Goal: Task Accomplishment & Management: Complete application form

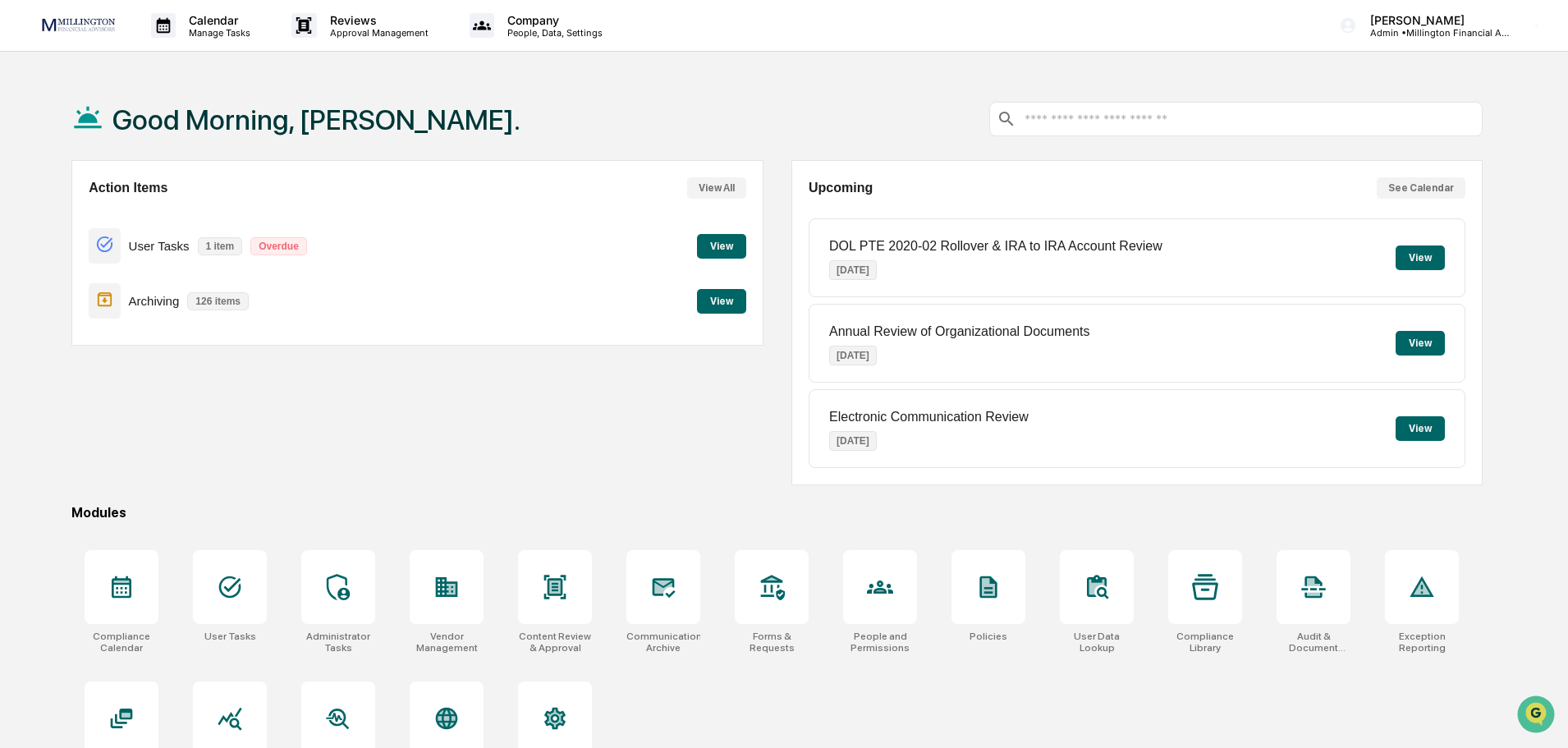
click at [734, 251] on button "View" at bounding box center [722, 246] width 49 height 24
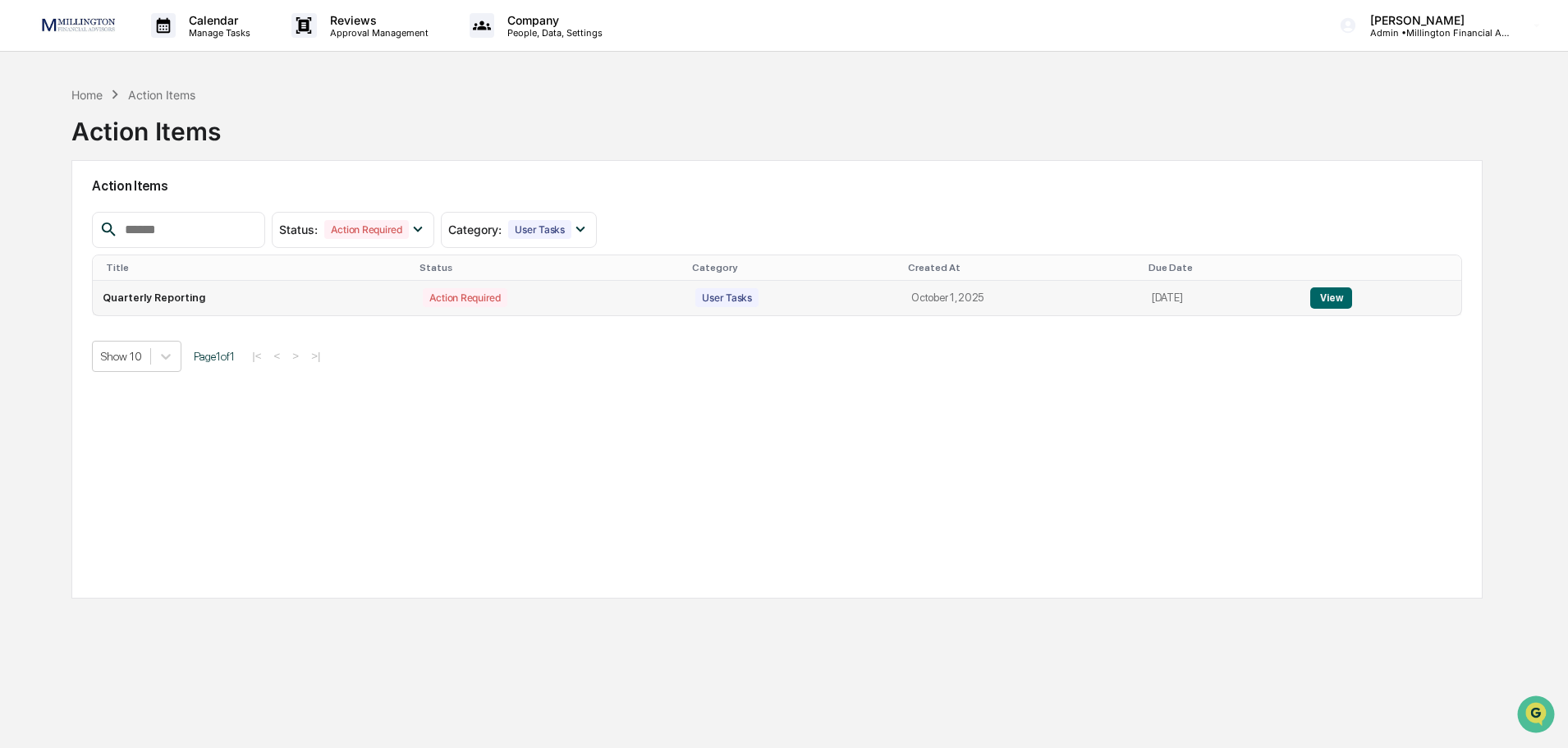
click at [1326, 298] on button "View" at bounding box center [1331, 298] width 42 height 22
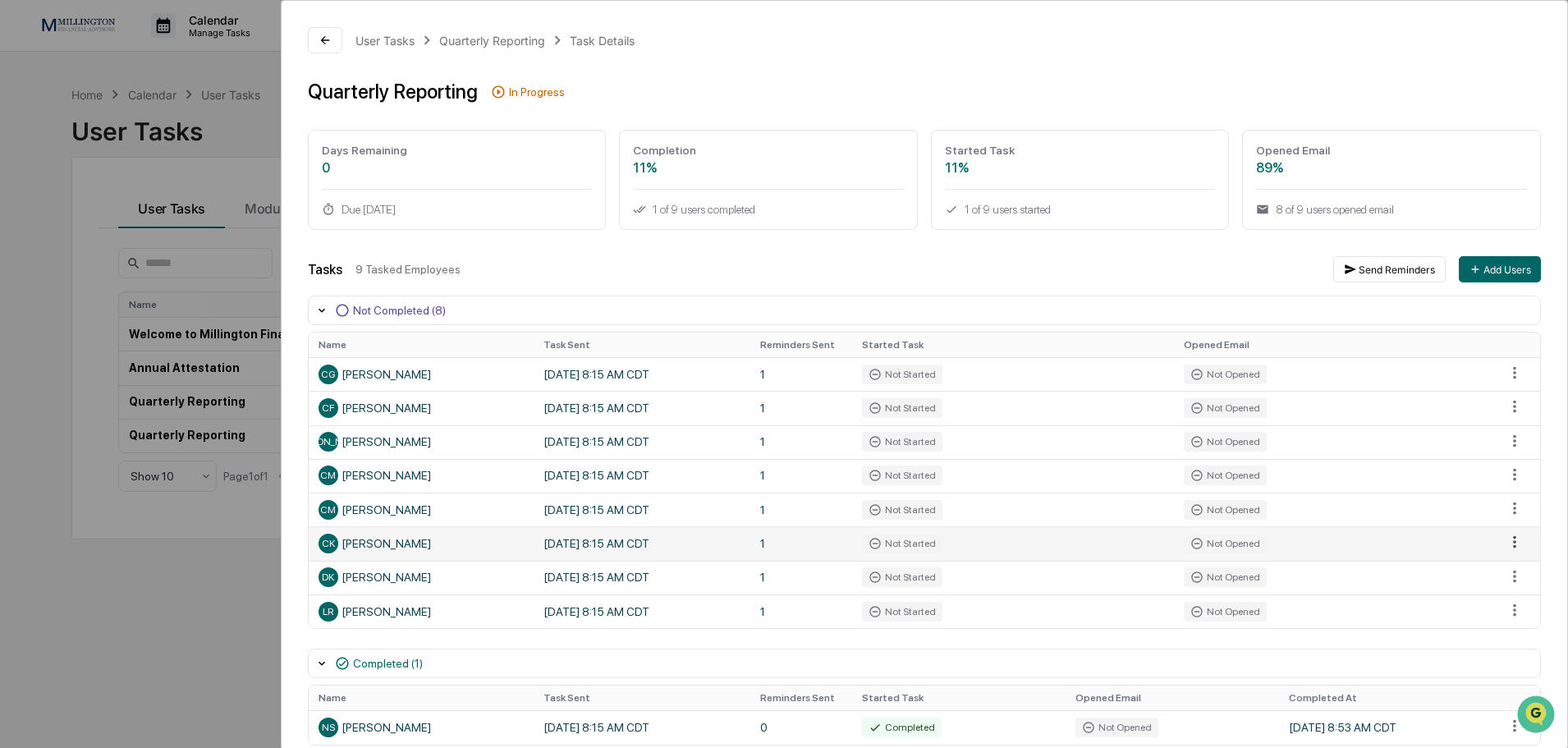
click at [1509, 542] on html "Calendar Manage Tasks Reviews Approval Management Company People, Data, Setting…" at bounding box center [784, 374] width 1568 height 748
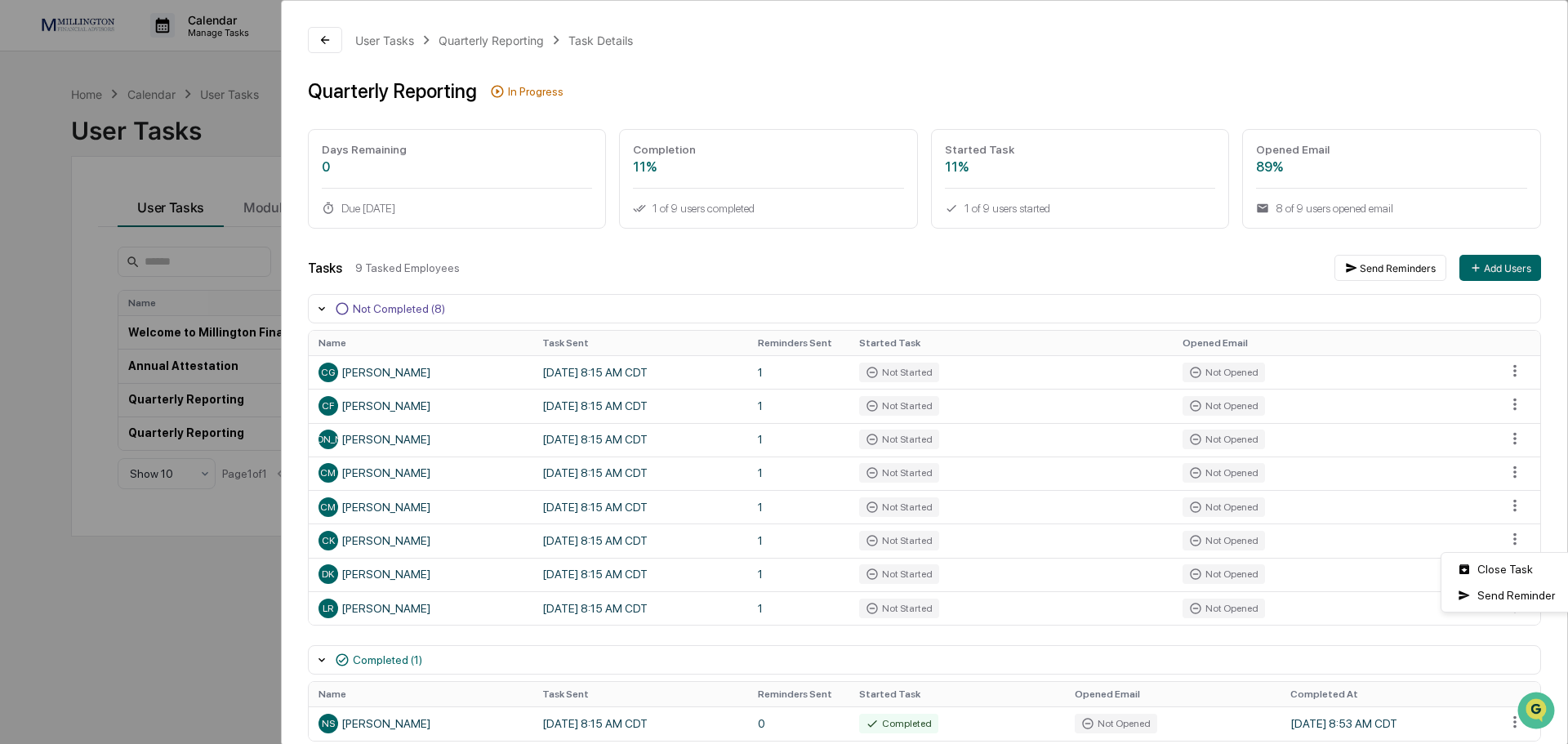
click at [834, 532] on html "Calendar Manage Tasks Reviews Approval Management Company People, Data, Setting…" at bounding box center [784, 372] width 1568 height 744
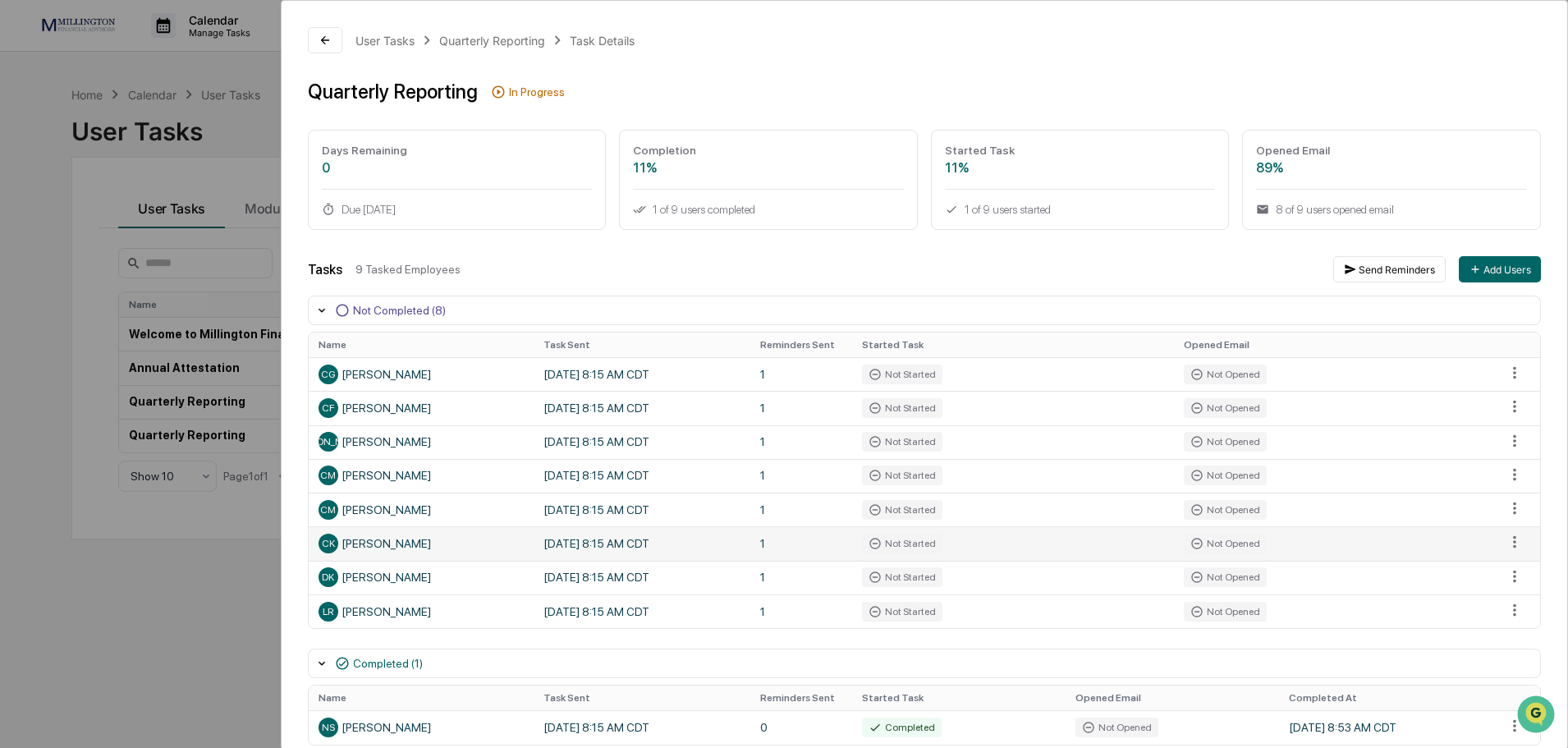
scroll to position [72, 0]
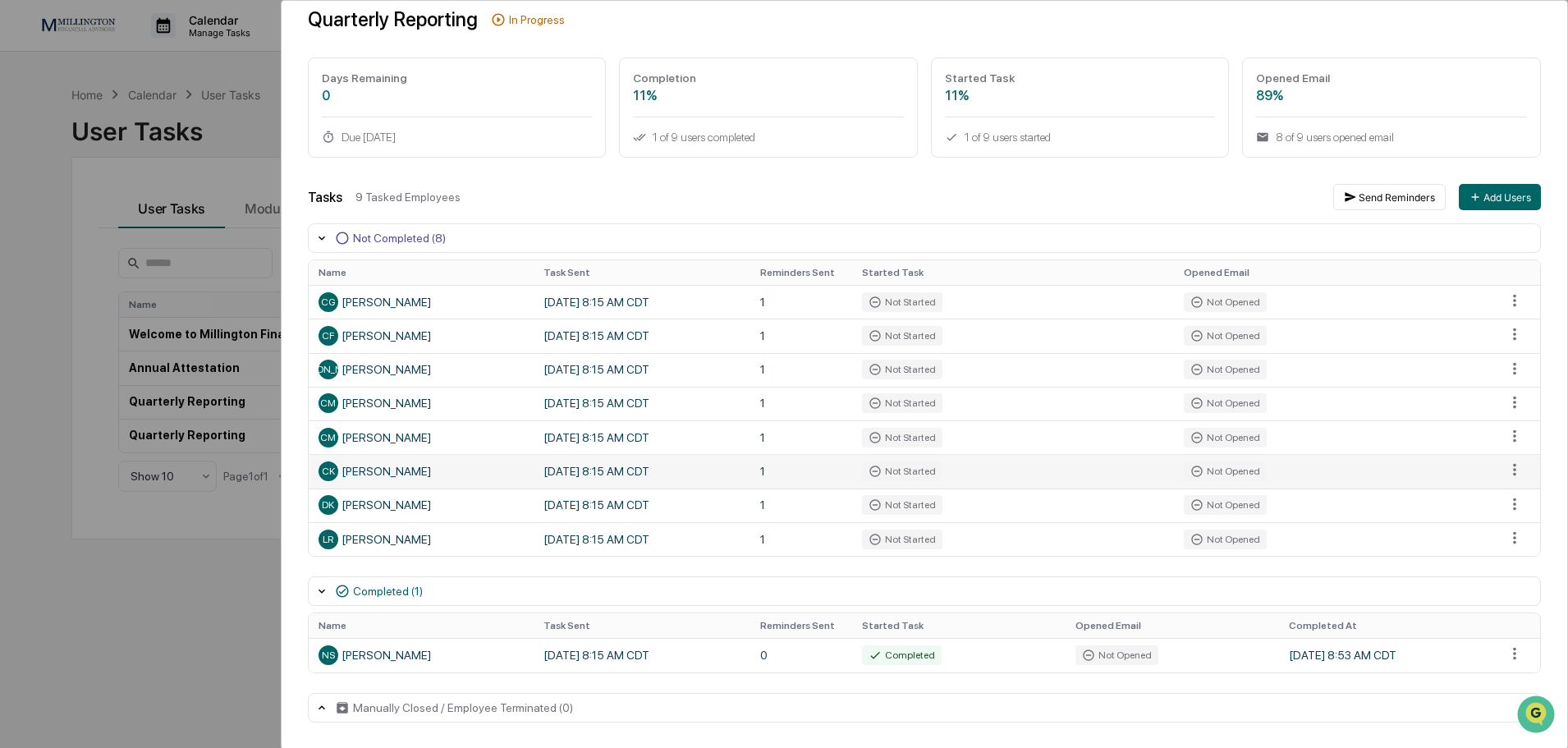
click at [527, 469] on td "CK [PERSON_NAME]" at bounding box center [421, 471] width 225 height 34
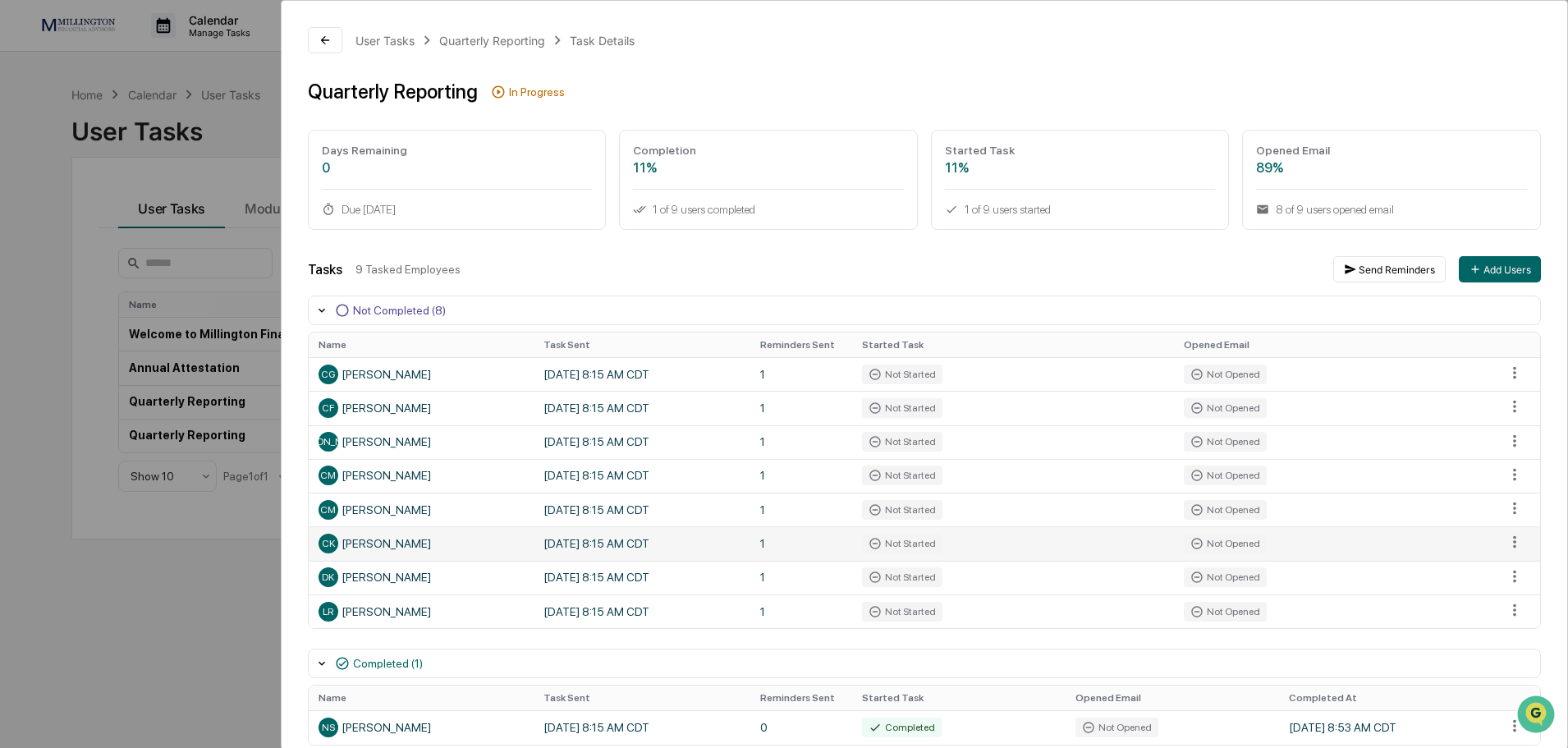
click at [349, 544] on div "CK [PERSON_NAME]" at bounding box center [421, 543] width 206 height 20
click at [492, 92] on icon at bounding box center [499, 92] width 15 height 15
click at [266, 114] on div "User Tasks Quarterly Reporting Task Details Quarterly Reporting In Progress Day…" at bounding box center [784, 374] width 1568 height 748
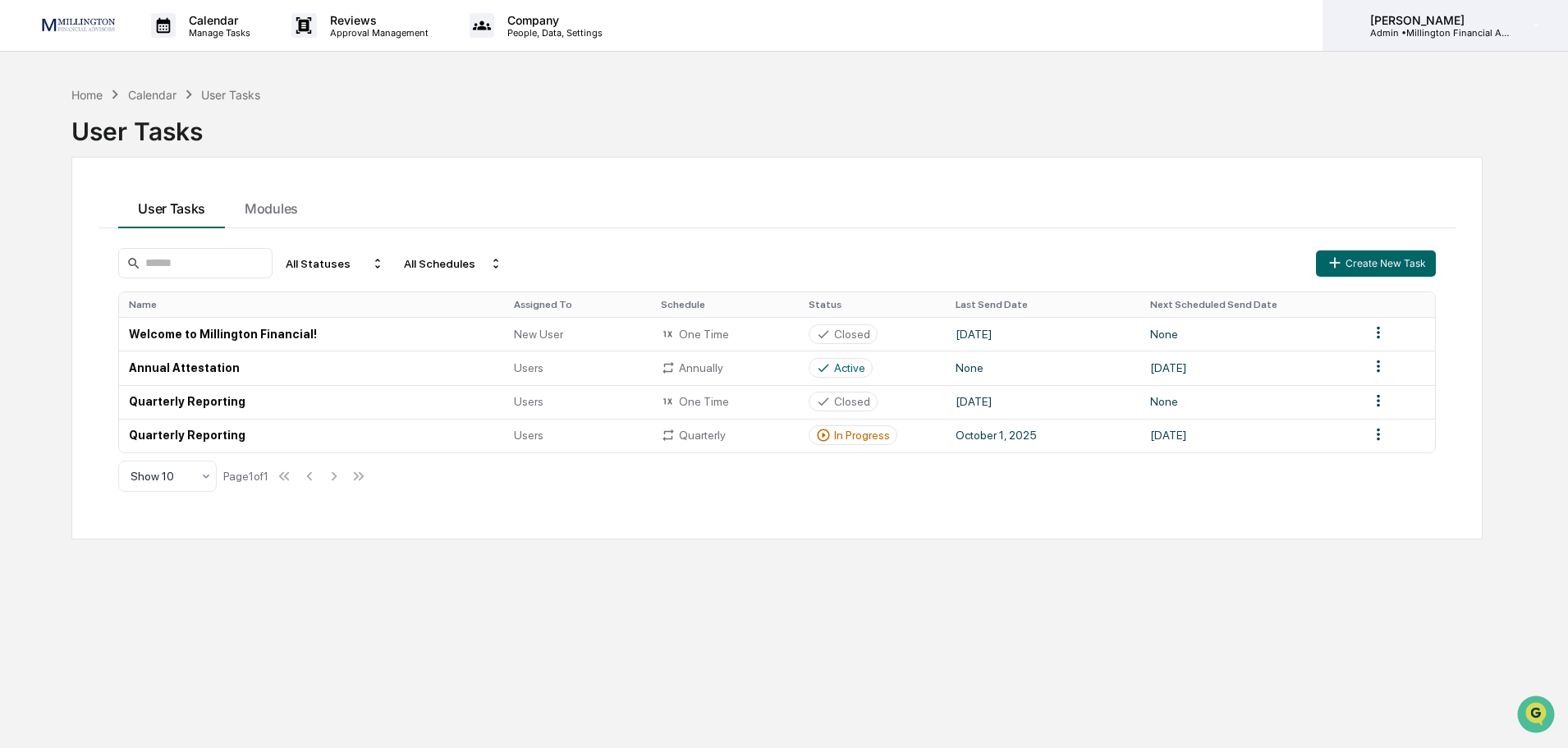
click at [1413, 23] on p "[PERSON_NAME]" at bounding box center [1434, 20] width 153 height 14
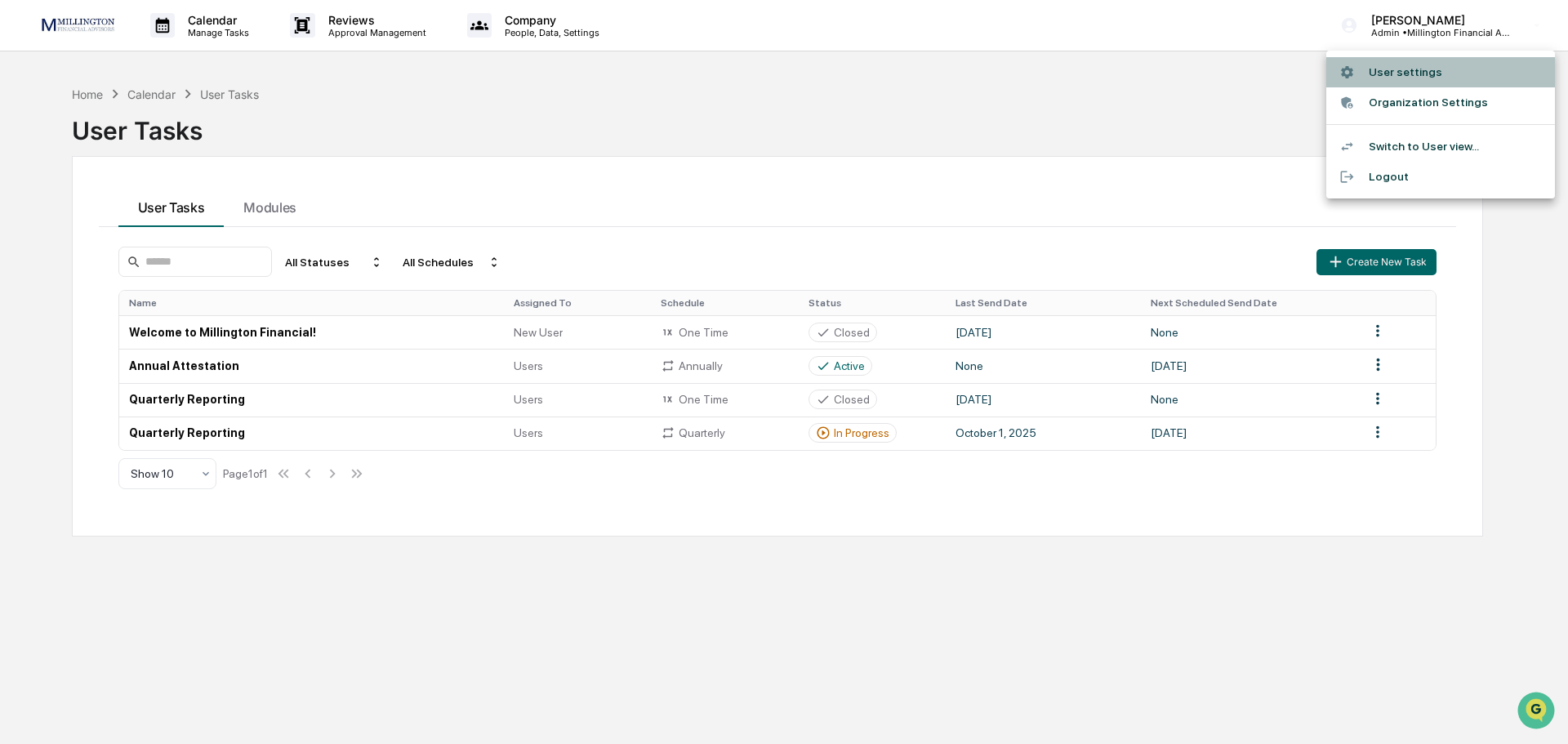
drag, startPoint x: 1386, startPoint y: 74, endPoint x: 1176, endPoint y: 77, distance: 210.0
click at [1176, 77] on div "User settings Organization Settings Switch to User view... Logout" at bounding box center [784, 372] width 1568 height 744
click at [1373, 141] on li "Switch to User view..." at bounding box center [1440, 147] width 229 height 30
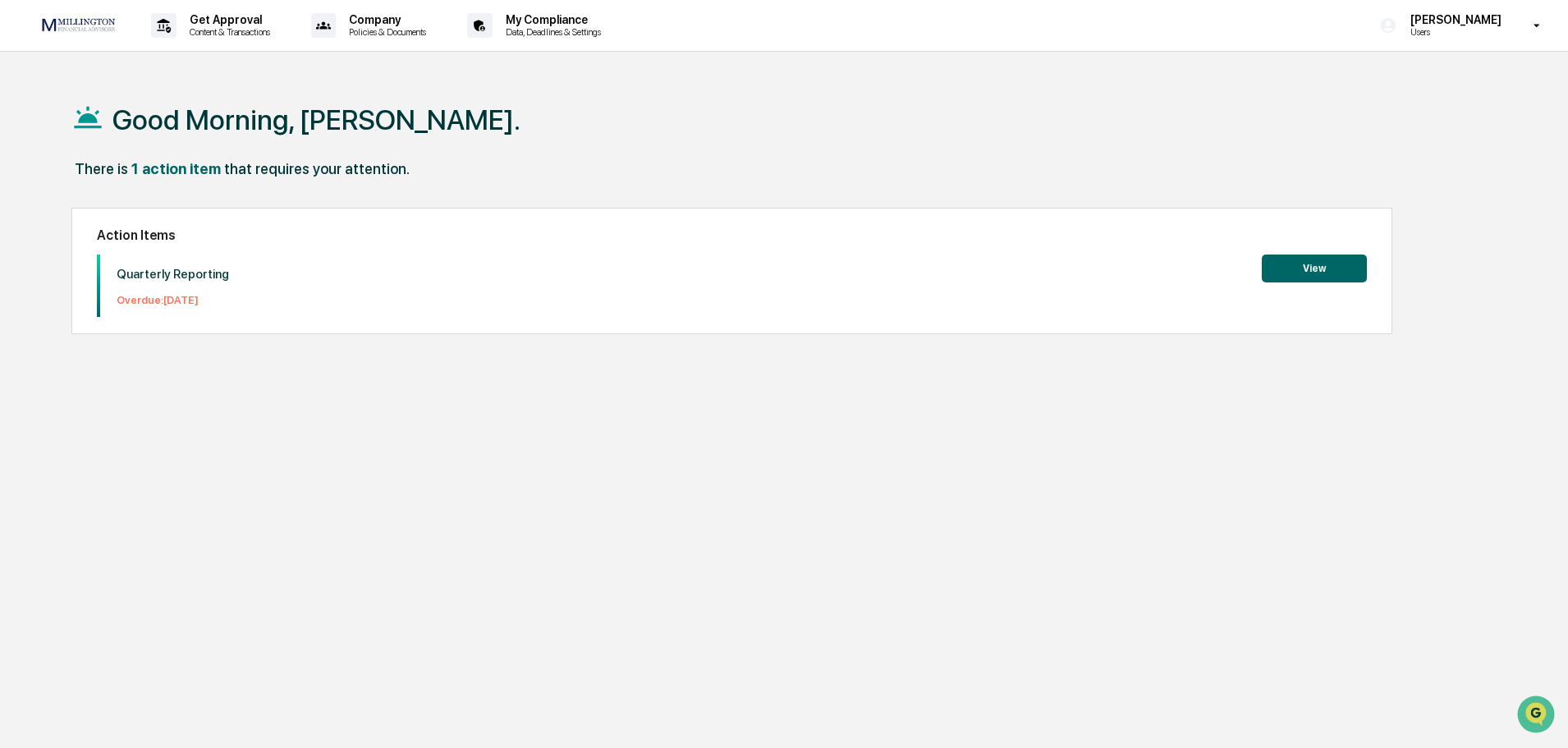
click at [1319, 266] on button "View" at bounding box center [1314, 269] width 105 height 28
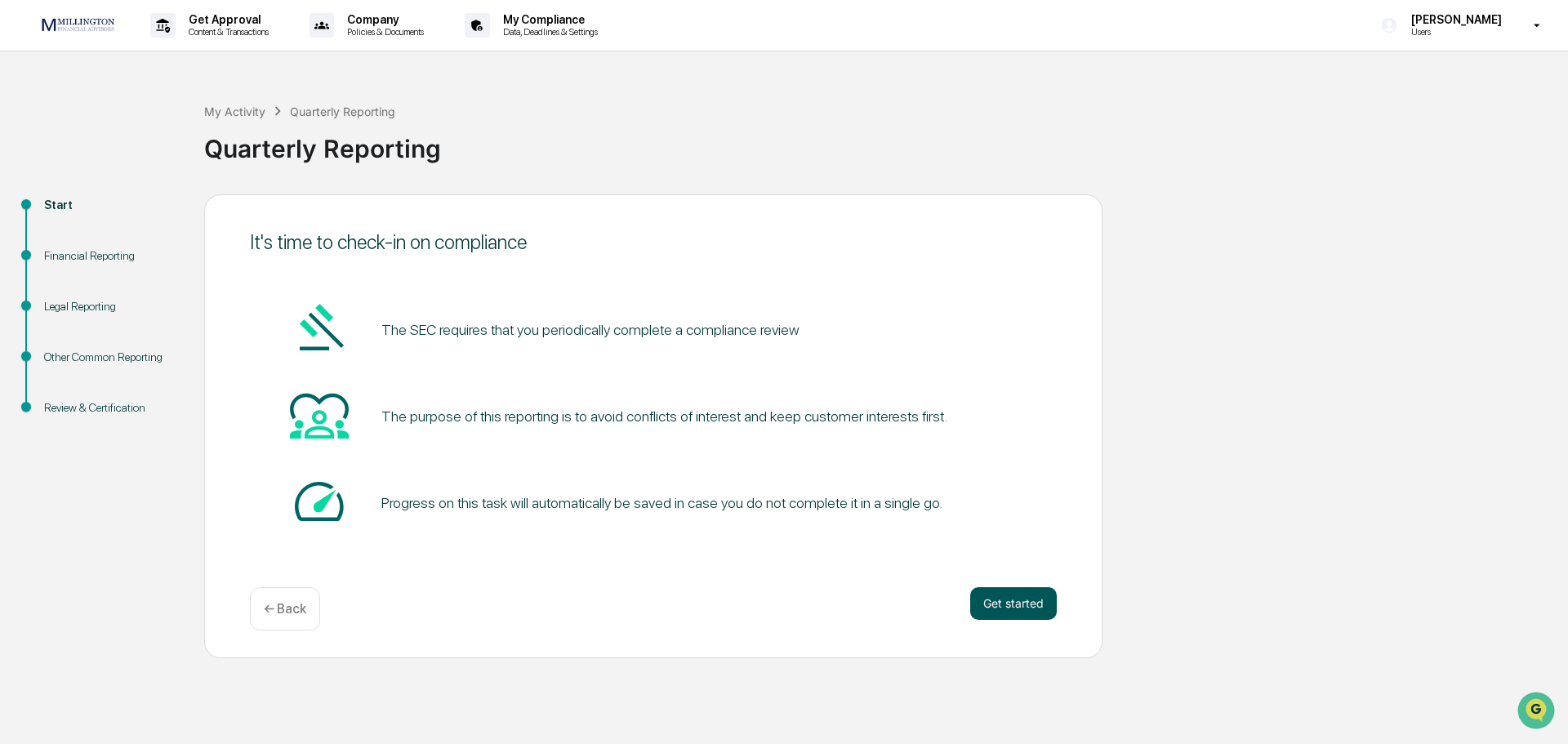
click at [1019, 602] on button "Get started" at bounding box center [1013, 603] width 87 height 33
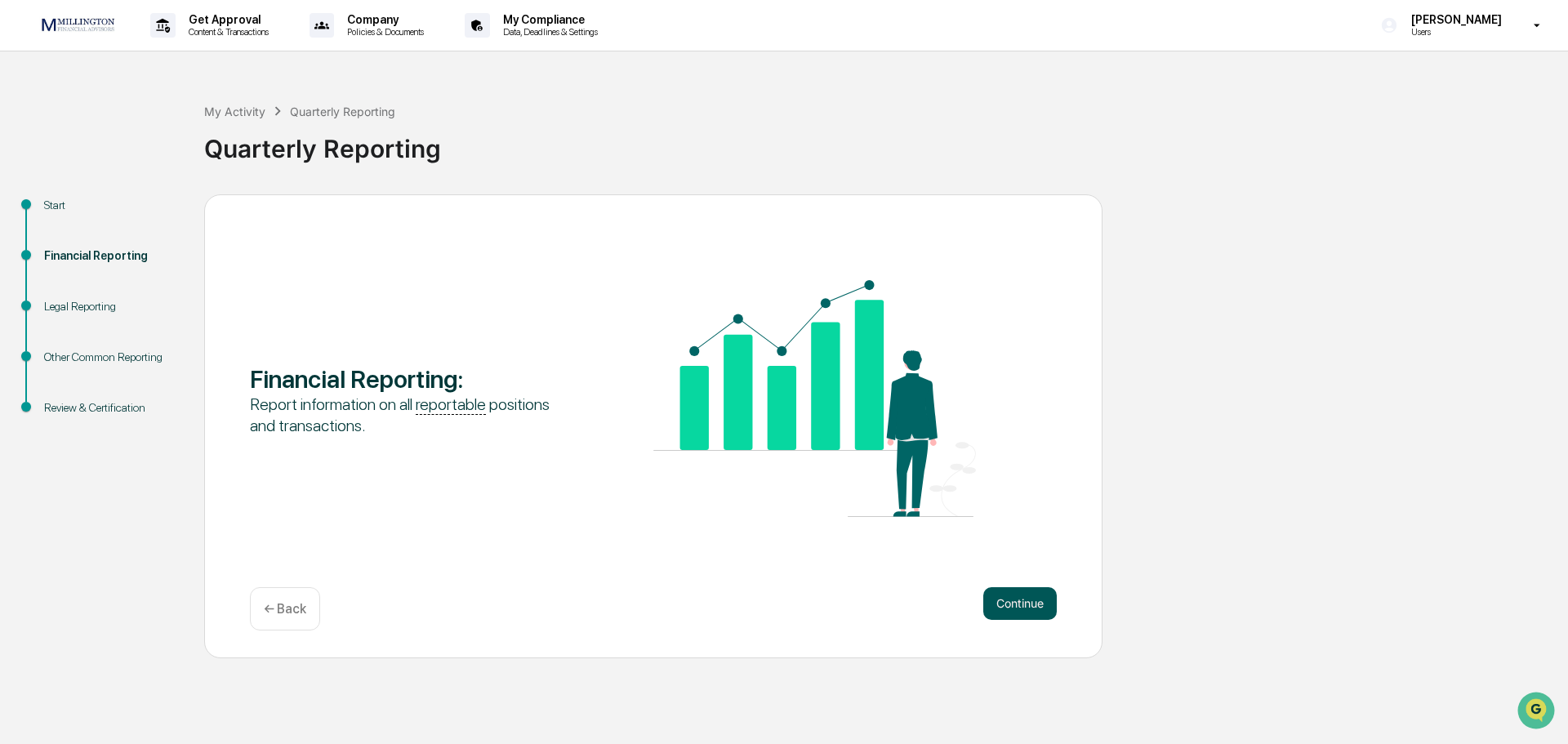
click at [1029, 600] on button "Continue" at bounding box center [1019, 603] width 74 height 33
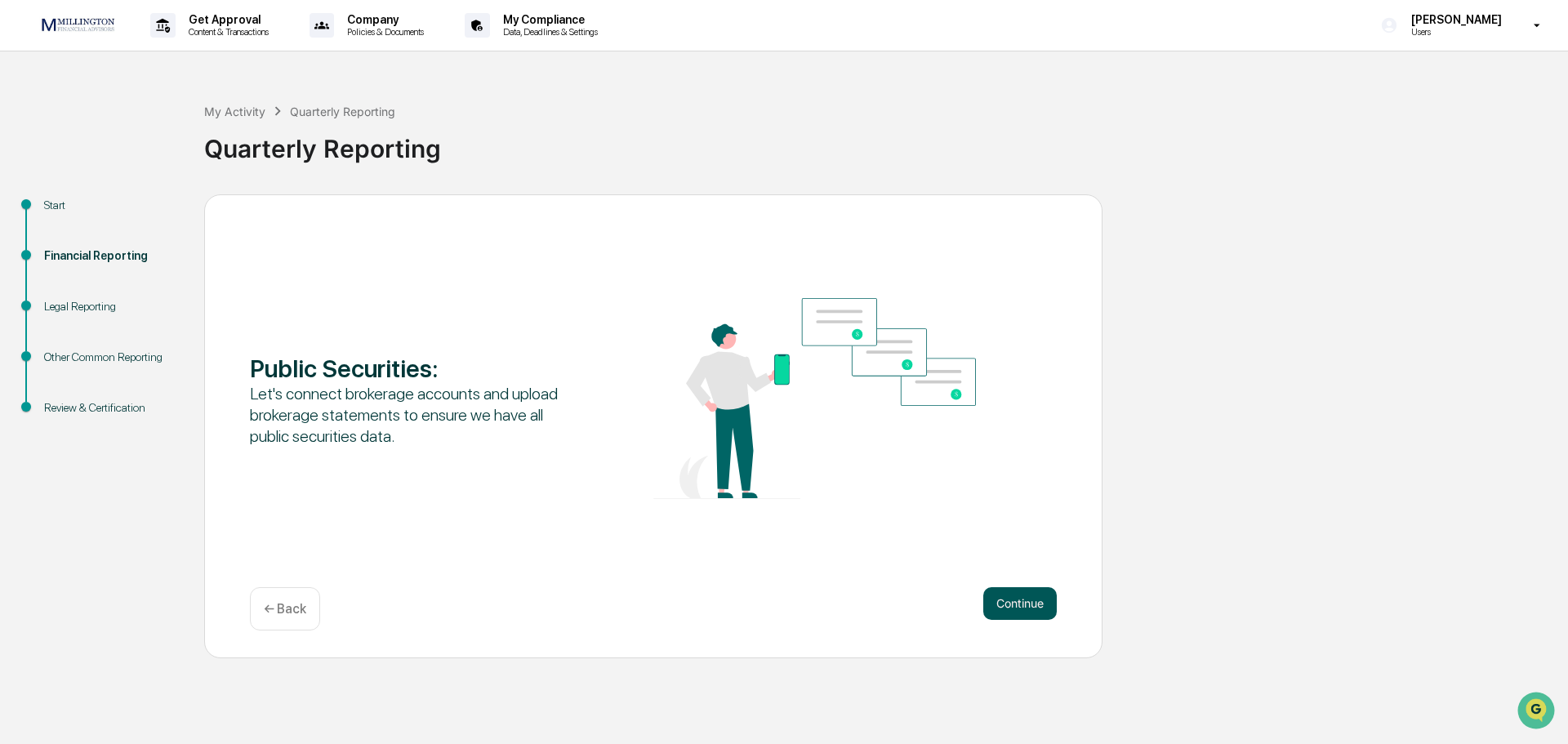
click at [1019, 601] on button "Continue" at bounding box center [1019, 603] width 74 height 33
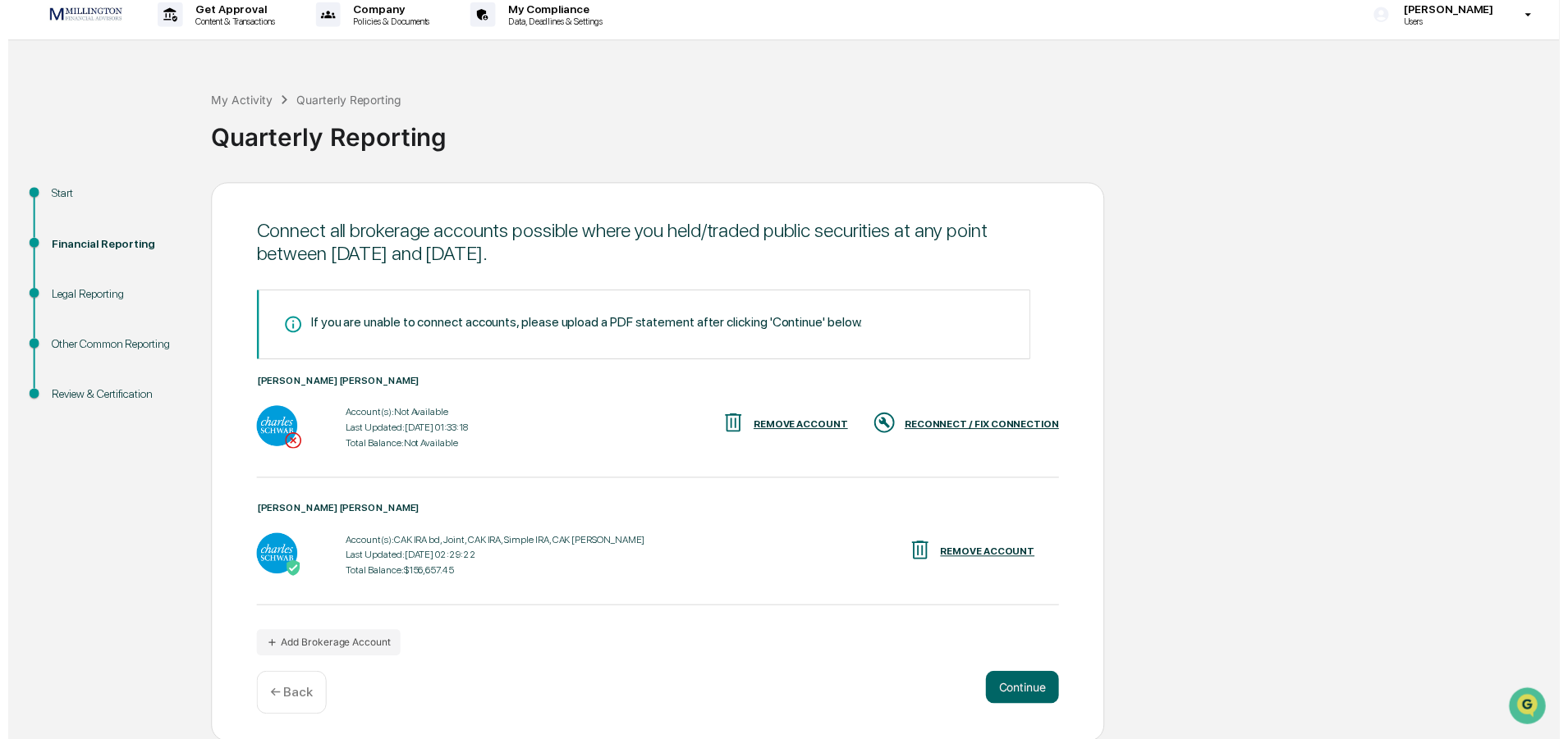
scroll to position [13, 0]
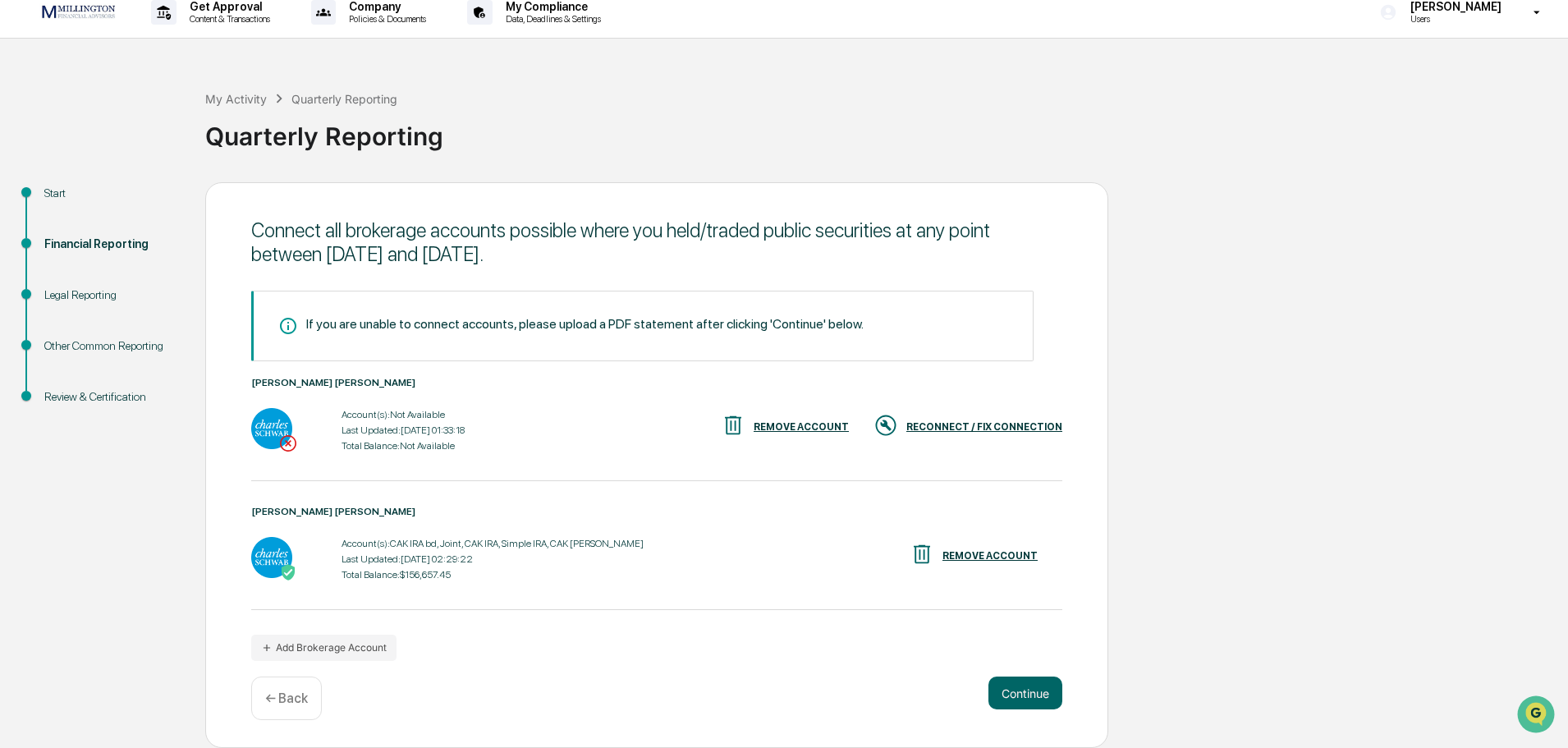
click at [722, 560] on div "Account(s): CAK IRA bd, Joint, CAK IRA, Simple IRA, CAK [PERSON_NAME] Last Upda…" at bounding box center [657, 559] width 812 height 51
click at [264, 555] on img at bounding box center [272, 558] width 41 height 41
click at [975, 427] on div "RECONNECT / FIX CONNECTION" at bounding box center [985, 427] width 156 height 11
click at [1009, 682] on button "Continue" at bounding box center [1025, 693] width 74 height 33
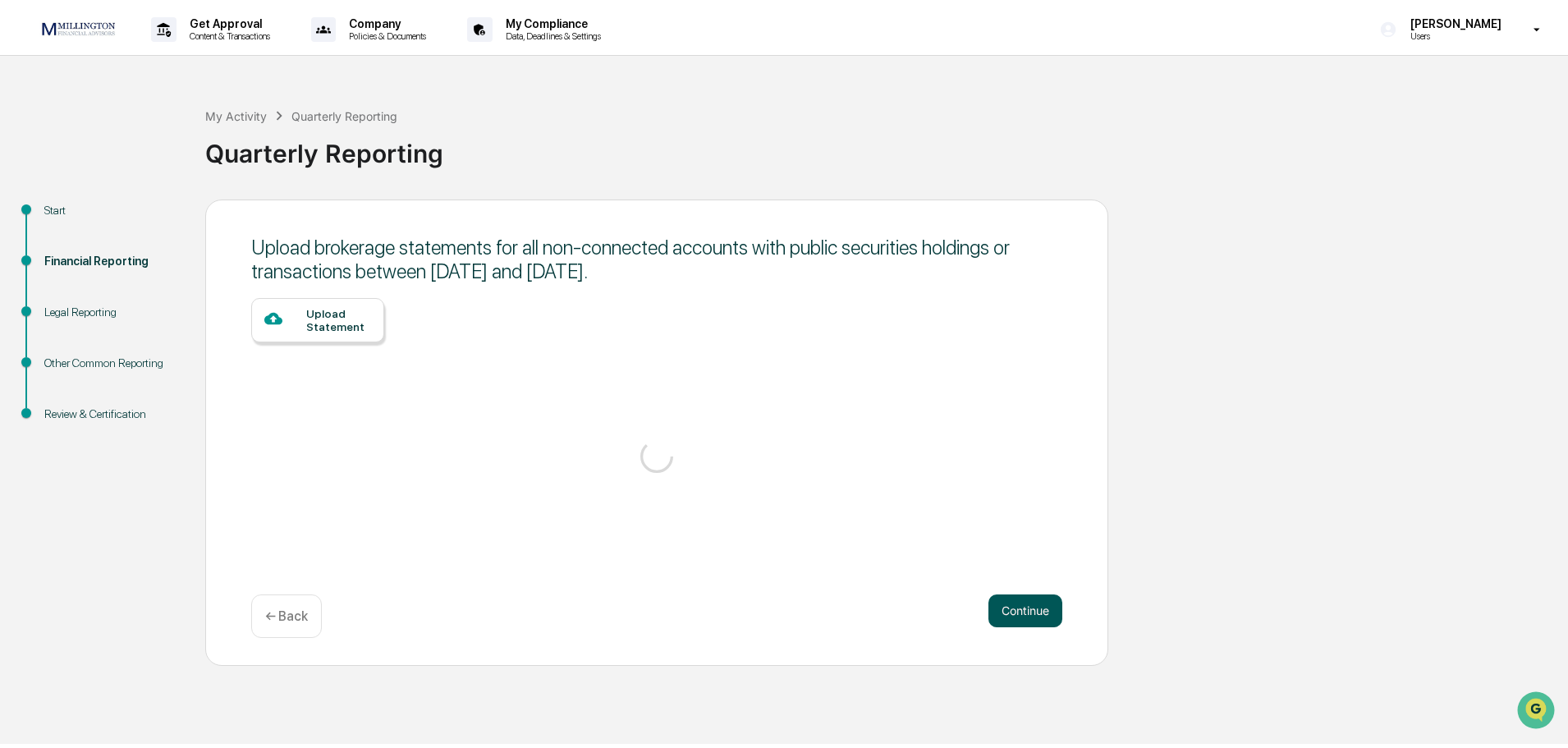
scroll to position [0, 0]
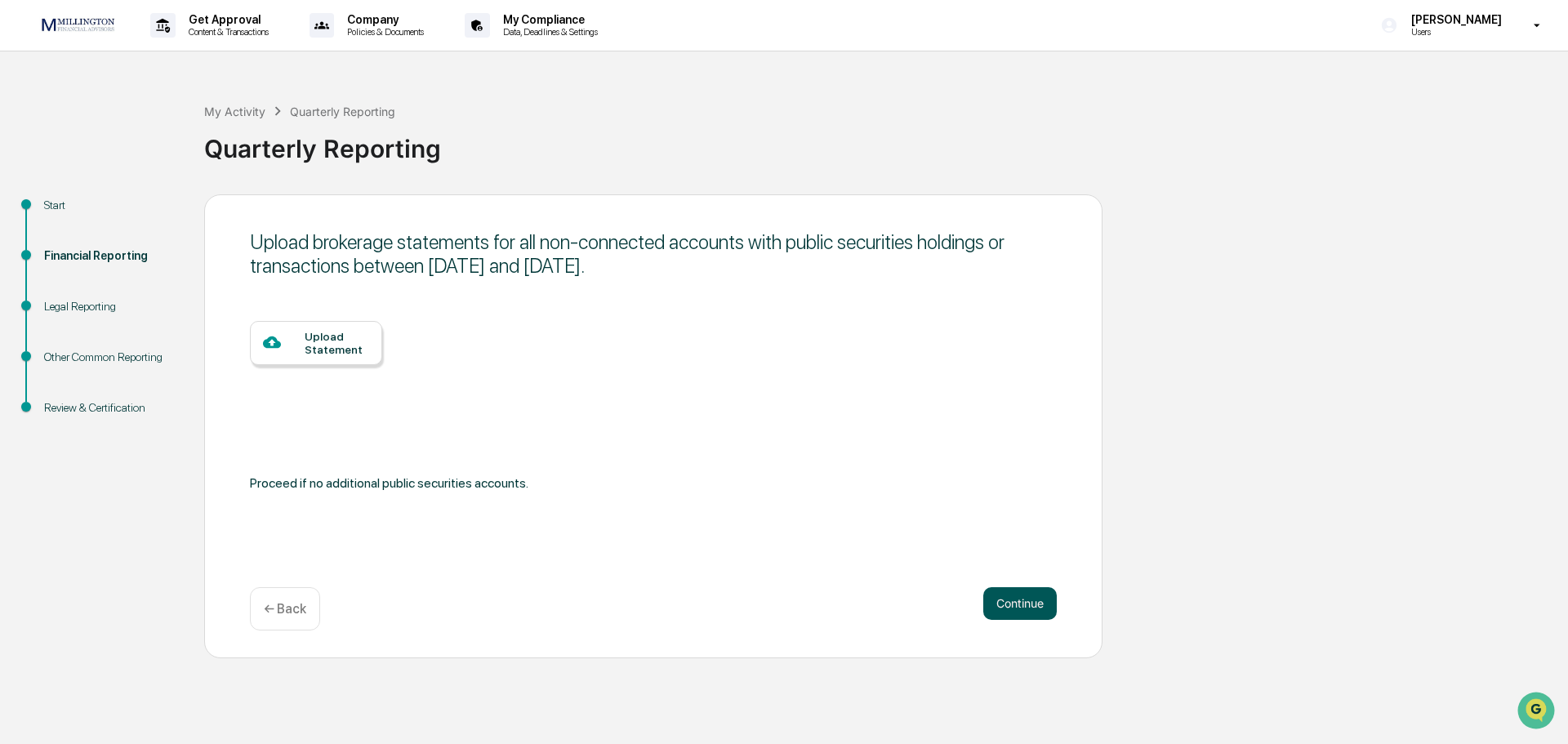
click at [1027, 599] on button "Continue" at bounding box center [1019, 603] width 74 height 33
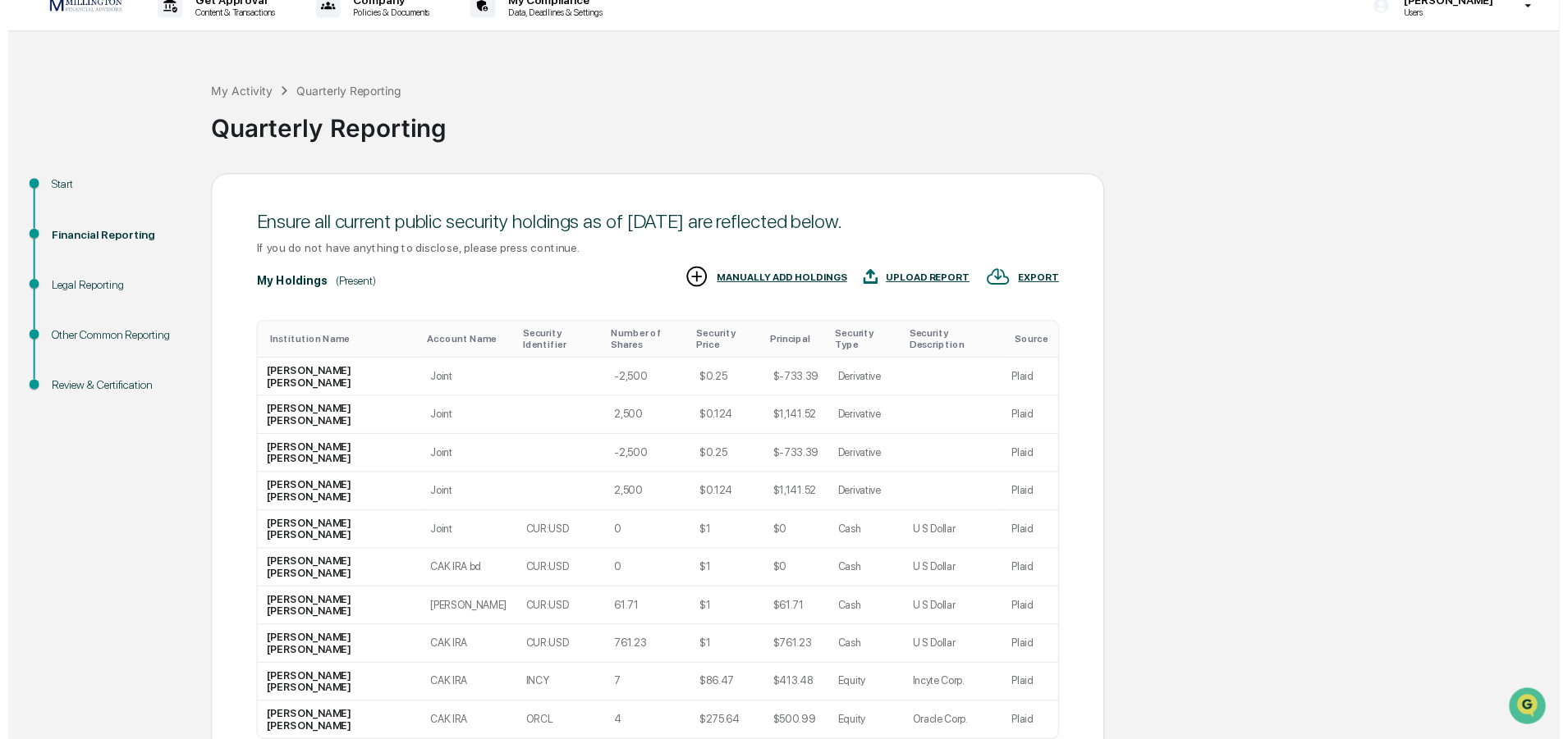
scroll to position [28, 0]
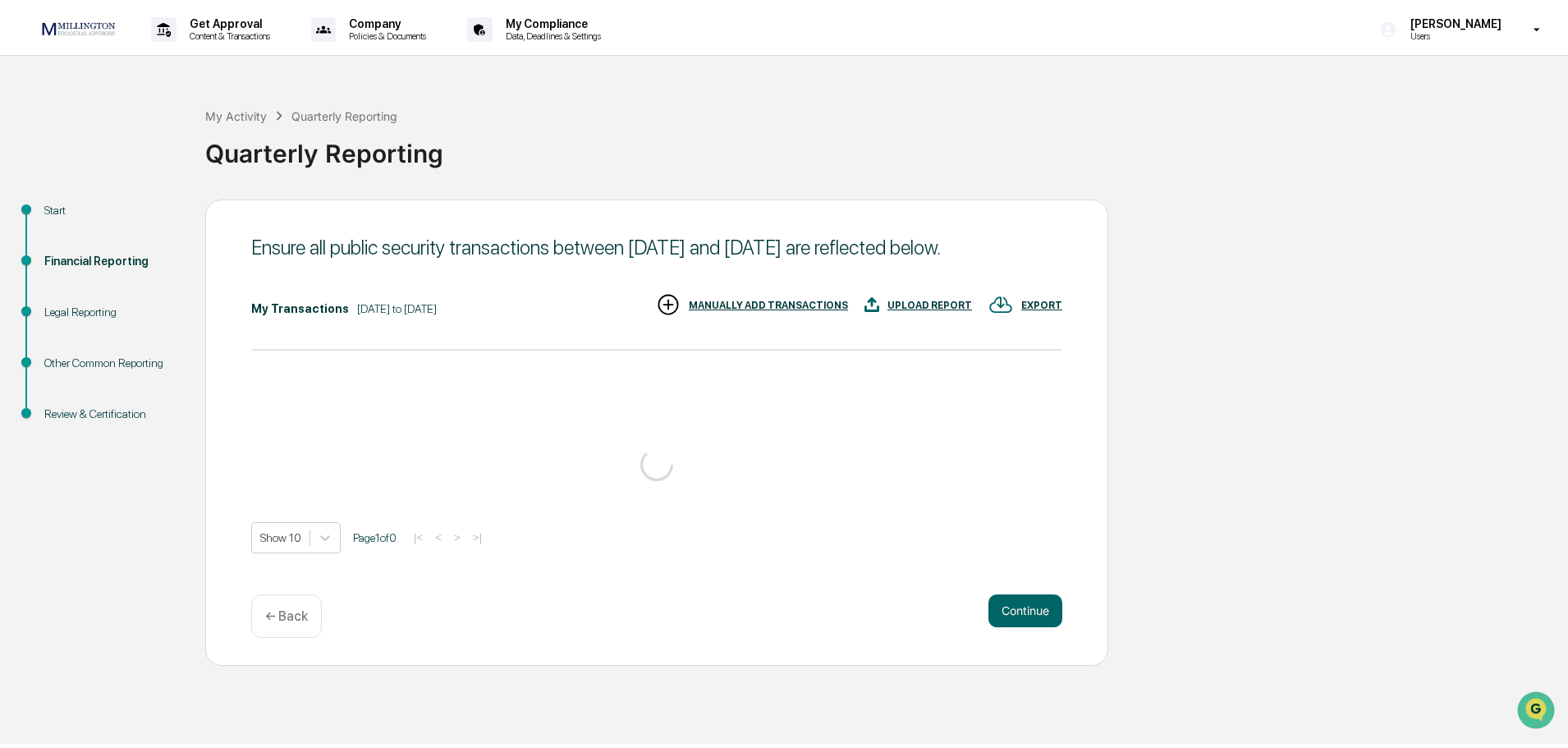
scroll to position [0, 0]
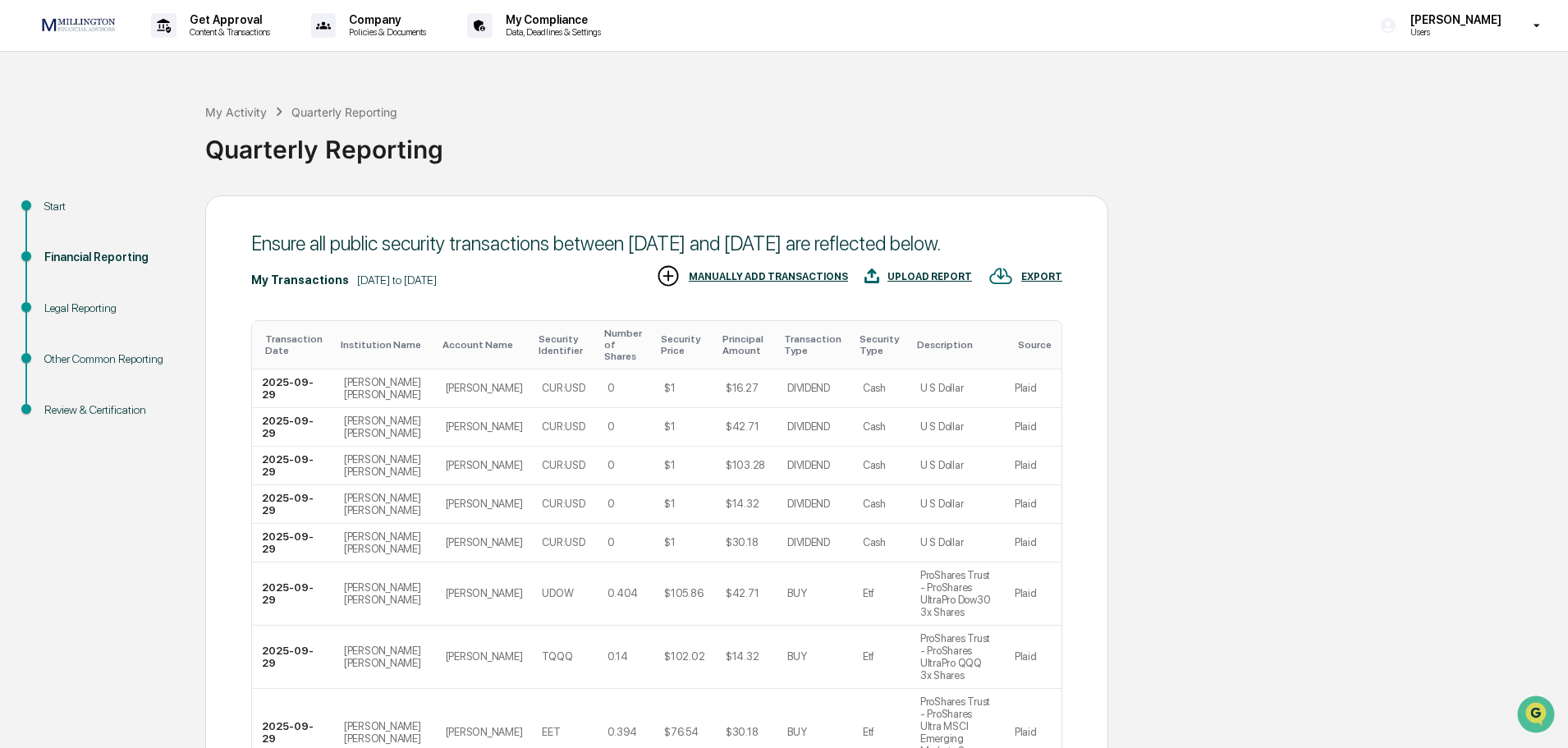
click at [1228, 234] on div "Start Financial Reporting Legal Reporting Other Common Reporting Review & Certi…" at bounding box center [784, 633] width 1552 height 877
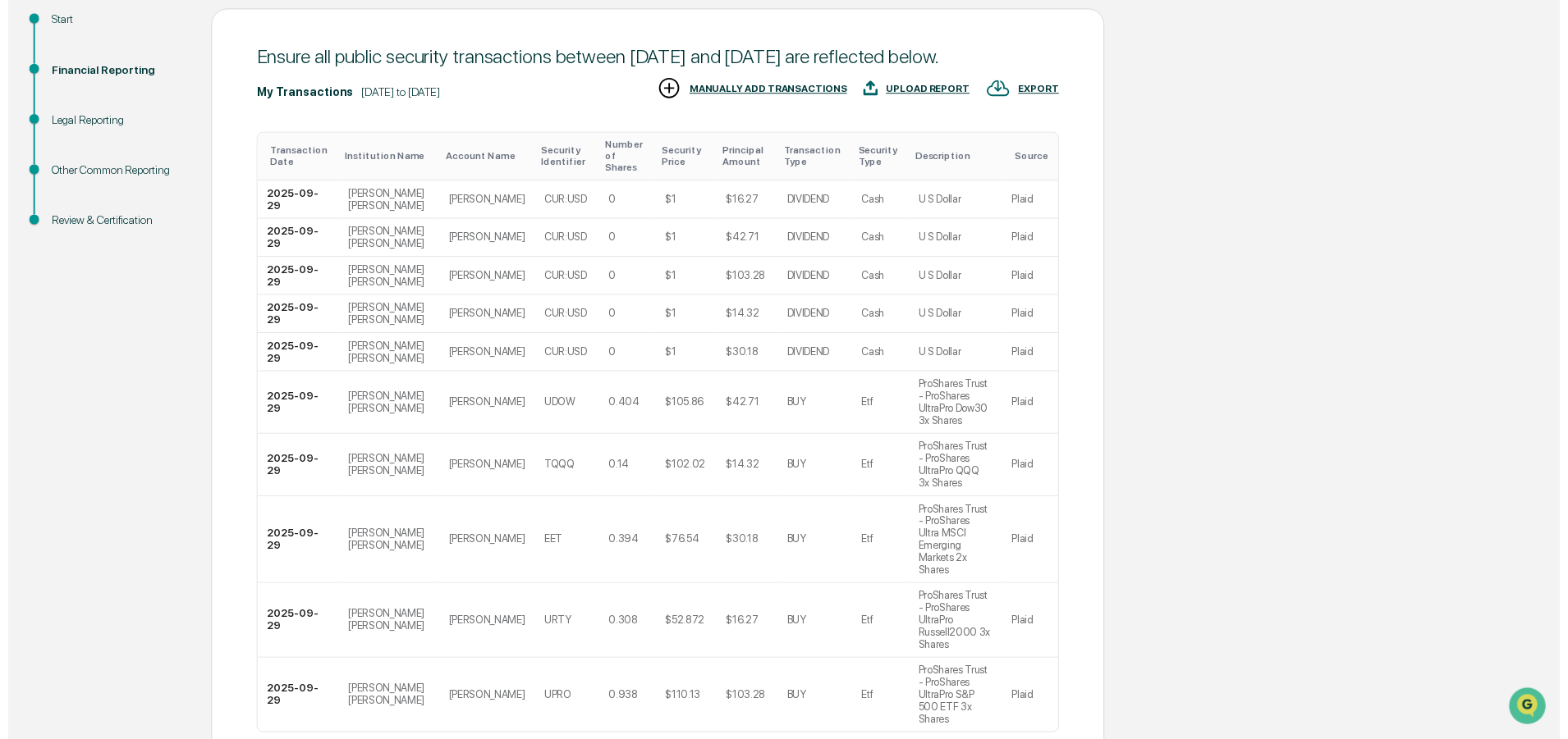
scroll to position [199, 0]
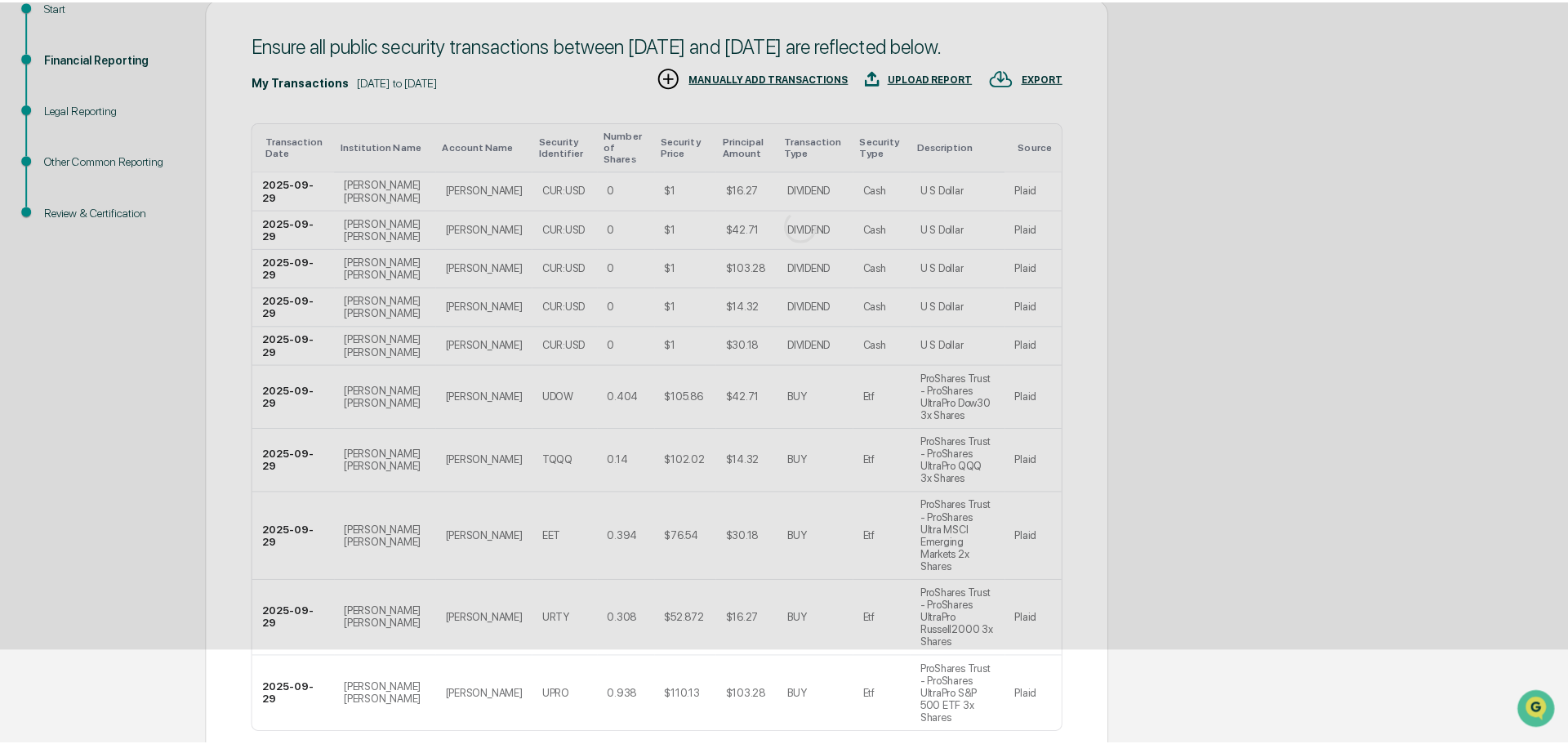
scroll to position [0, 0]
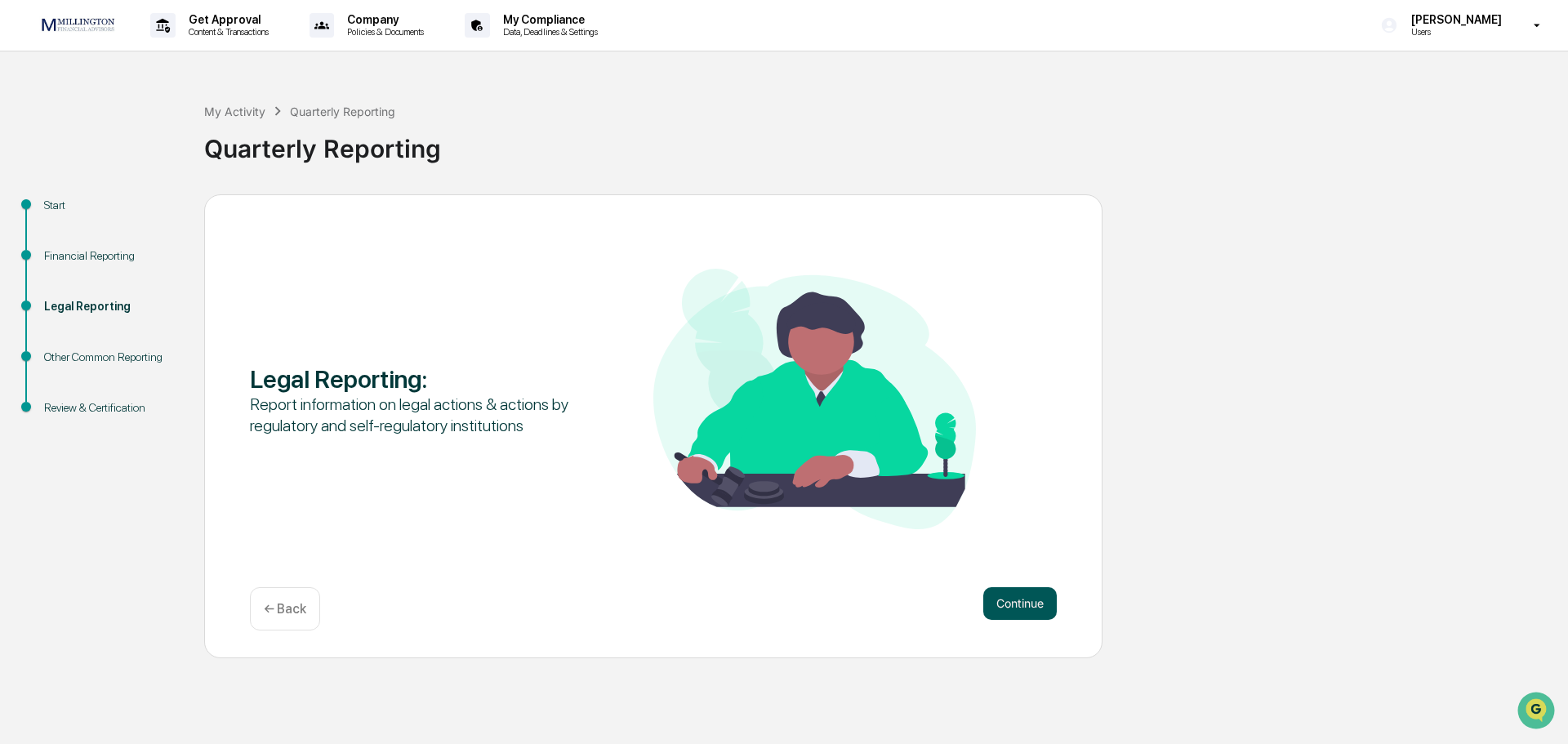
click at [1024, 605] on button "Continue" at bounding box center [1019, 603] width 74 height 33
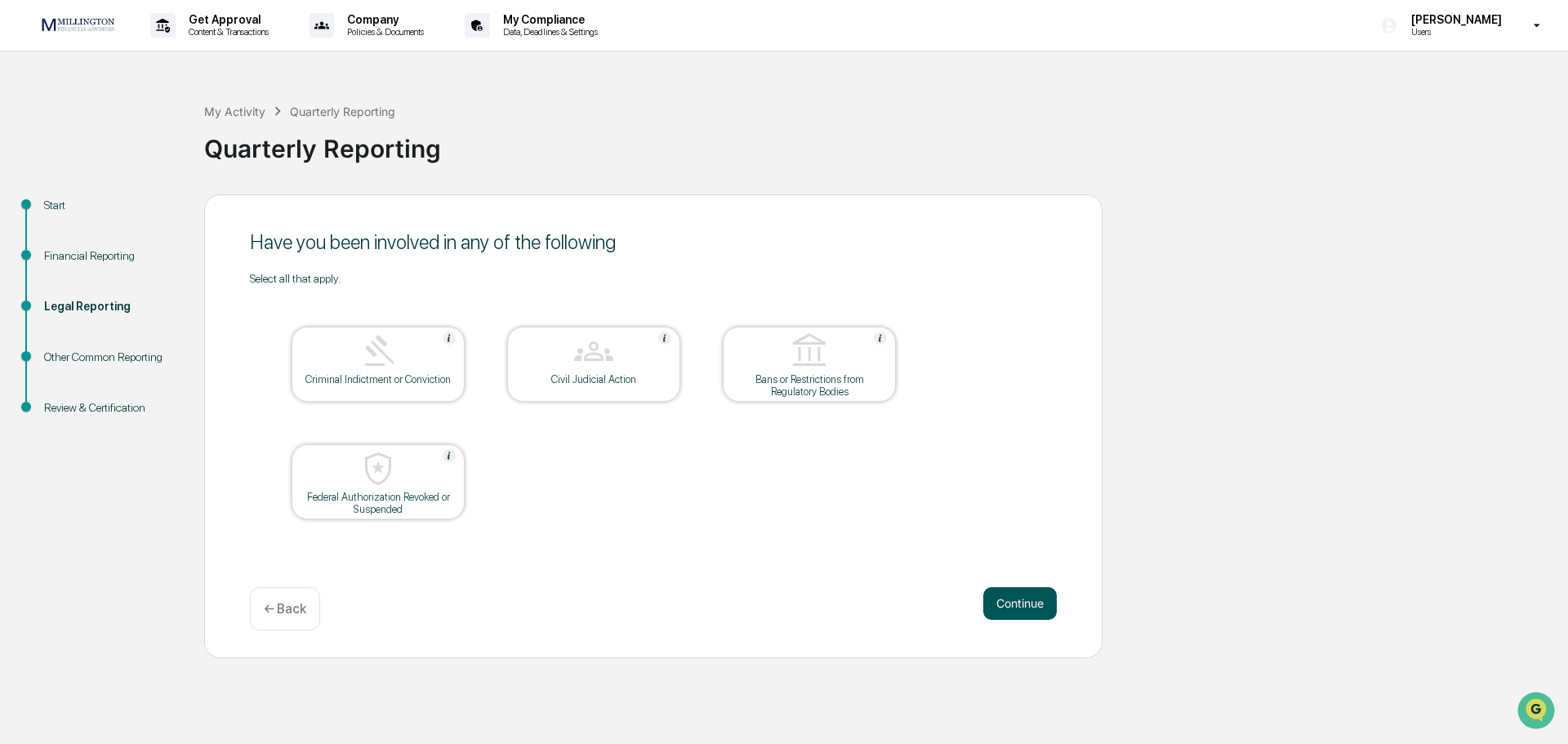
click at [1017, 603] on button "Continue" at bounding box center [1019, 603] width 74 height 33
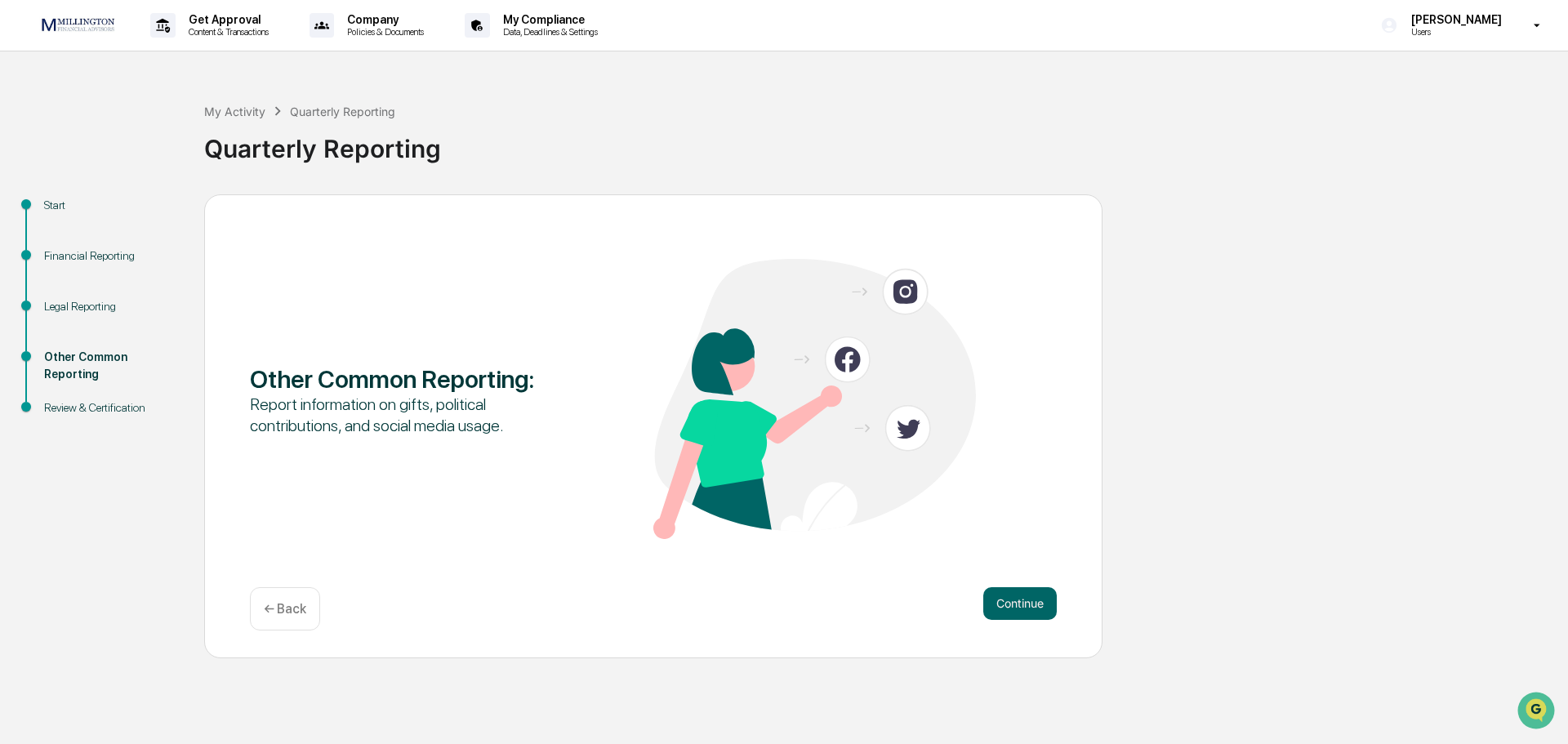
click at [1017, 603] on button "Continue" at bounding box center [1019, 603] width 74 height 33
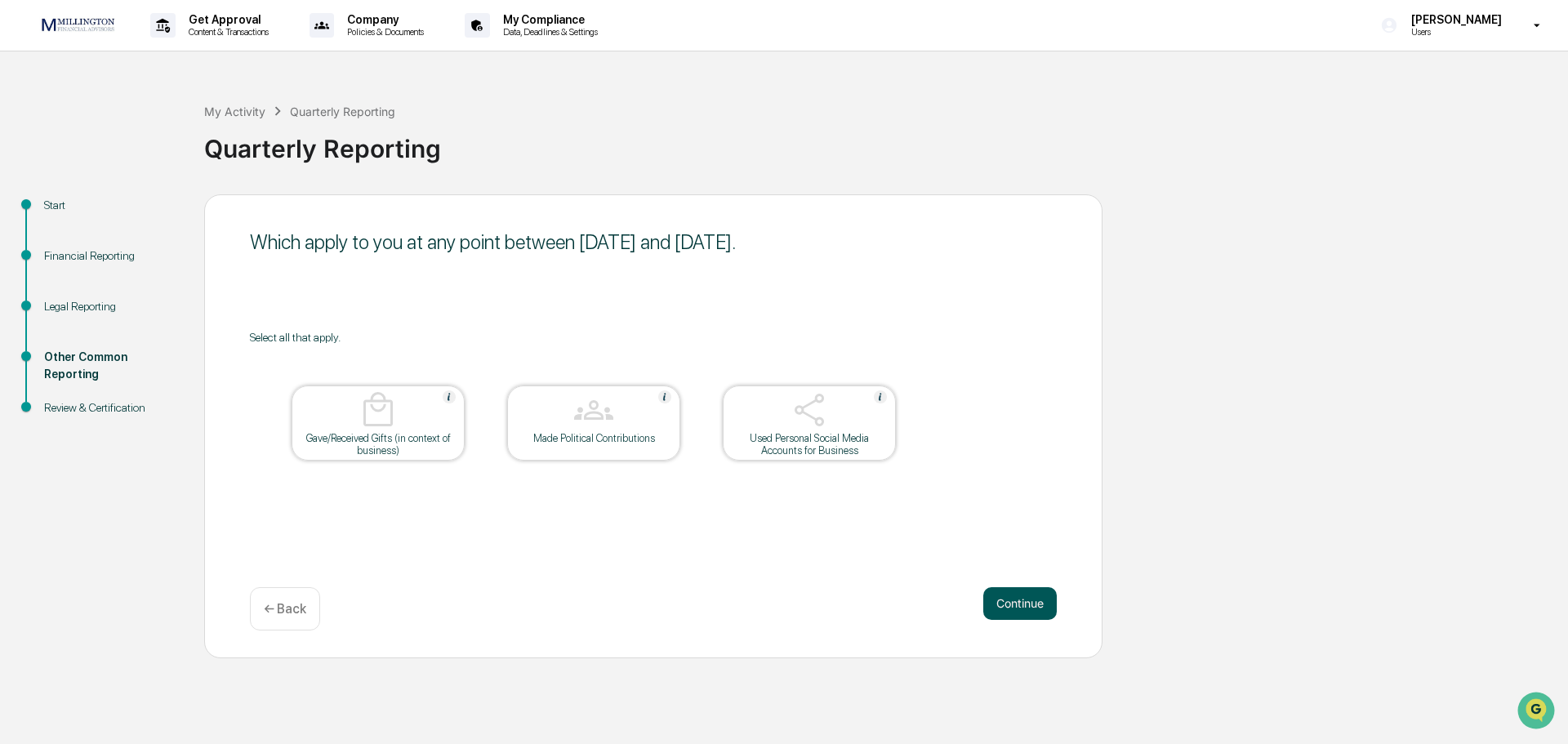
click at [1033, 607] on button "Continue" at bounding box center [1019, 603] width 74 height 33
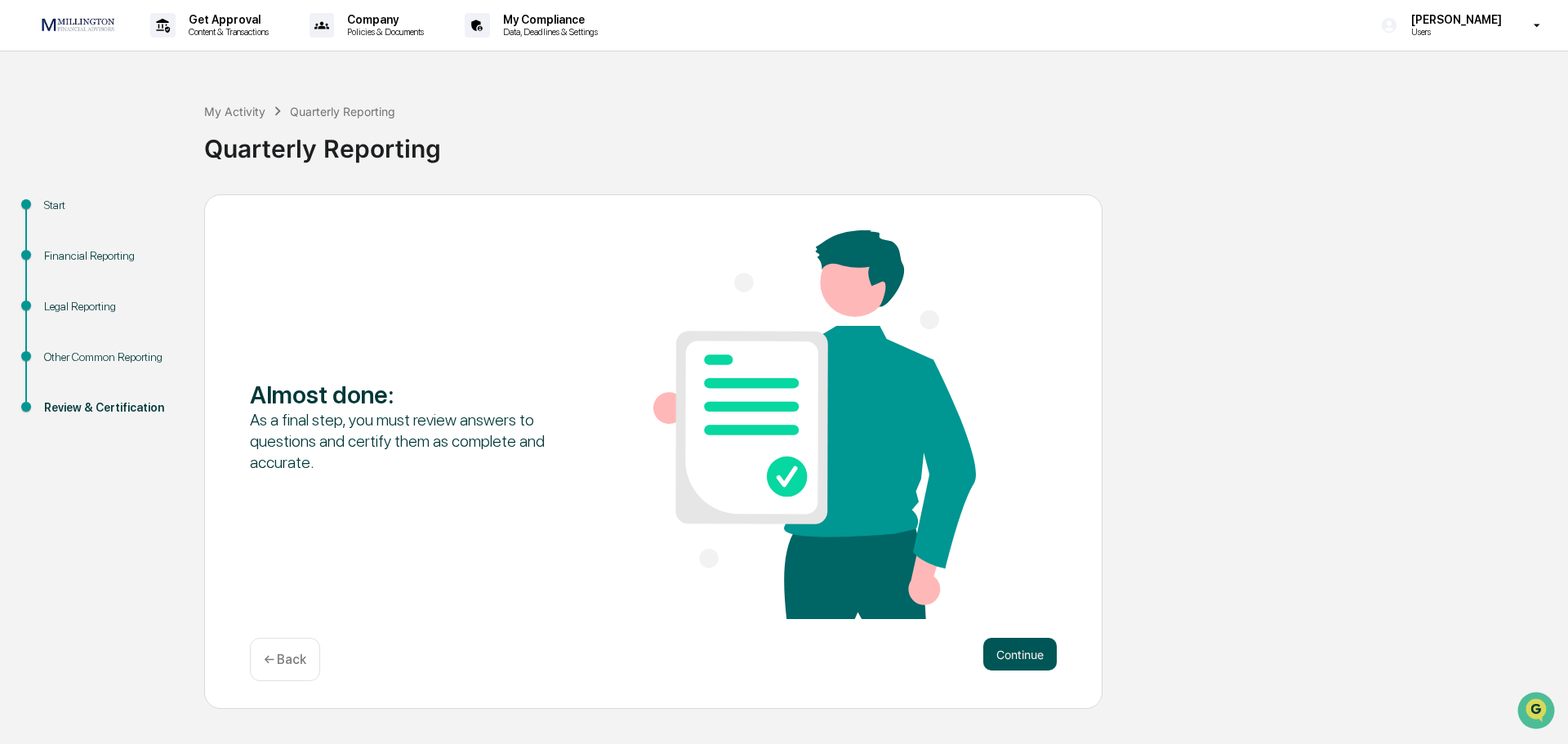
click at [1034, 651] on button "Continue" at bounding box center [1019, 654] width 74 height 33
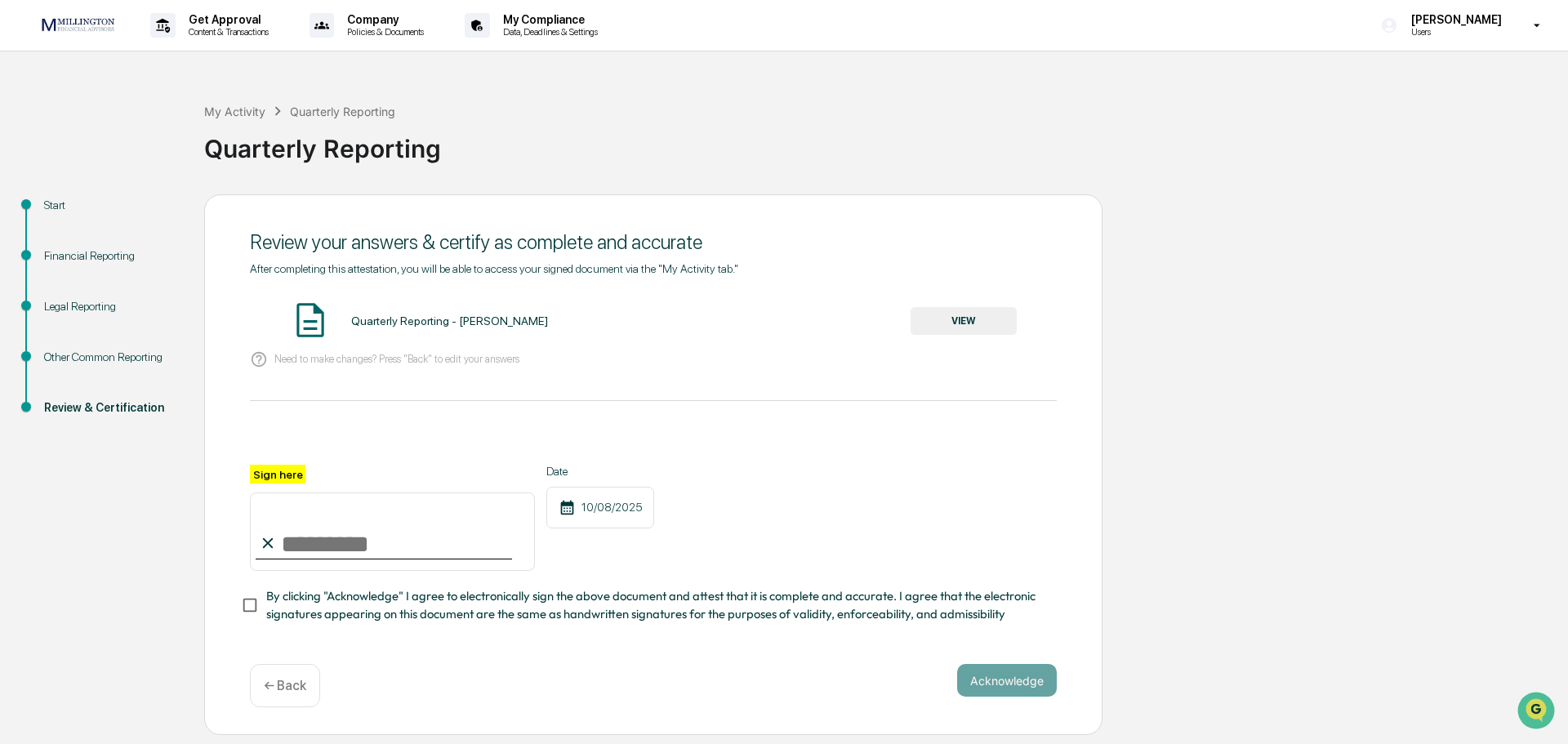
click at [322, 542] on input "Sign here" at bounding box center [392, 532] width 285 height 79
type input "**********"
click at [962, 324] on button "VIEW" at bounding box center [964, 322] width 107 height 28
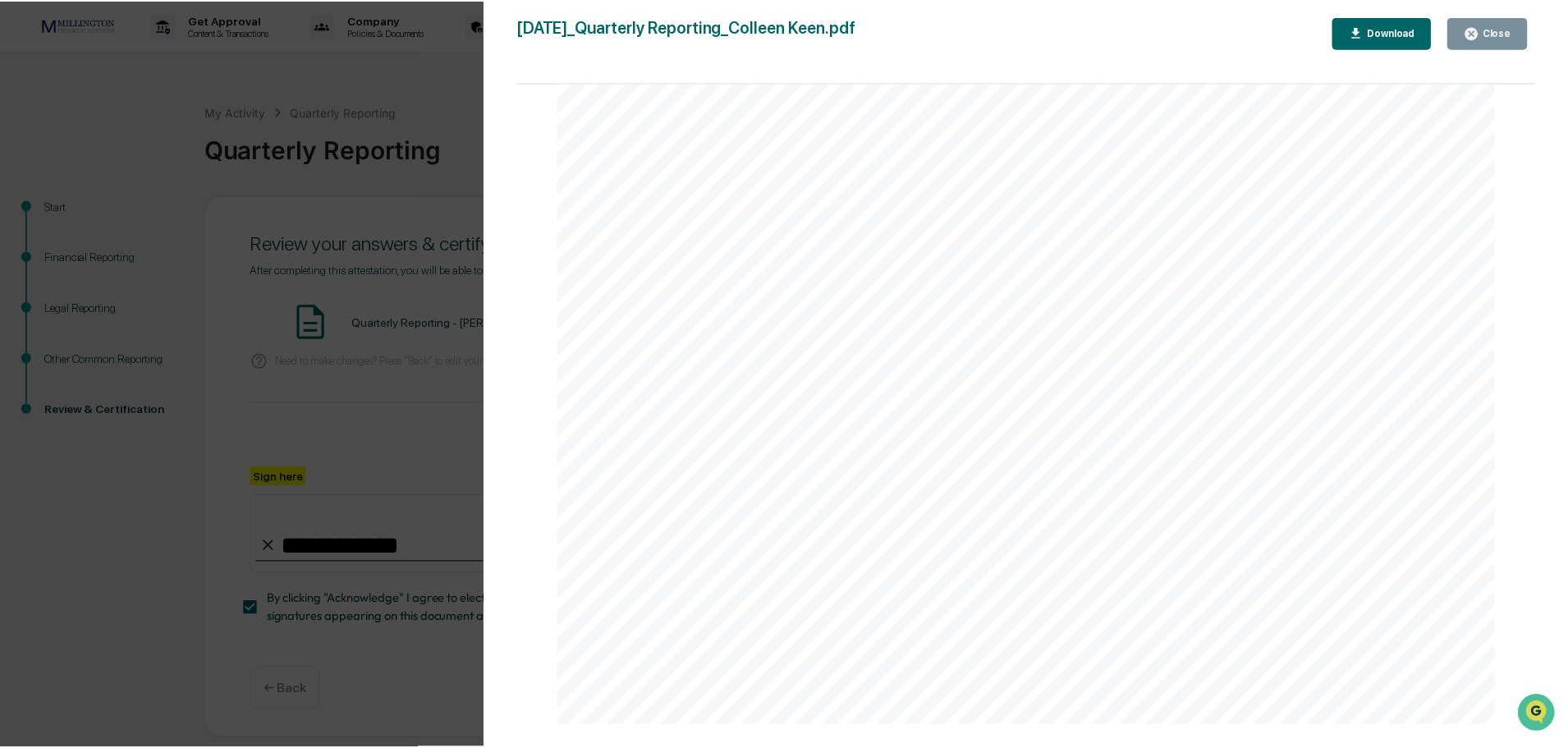
scroll to position [10431, 0]
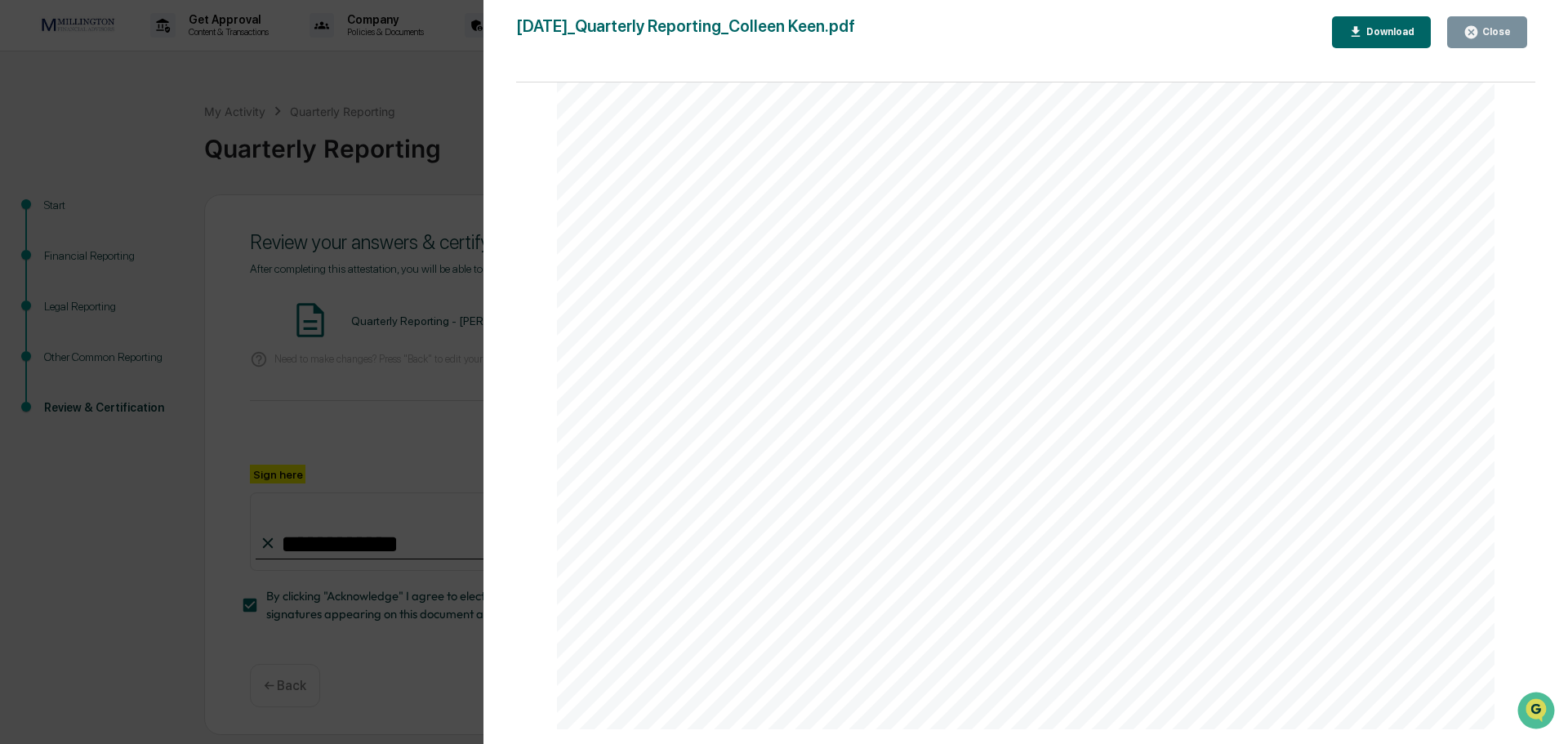
click at [1475, 32] on icon "button" at bounding box center [1471, 32] width 12 height 12
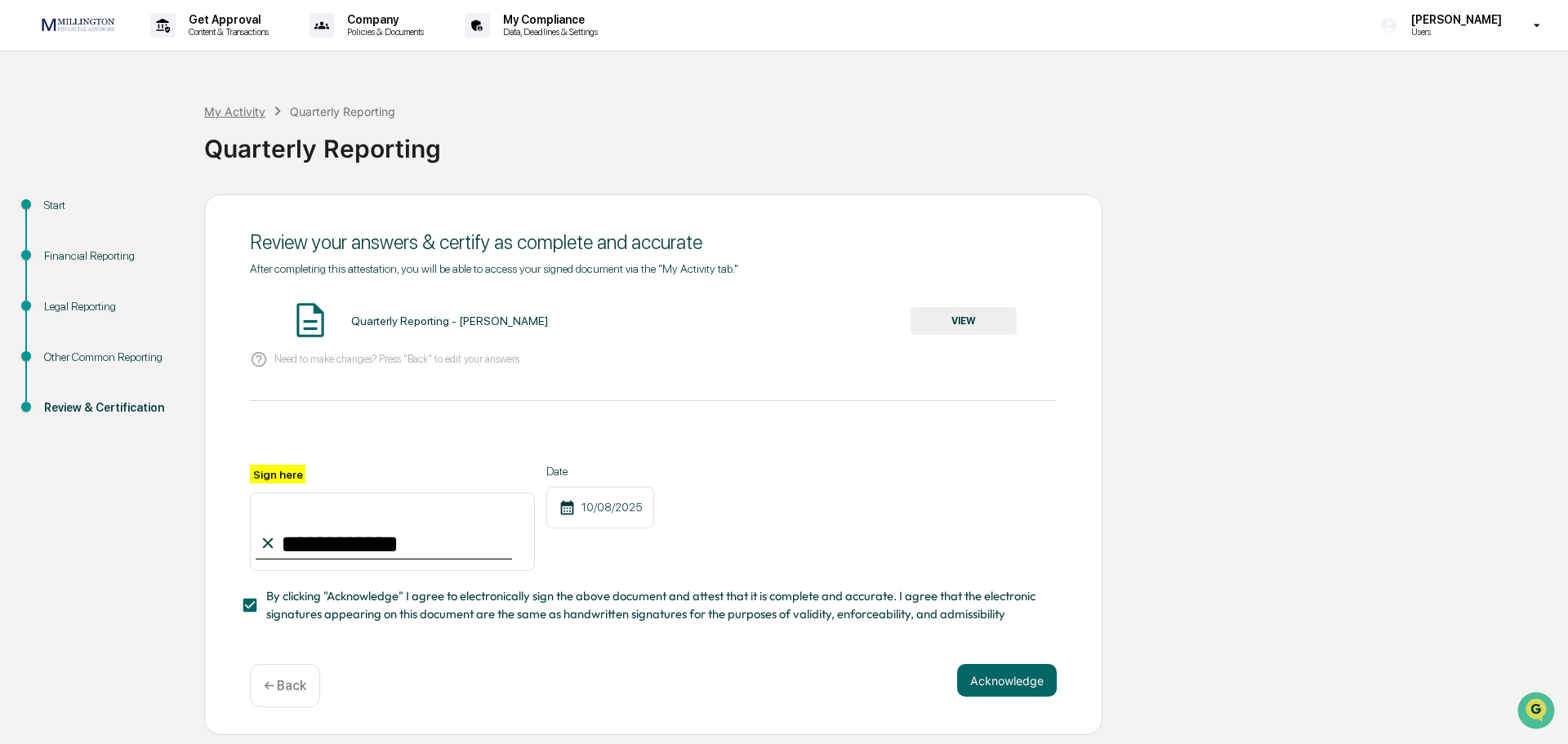
click at [252, 111] on div "My Activity" at bounding box center [235, 111] width 62 height 14
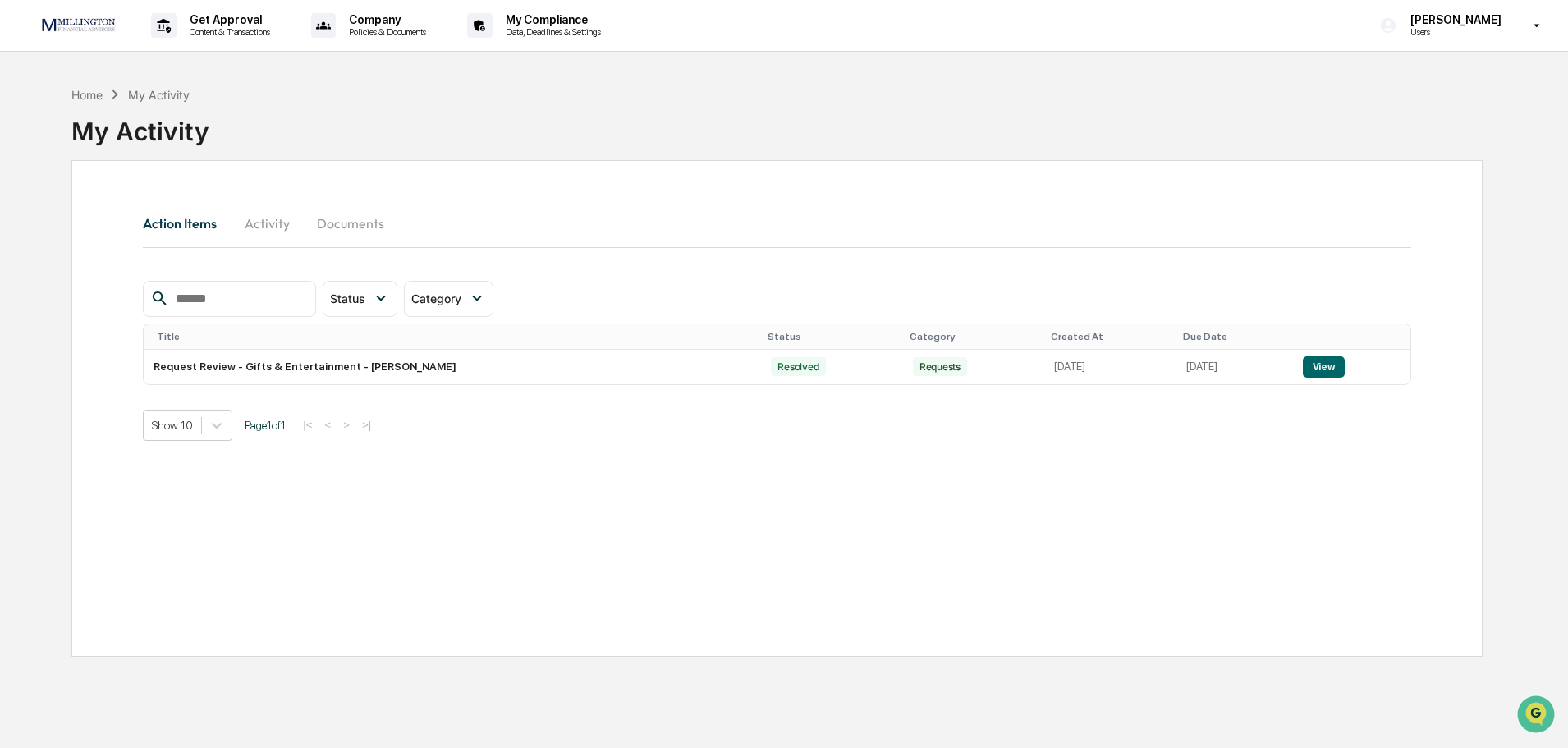
click at [271, 224] on button "Activity" at bounding box center [267, 224] width 74 height 39
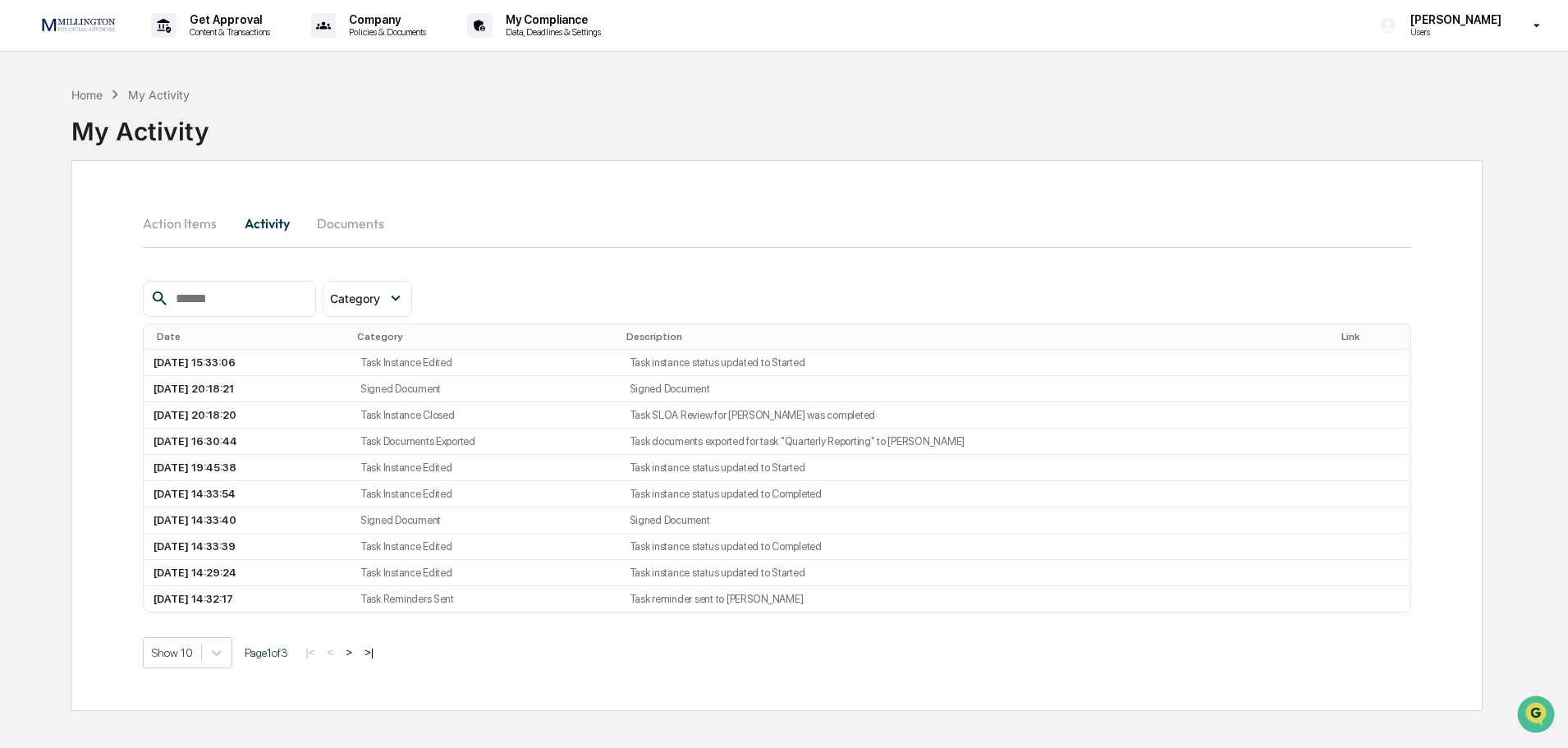
click at [329, 223] on button "Documents" at bounding box center [350, 224] width 94 height 39
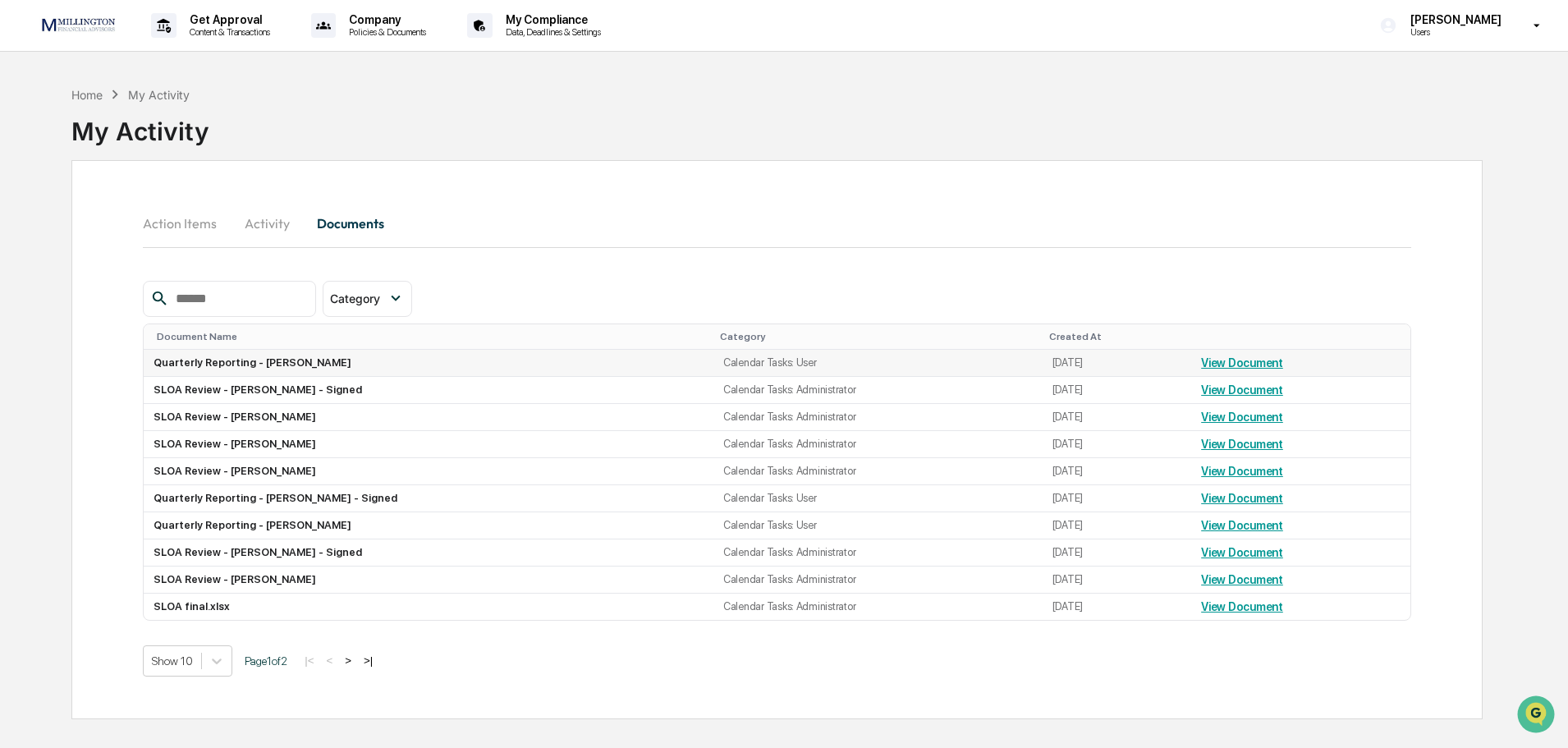
click at [303, 367] on td "Quarterly Reporting - [PERSON_NAME]" at bounding box center [428, 363] width 570 height 27
click at [1209, 365] on link "View Document" at bounding box center [1242, 363] width 82 height 13
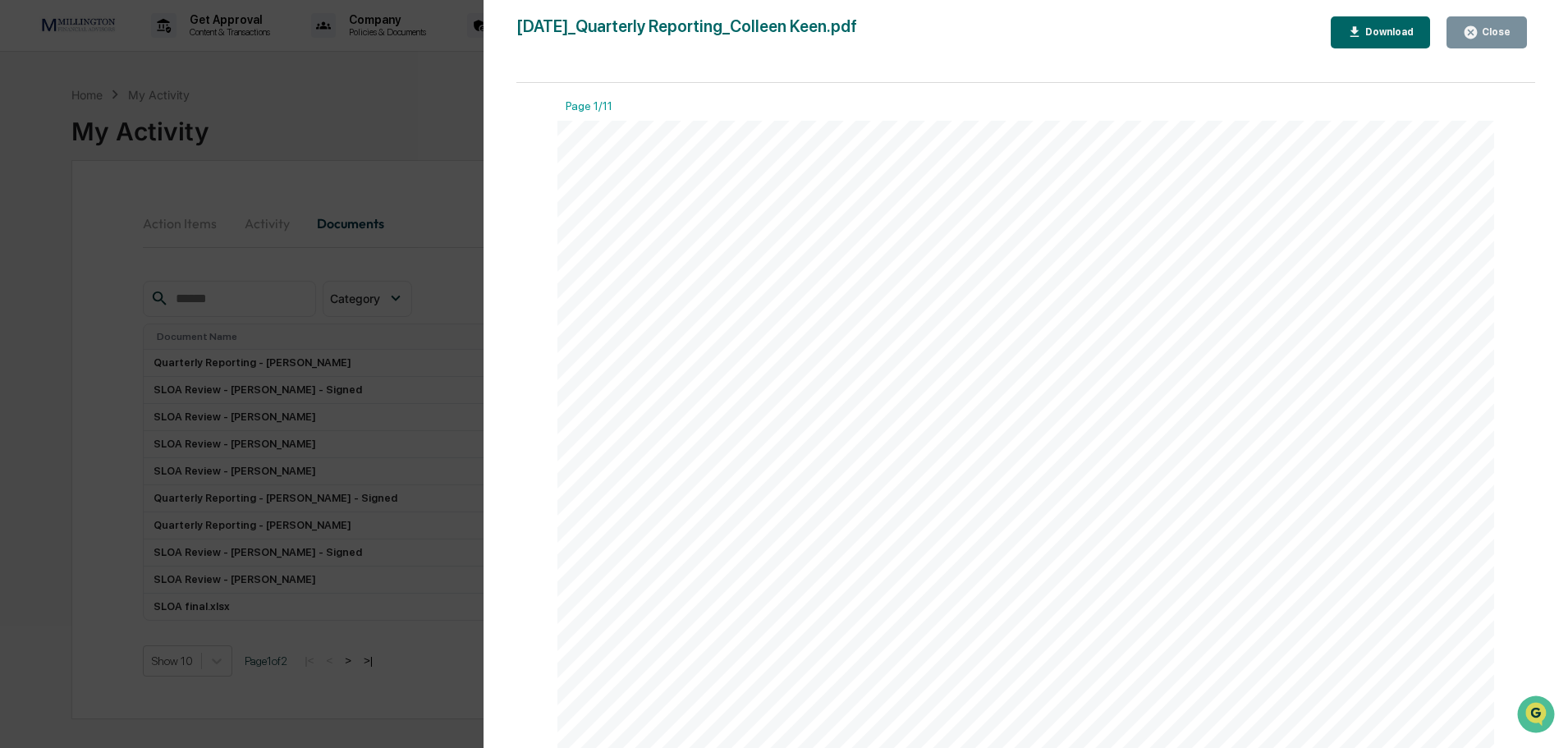
click at [1478, 23] on button "Close" at bounding box center [1487, 32] width 81 height 32
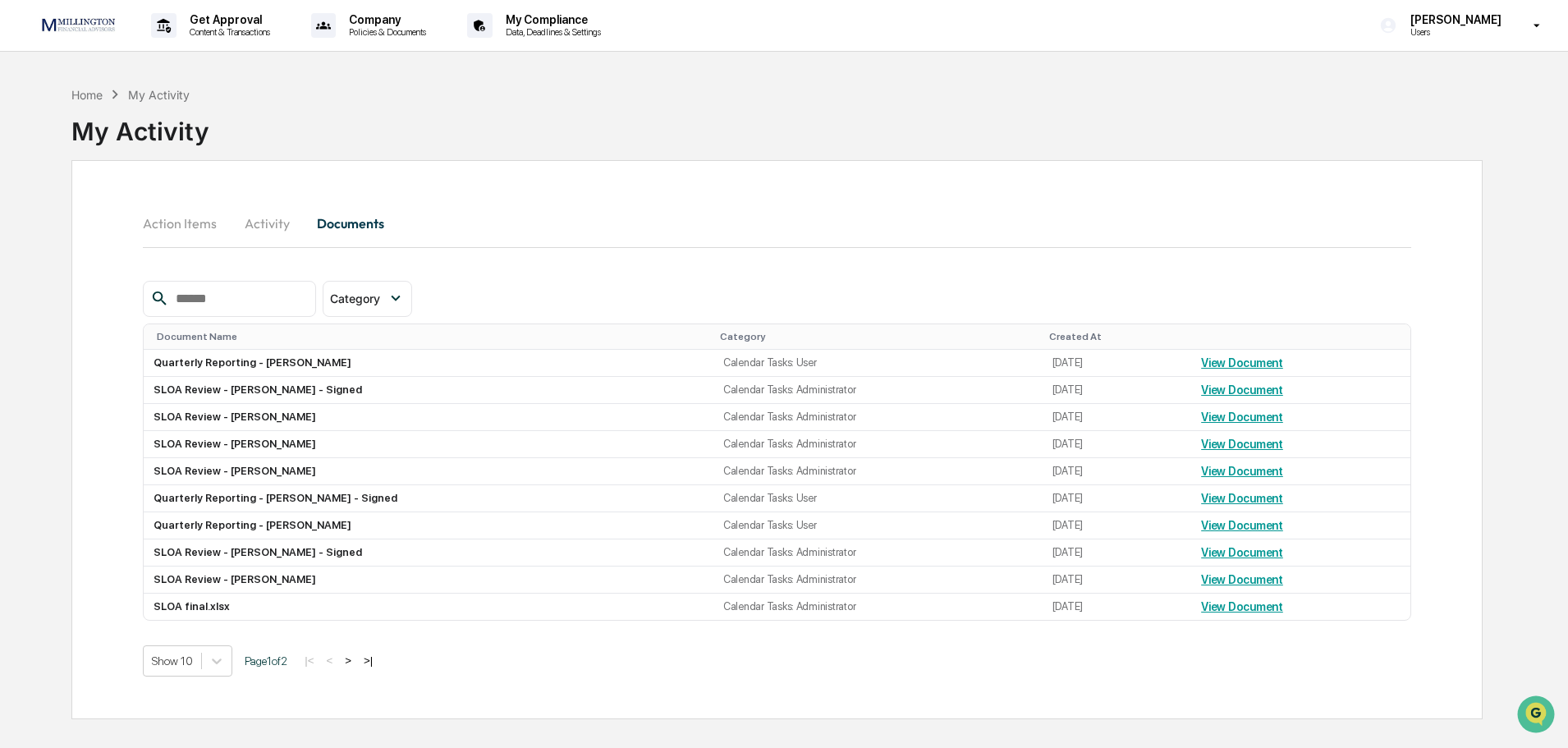
click at [199, 224] on button "Action Items" at bounding box center [186, 224] width 87 height 39
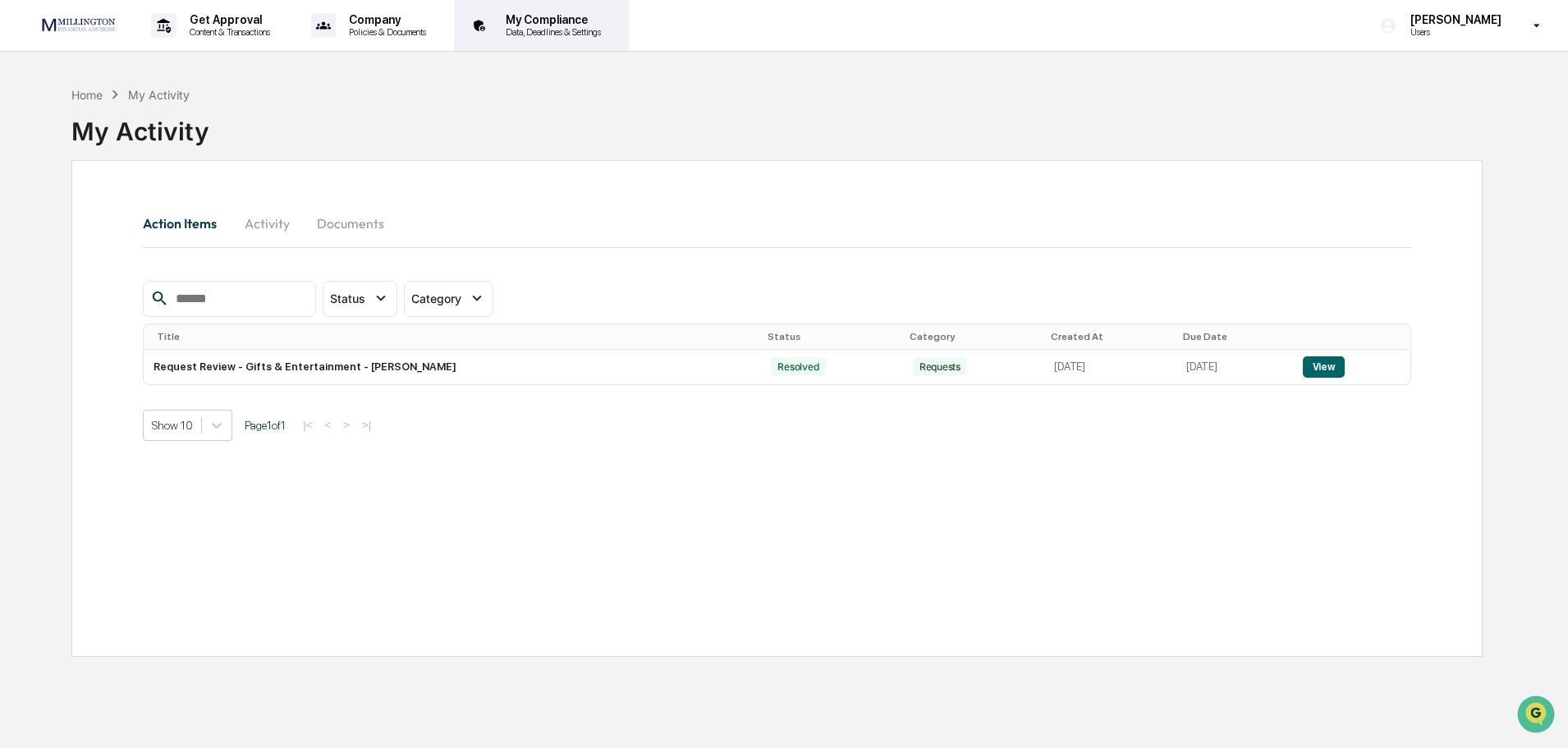
click at [534, 21] on p "My Compliance" at bounding box center [551, 20] width 116 height 13
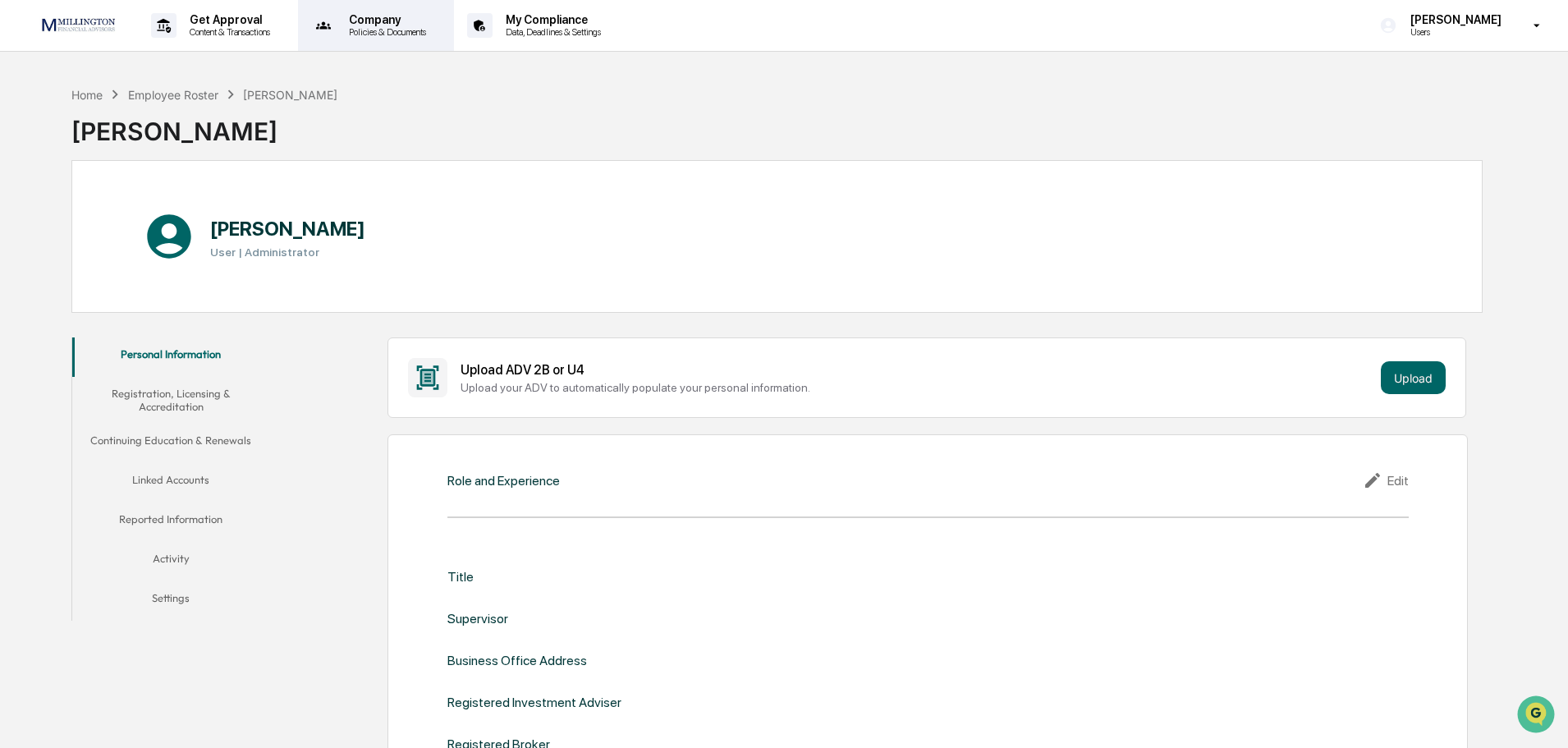
click at [367, 20] on p "Company" at bounding box center [384, 20] width 99 height 13
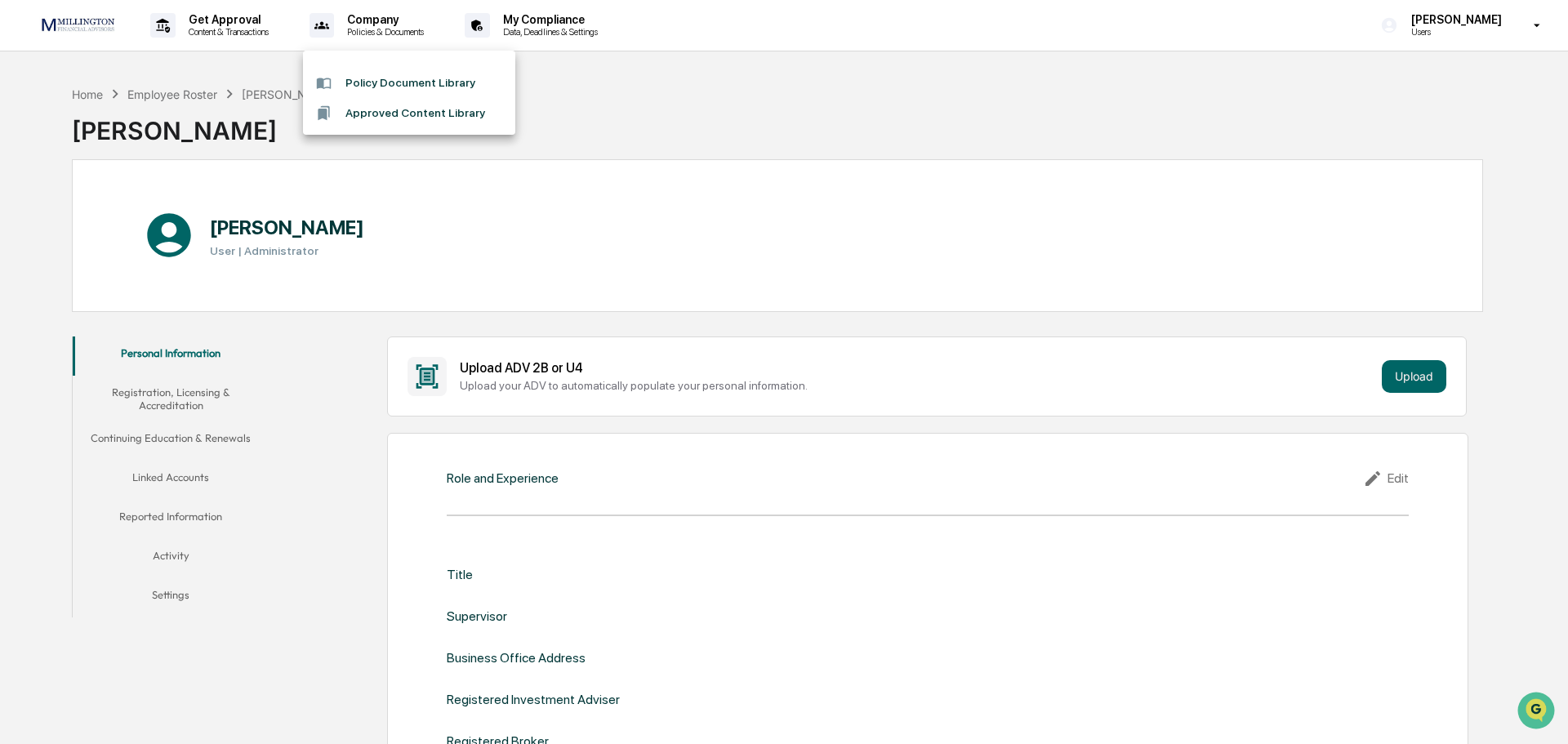
click at [236, 21] on div at bounding box center [784, 372] width 1568 height 744
click at [236, 21] on p "Get Approval" at bounding box center [226, 20] width 101 height 13
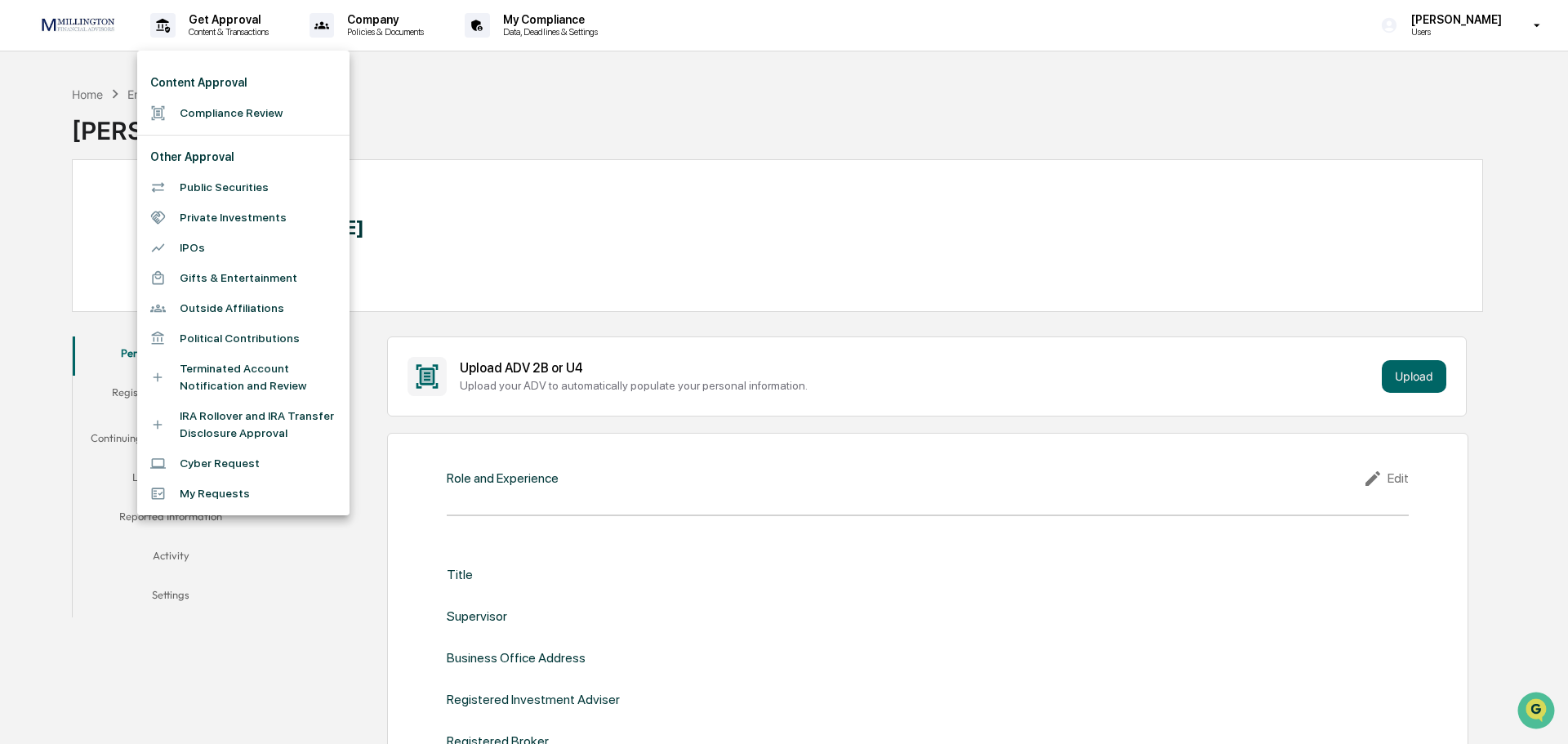
click at [1468, 29] on div at bounding box center [784, 372] width 1568 height 744
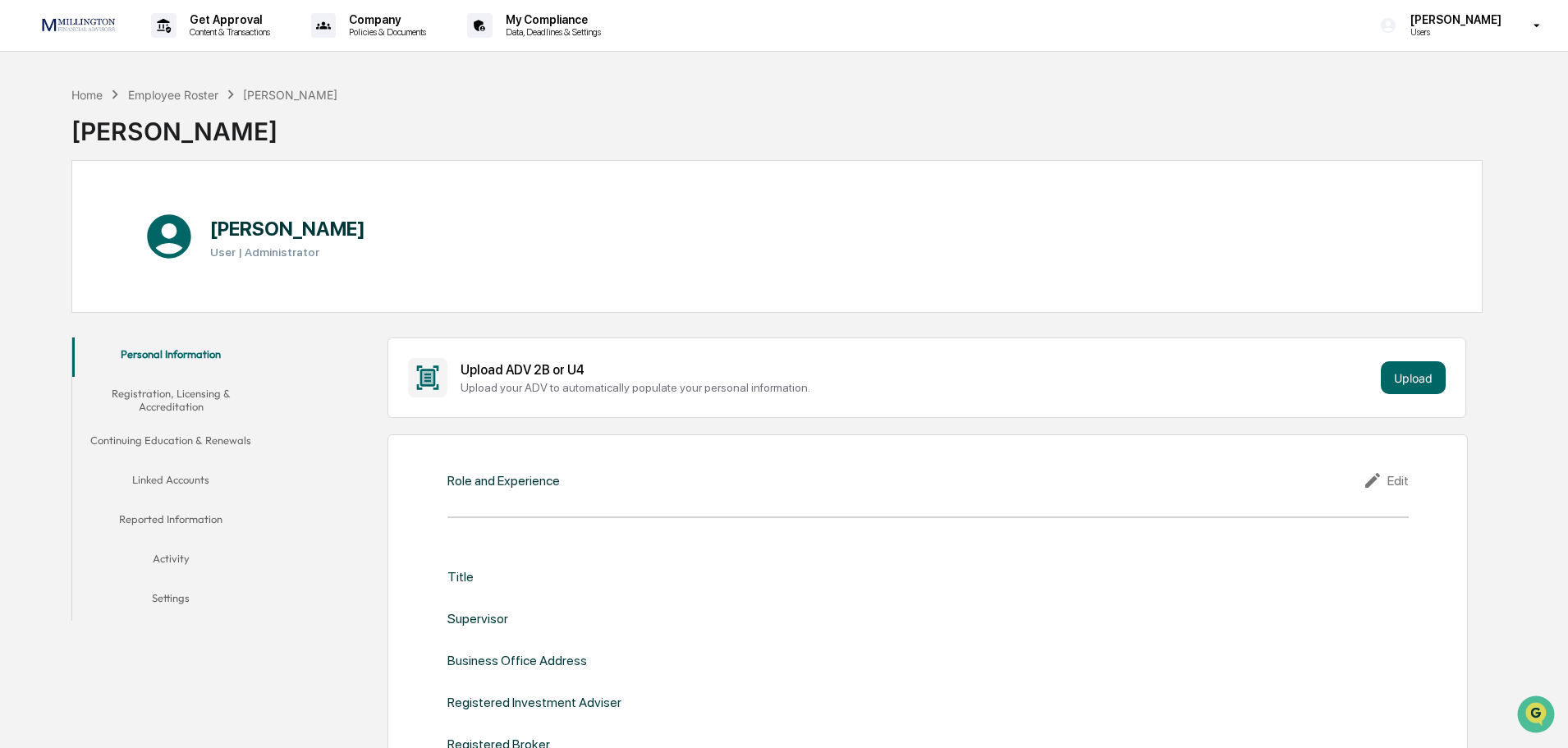
click at [1454, 17] on p "[PERSON_NAME]" at bounding box center [1454, 20] width 113 height 13
click at [1070, 62] on div at bounding box center [788, 374] width 1576 height 748
click at [79, 23] on img at bounding box center [79, 24] width 79 height 18
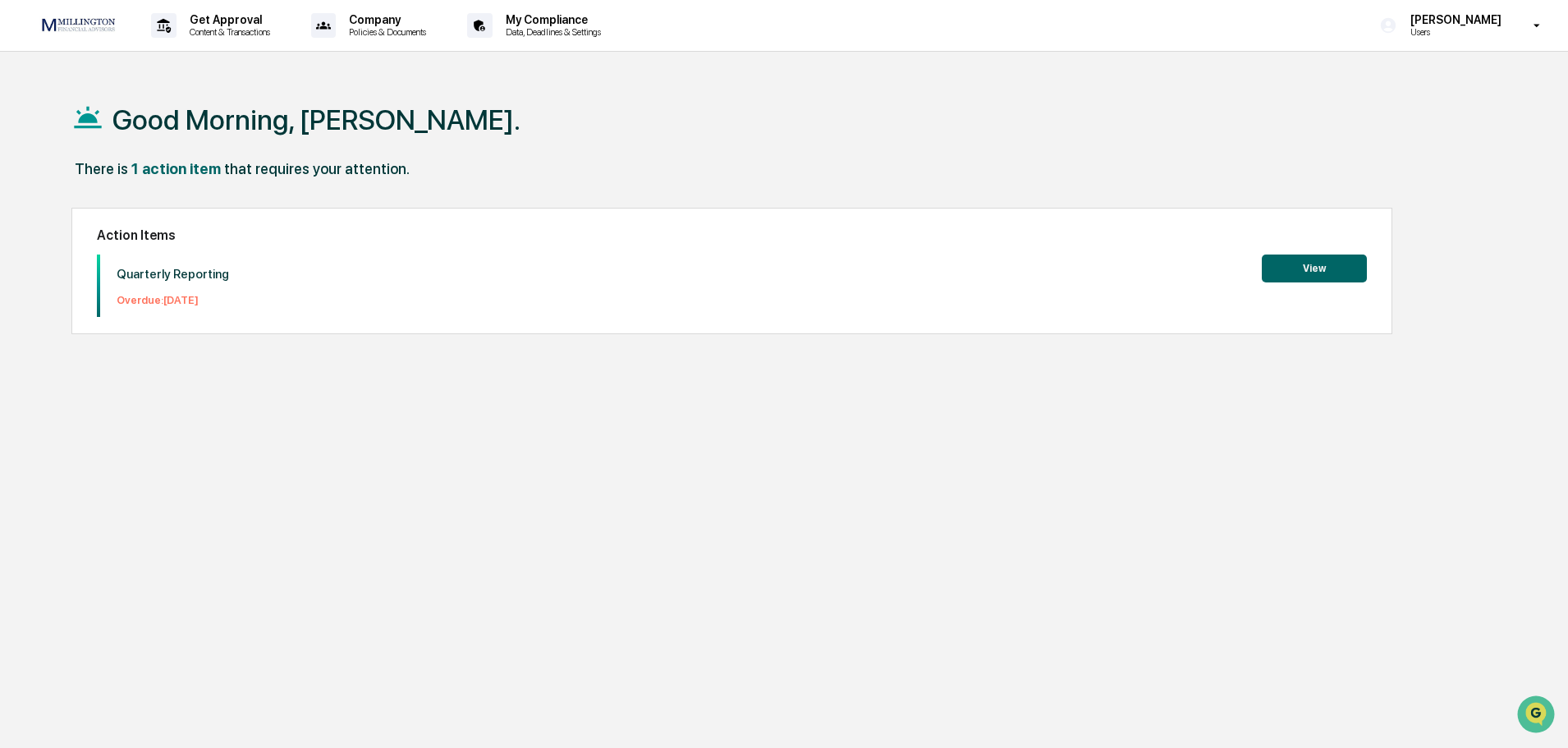
click at [1308, 260] on button "View" at bounding box center [1314, 269] width 105 height 28
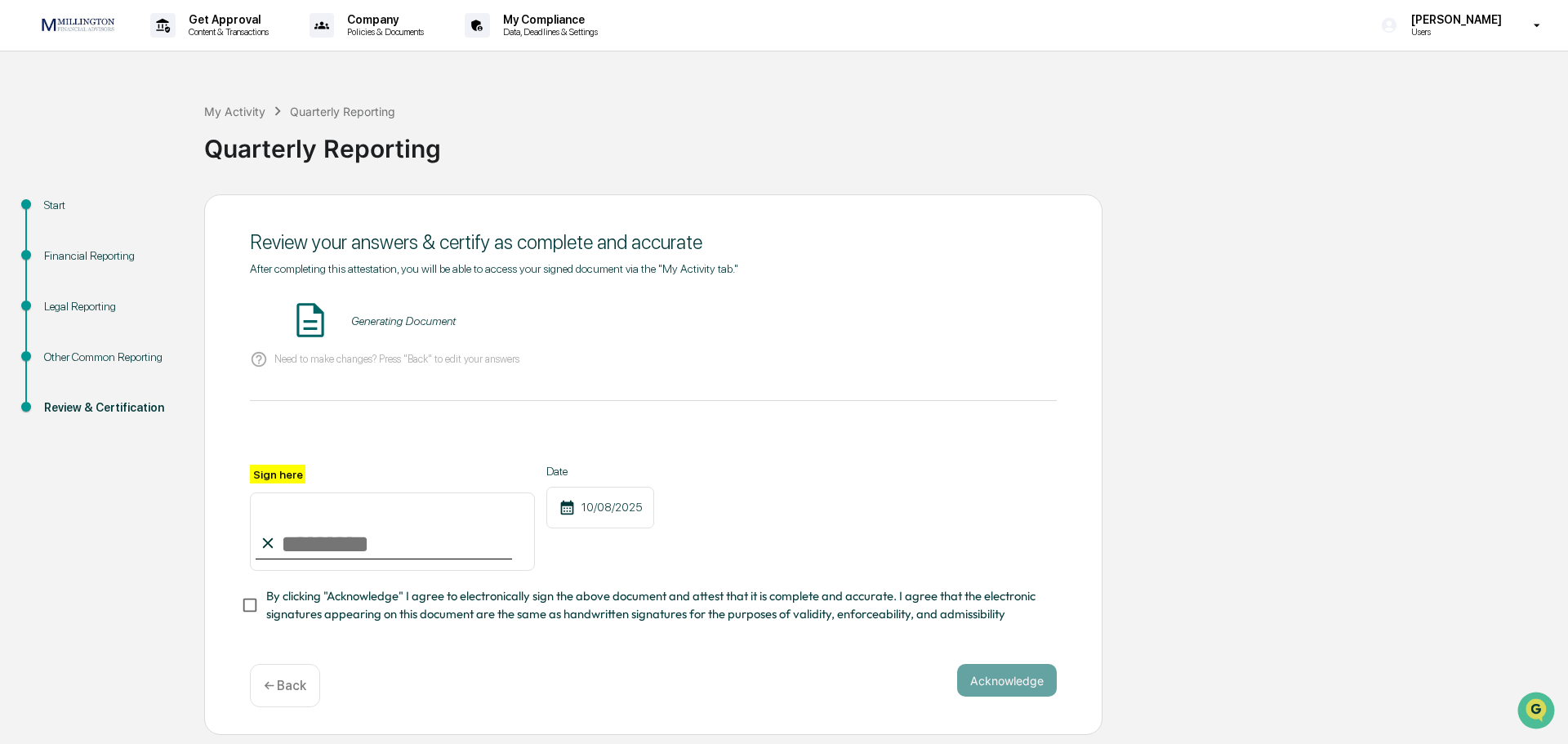
click at [58, 197] on div "Start" at bounding box center [110, 206] width 134 height 17
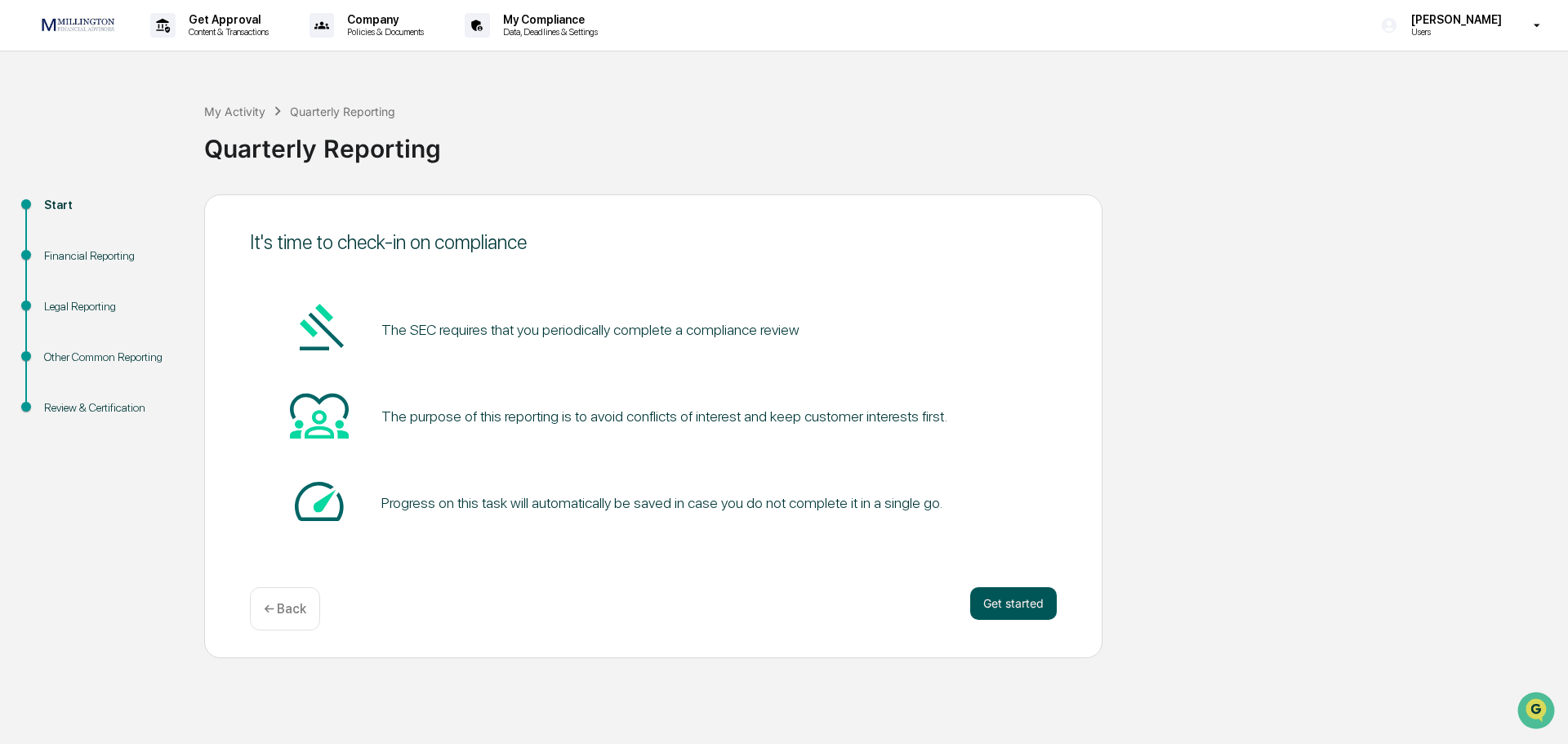
click at [1005, 602] on button "Get started" at bounding box center [1013, 603] width 87 height 33
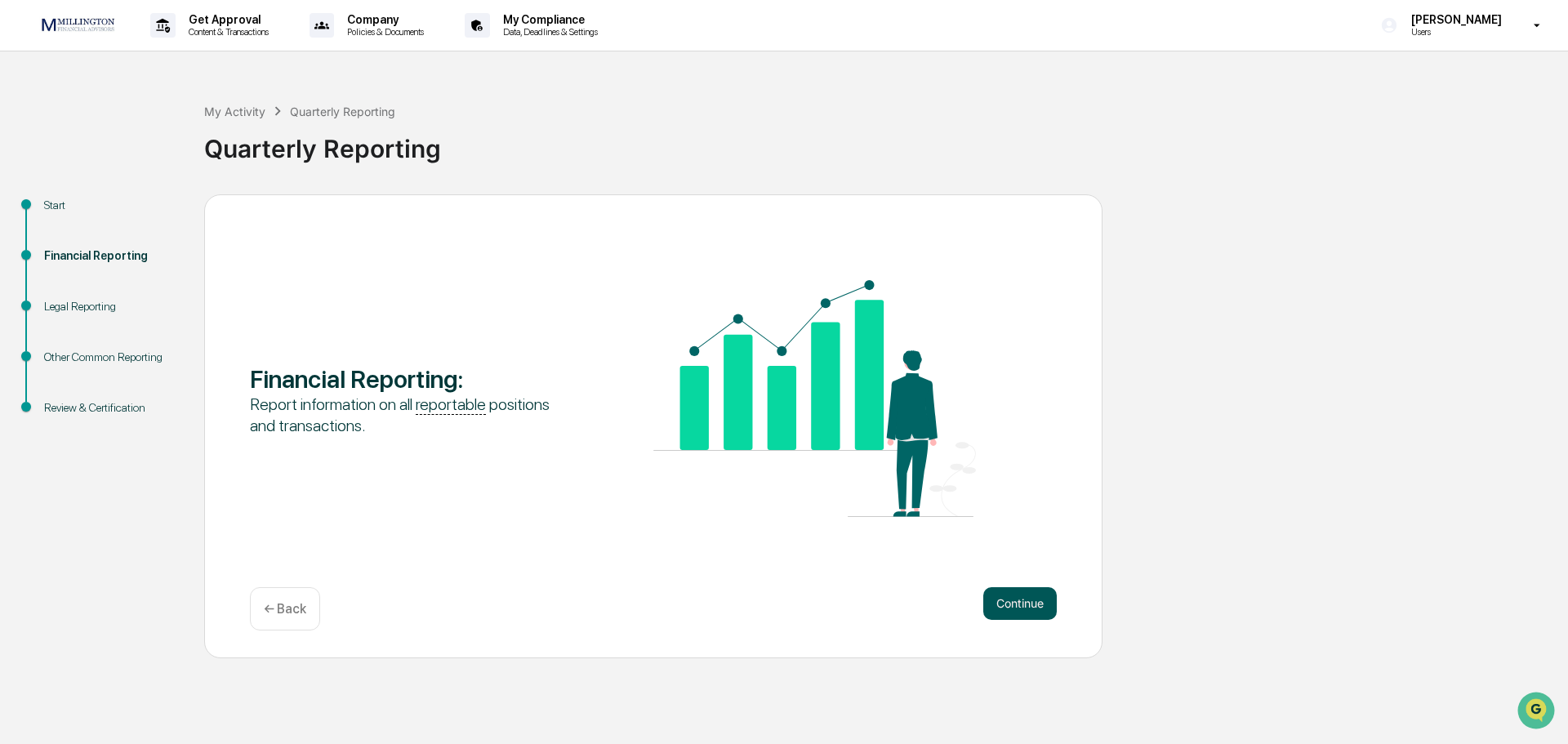
click at [1002, 600] on button "Continue" at bounding box center [1019, 603] width 74 height 33
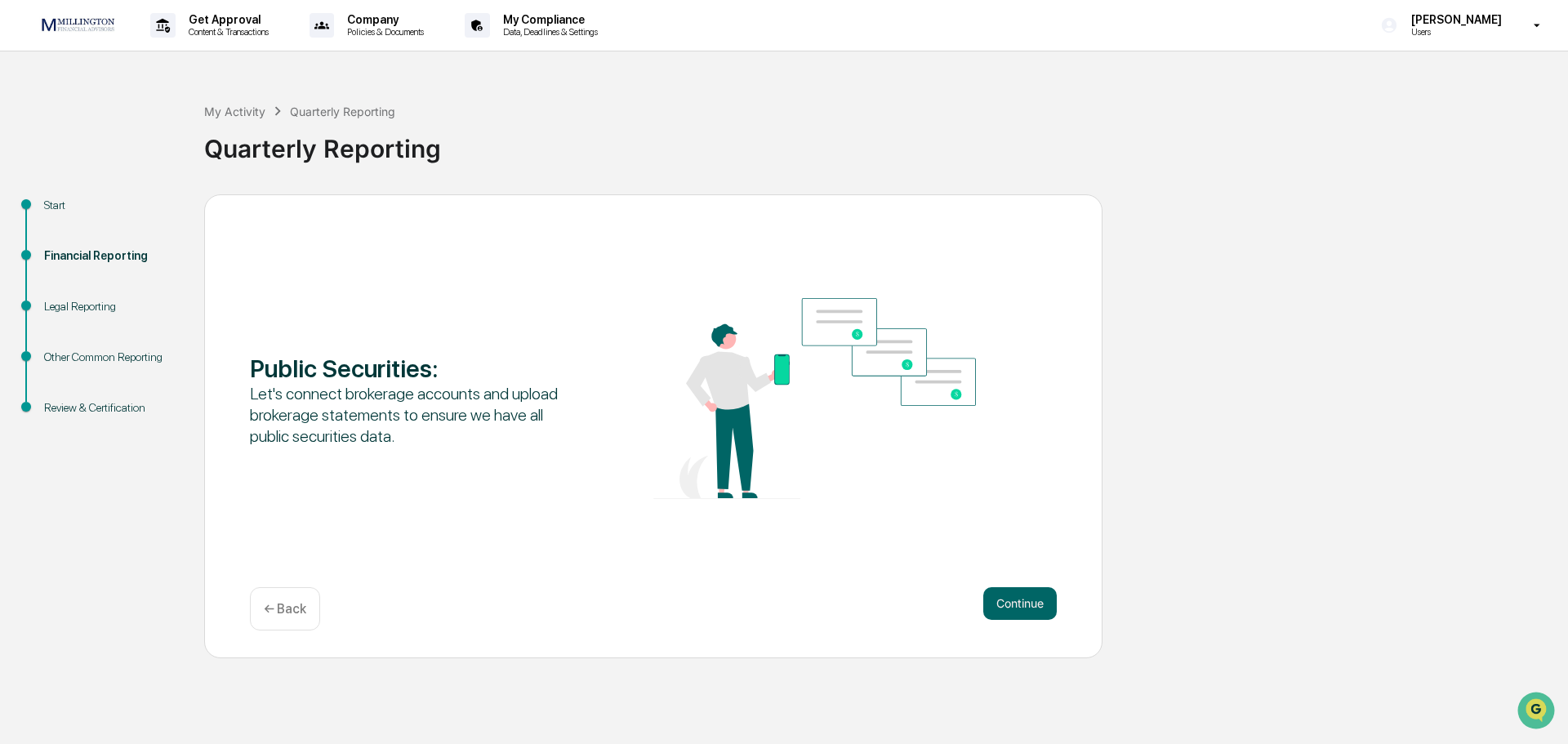
click at [1002, 600] on button "Continue" at bounding box center [1019, 603] width 74 height 33
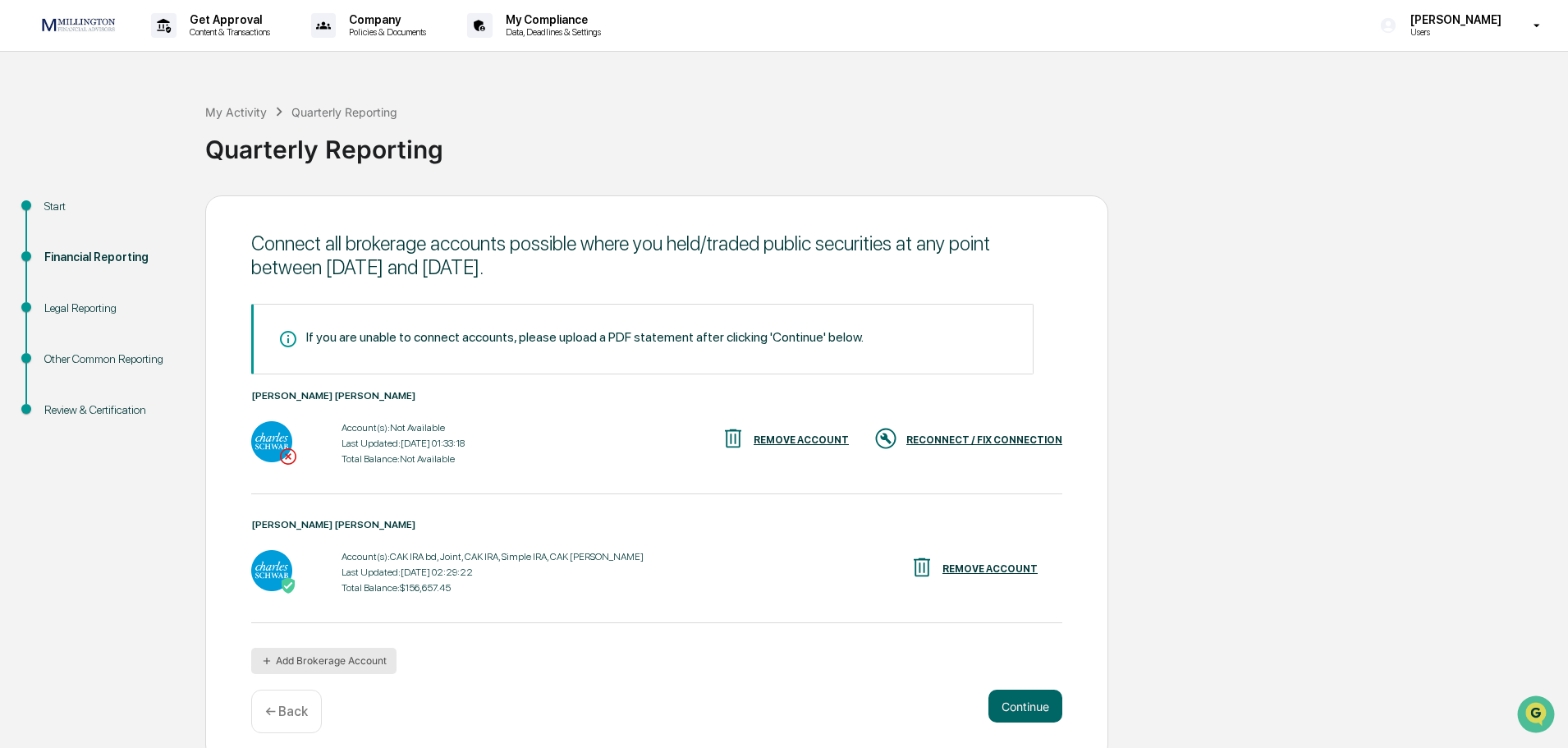
click at [375, 662] on button "Add Brokerage Account" at bounding box center [323, 662] width 146 height 26
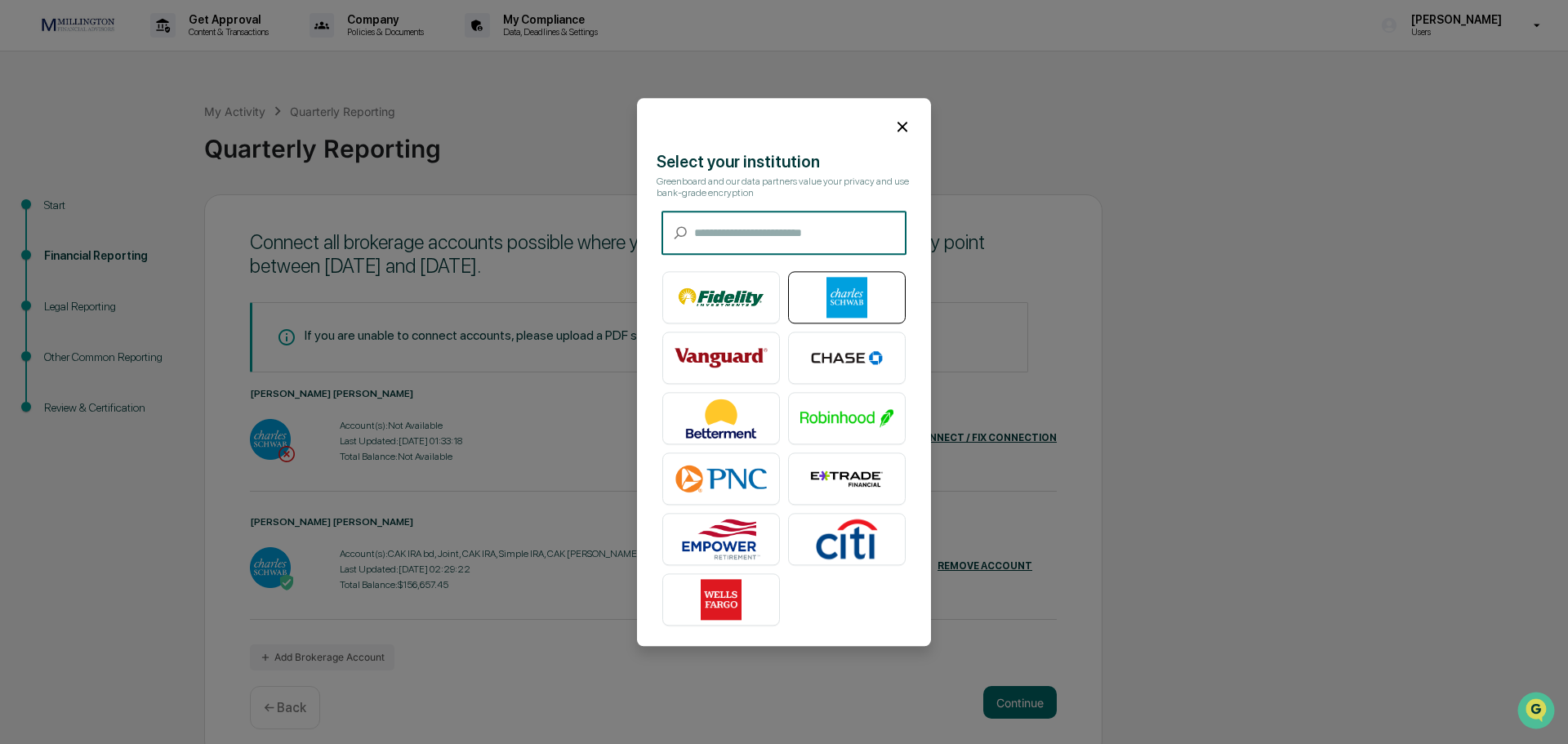
click at [805, 284] on img at bounding box center [848, 297] width 93 height 41
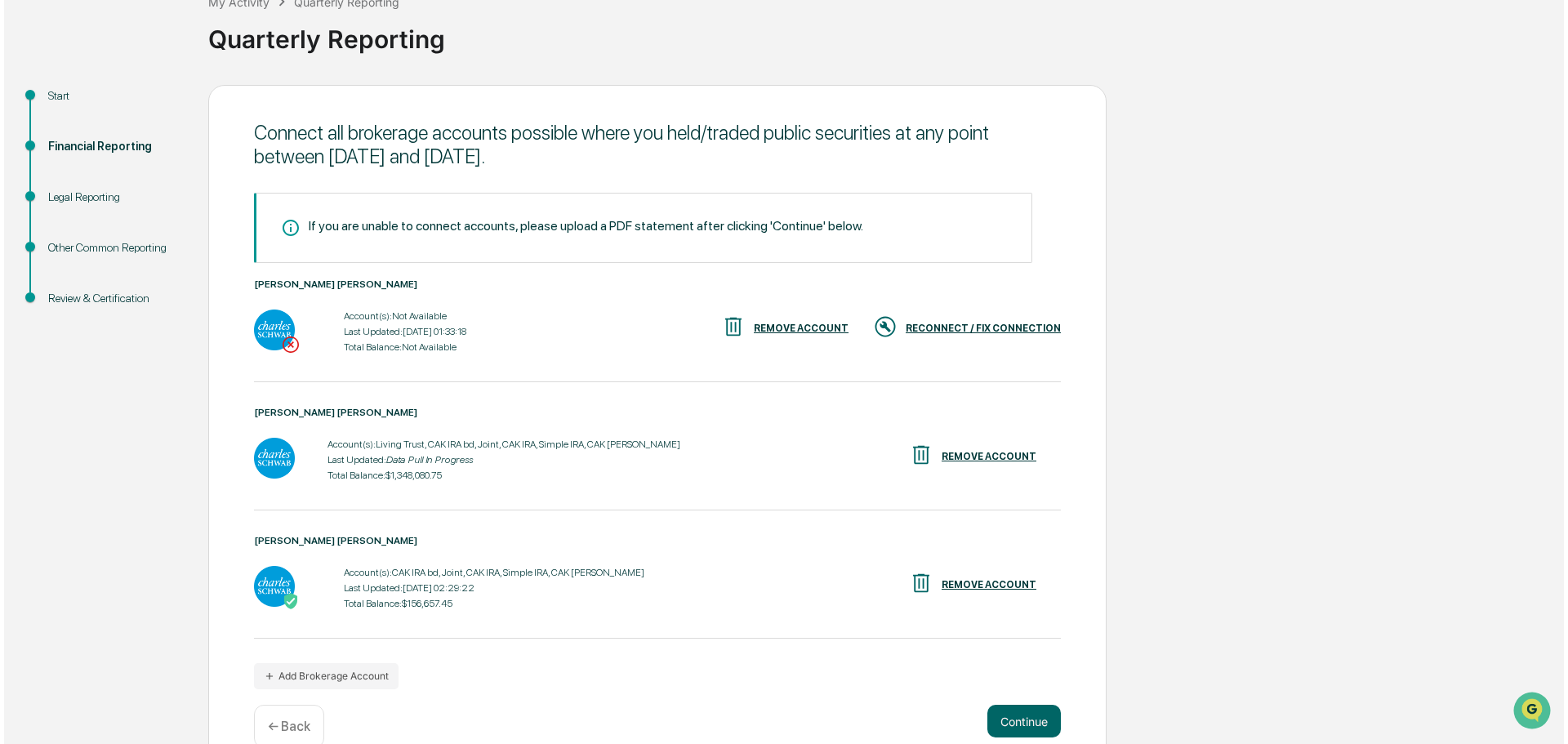
scroll to position [141, 0]
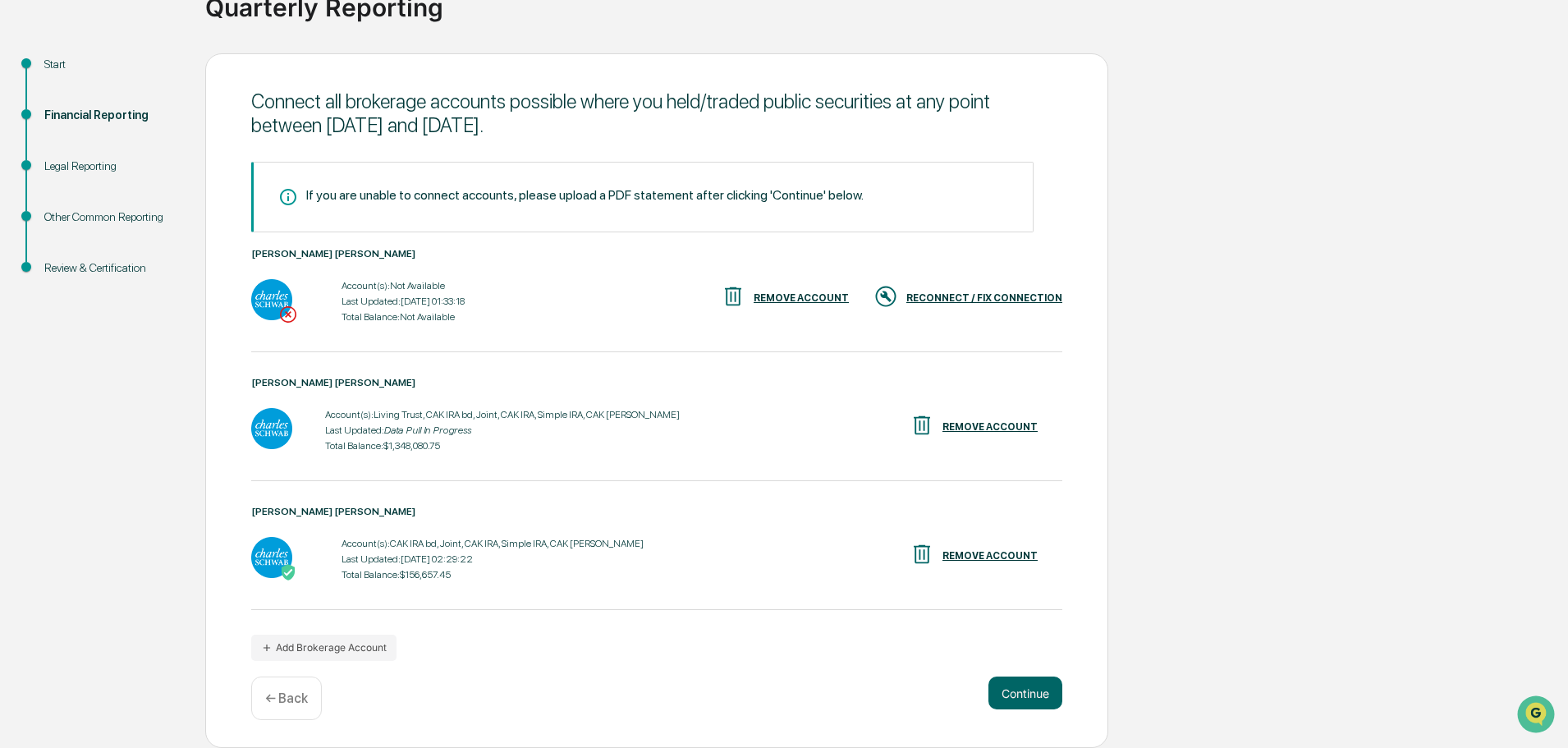
click at [837, 299] on div "REMOVE ACCOUNT" at bounding box center [800, 298] width 95 height 11
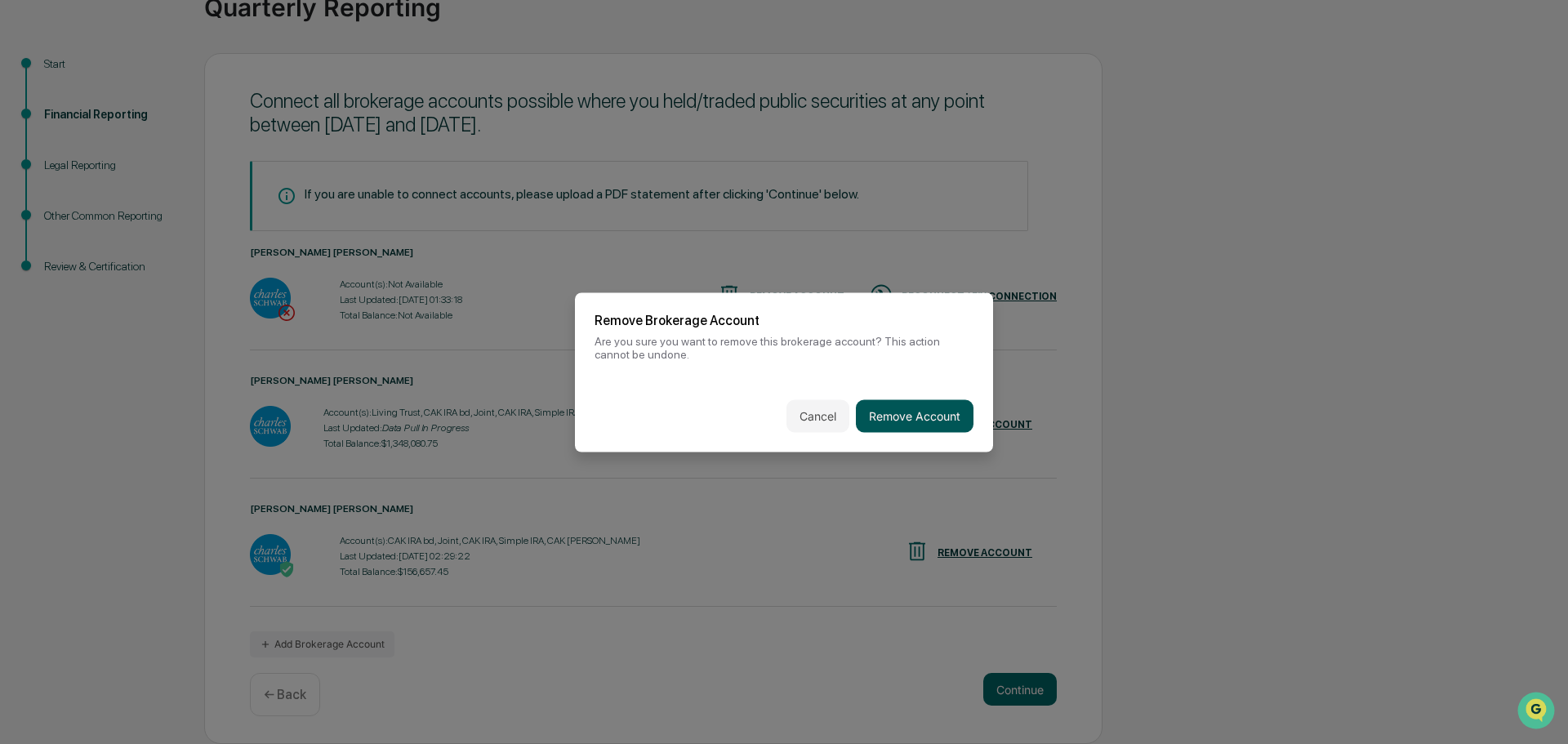
click at [899, 407] on button "Remove Account" at bounding box center [915, 415] width 118 height 33
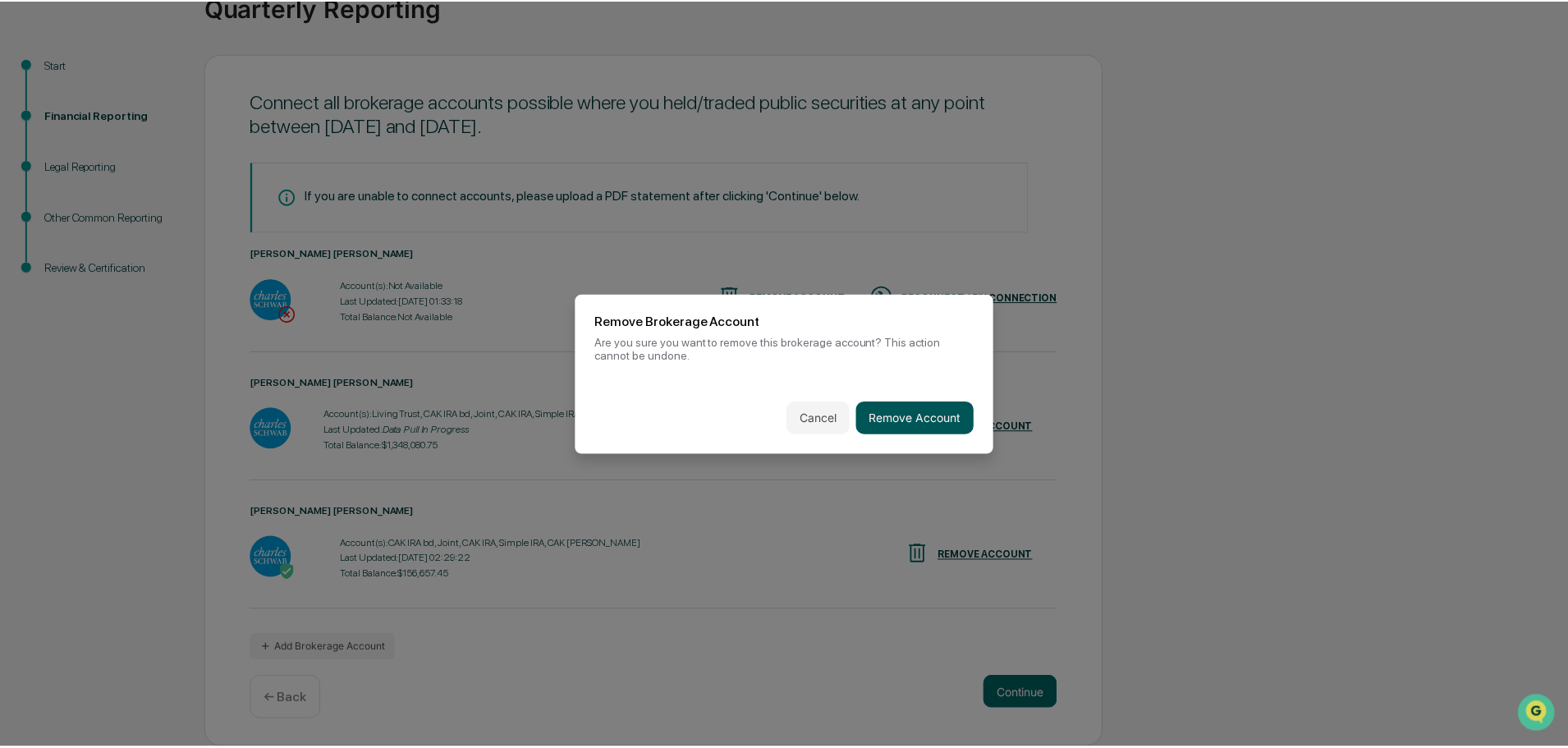
scroll to position [0, 0]
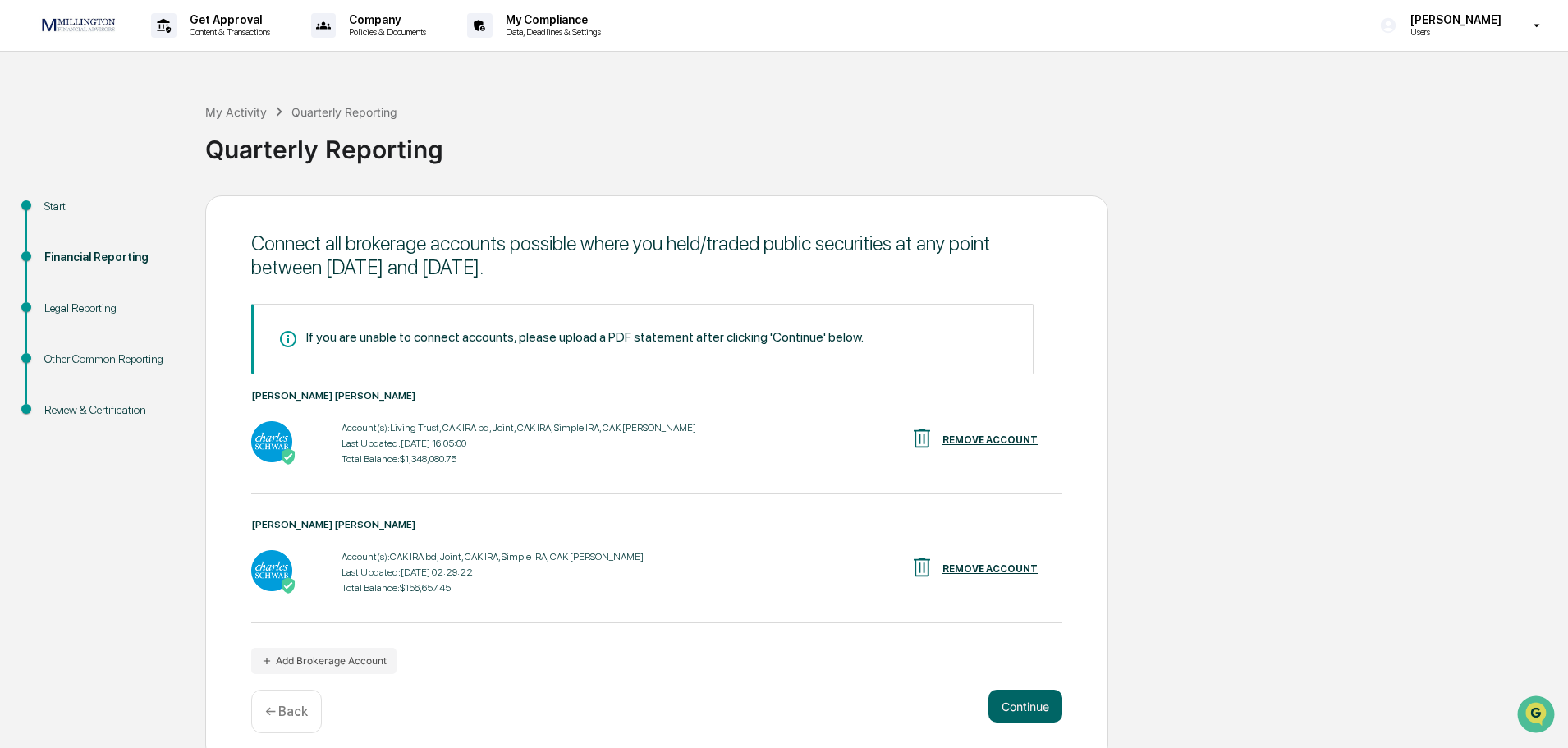
drag, startPoint x: 1013, startPoint y: 704, endPoint x: 1185, endPoint y: 612, distance: 195.1
click at [1185, 612] on div "Start Financial Reporting Legal Reporting Other Common Reporting Review & Certi…" at bounding box center [784, 478] width 1552 height 567
click at [996, 569] on div "REMOVE ACCOUNT" at bounding box center [989, 569] width 95 height 11
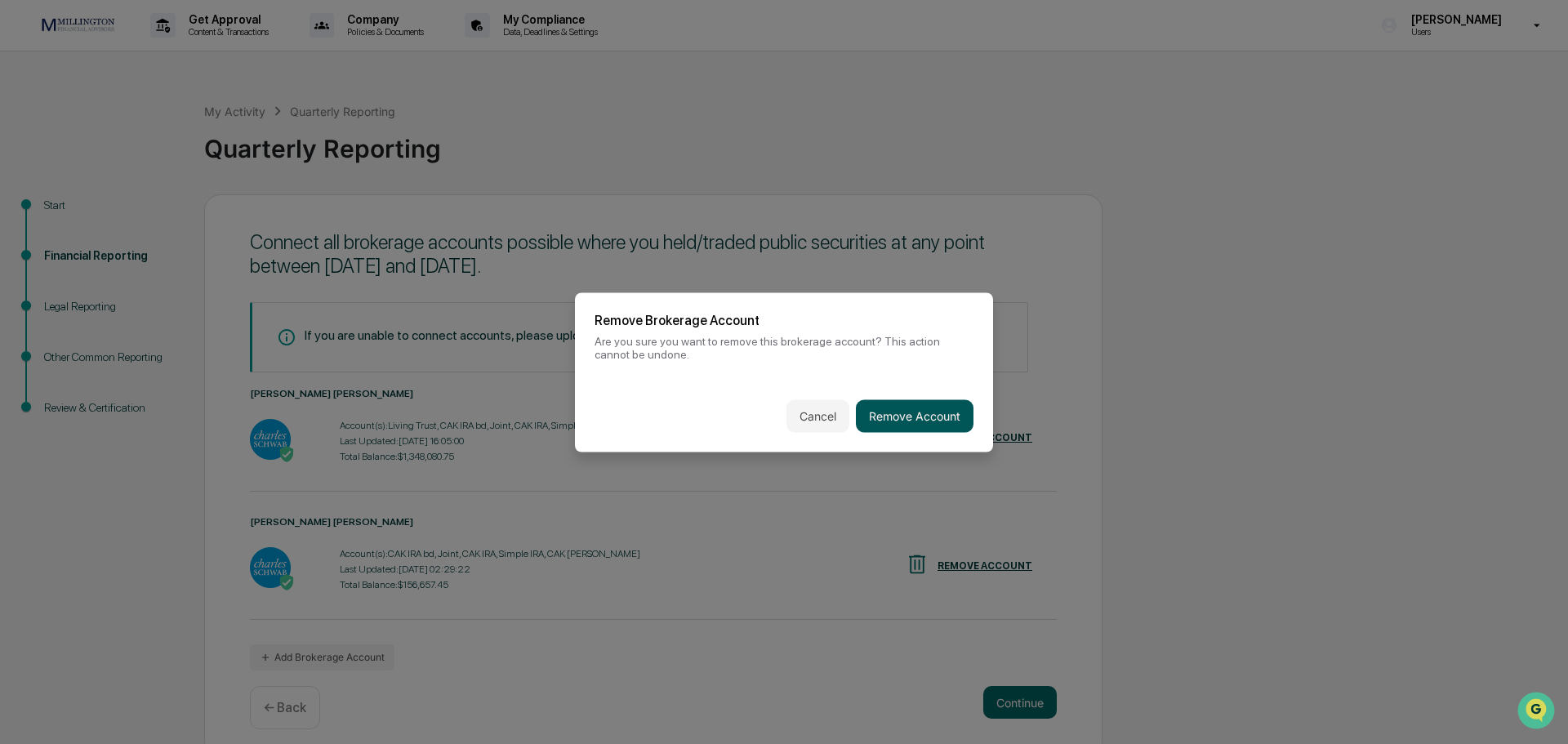
click at [916, 411] on button "Remove Account" at bounding box center [915, 415] width 118 height 33
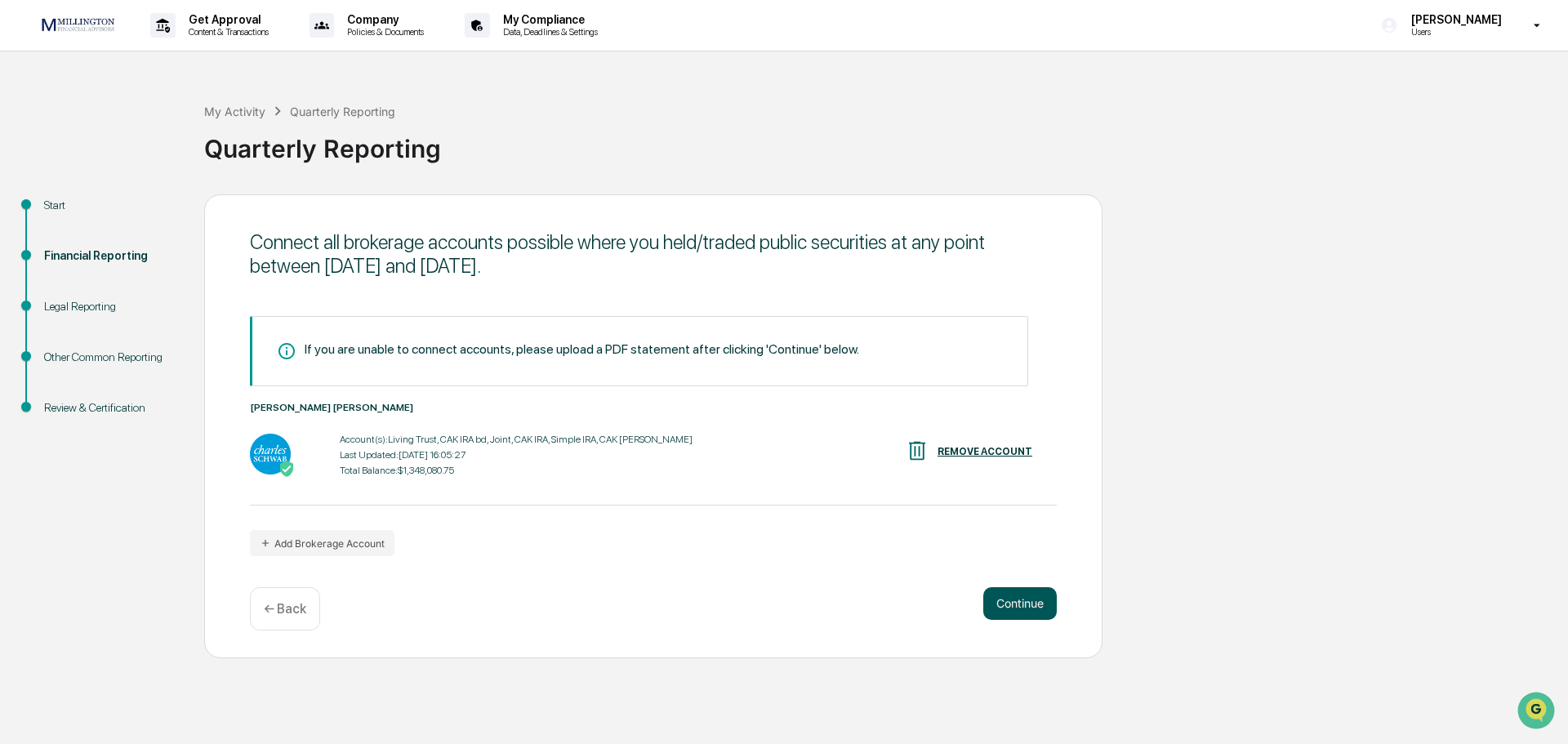
click at [1019, 605] on button "Continue" at bounding box center [1019, 603] width 74 height 33
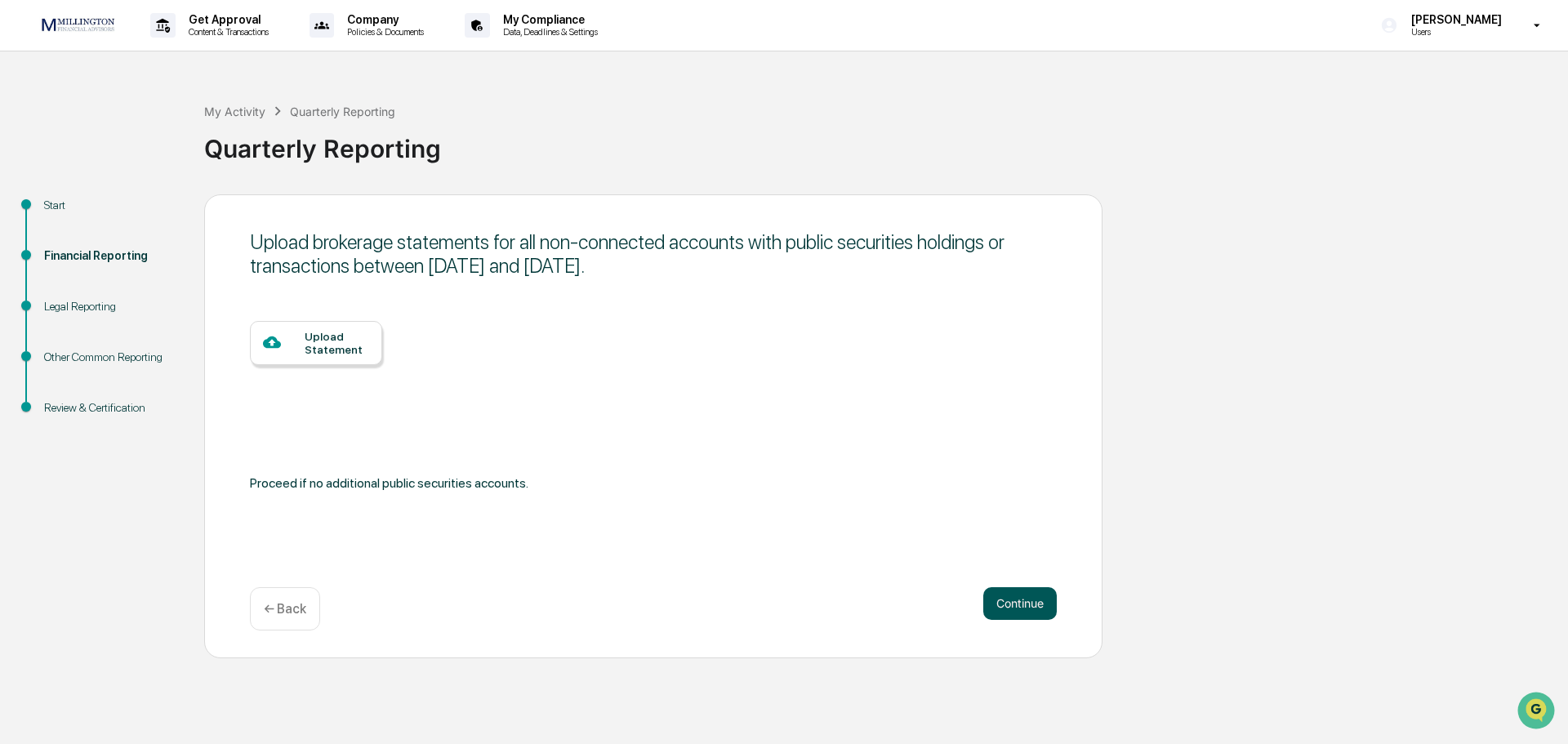
click at [1029, 603] on button "Continue" at bounding box center [1019, 603] width 74 height 33
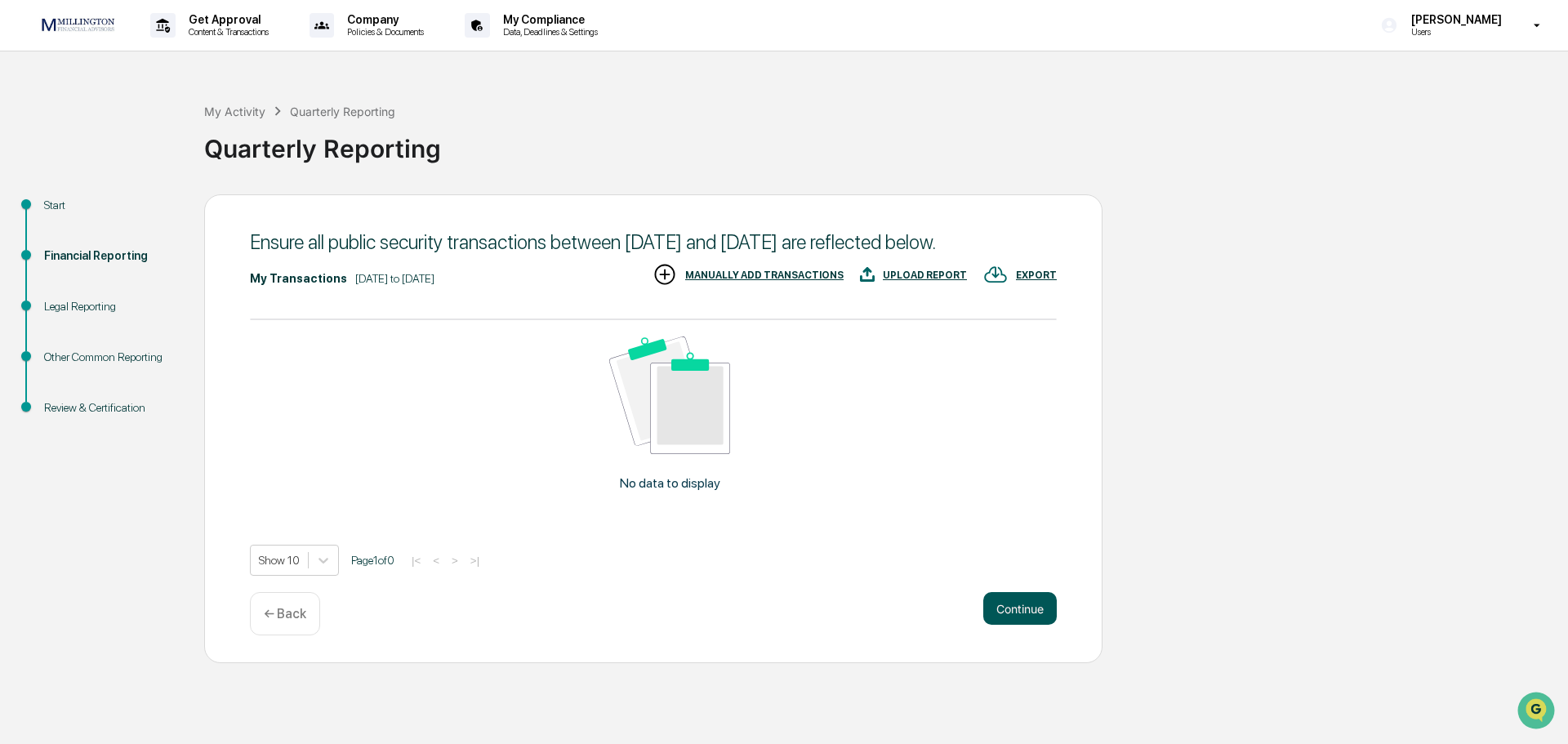
click at [1019, 625] on button "Continue" at bounding box center [1019, 608] width 74 height 33
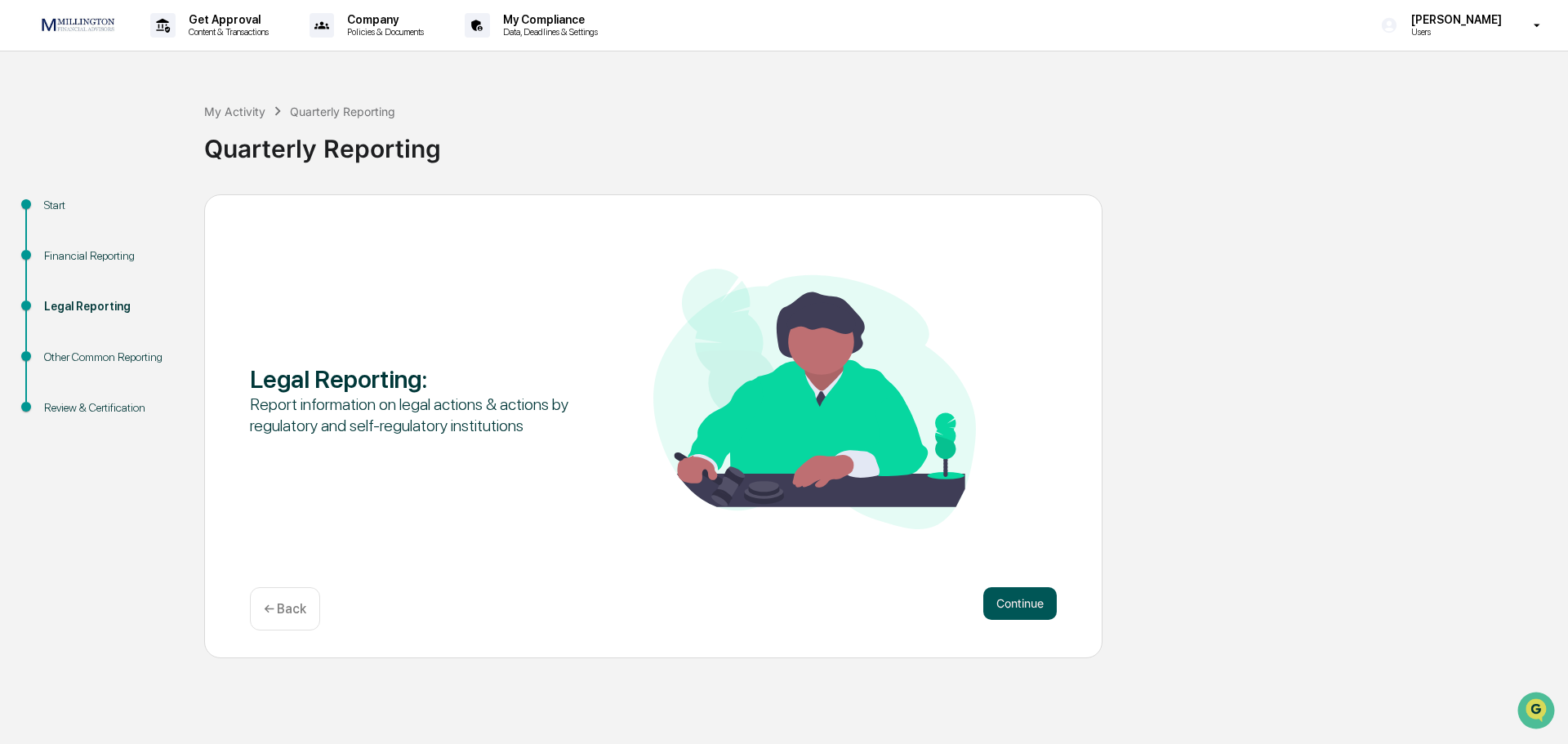
click at [1024, 600] on button "Continue" at bounding box center [1019, 603] width 74 height 33
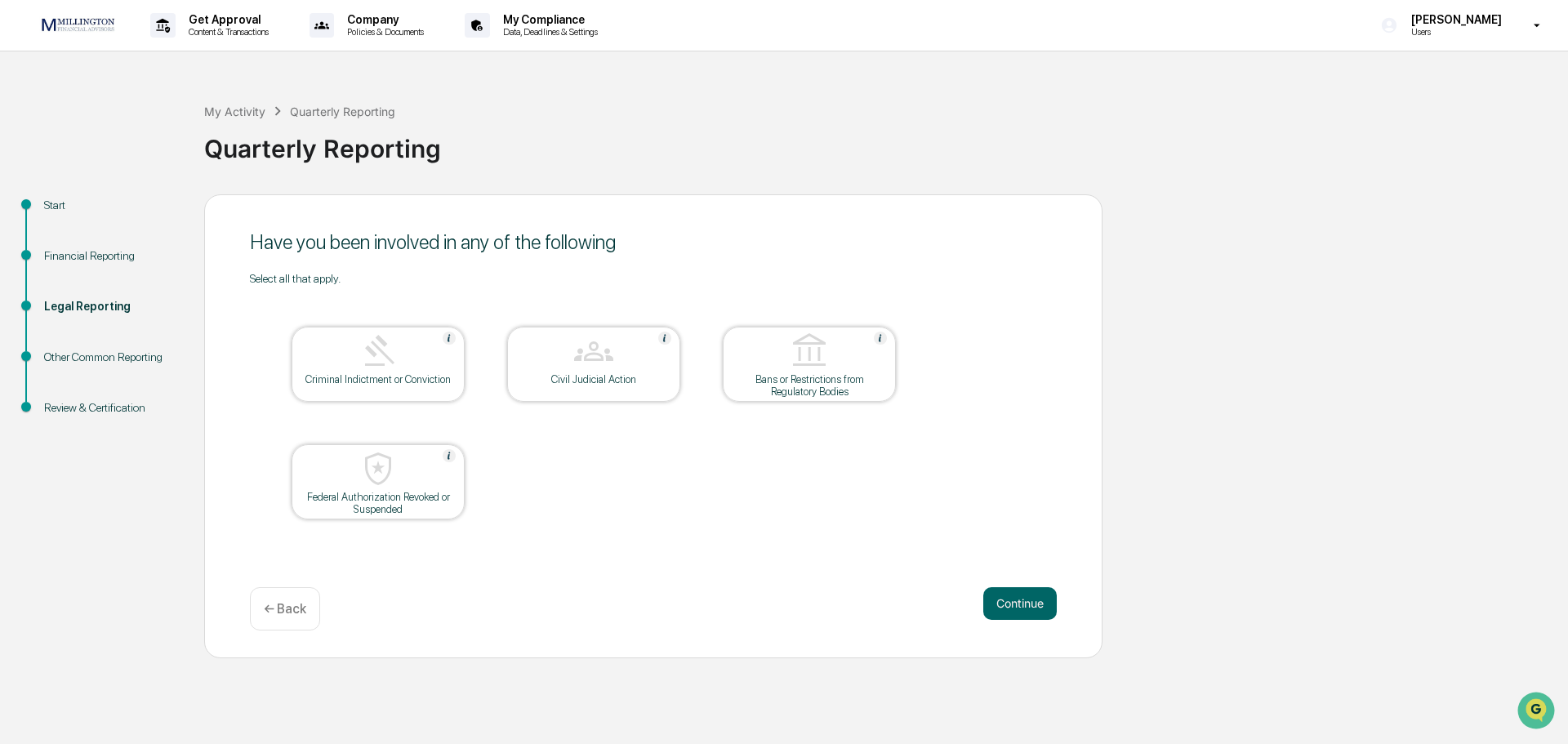
click at [1024, 600] on button "Continue" at bounding box center [1019, 603] width 74 height 33
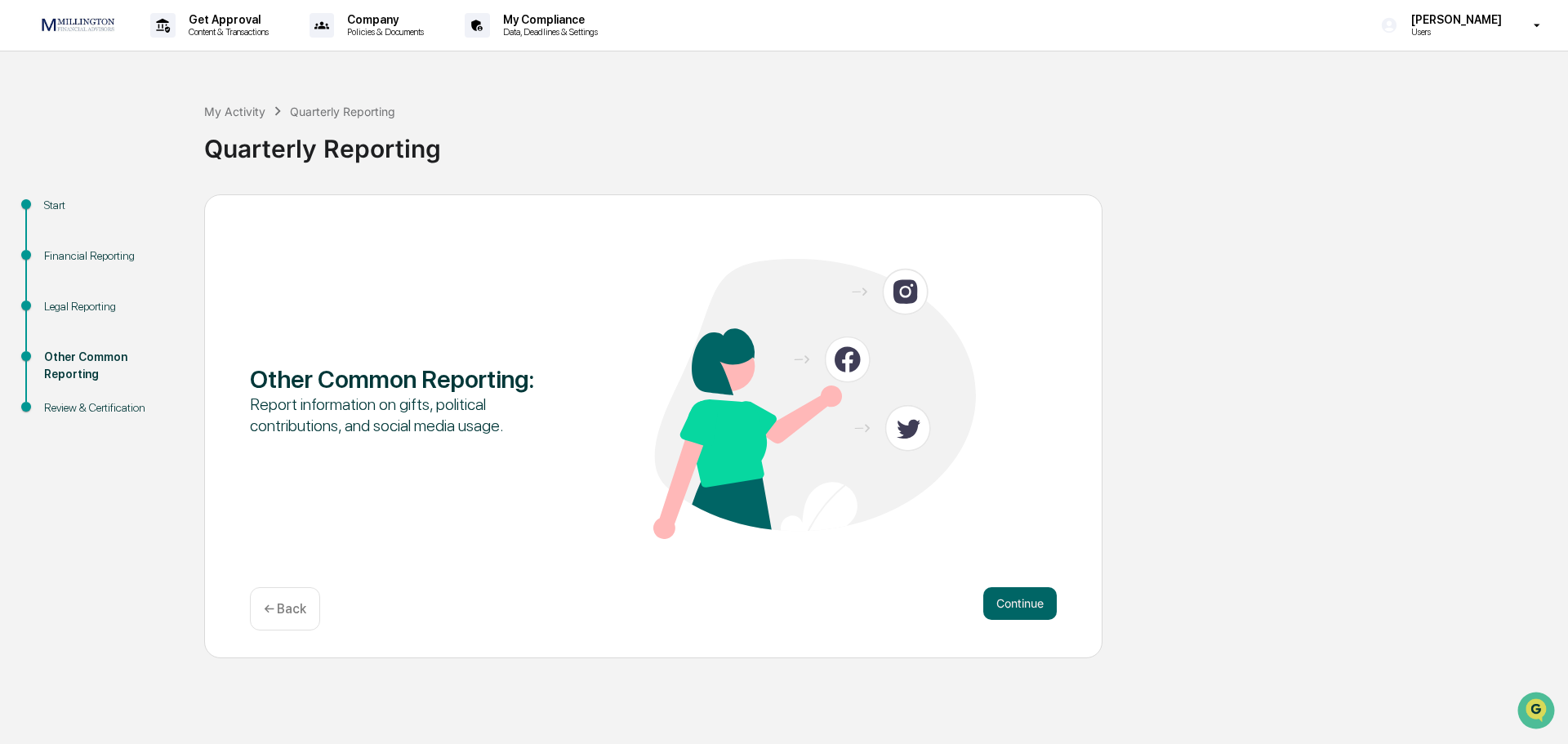
click at [1024, 600] on button "Continue" at bounding box center [1019, 603] width 74 height 33
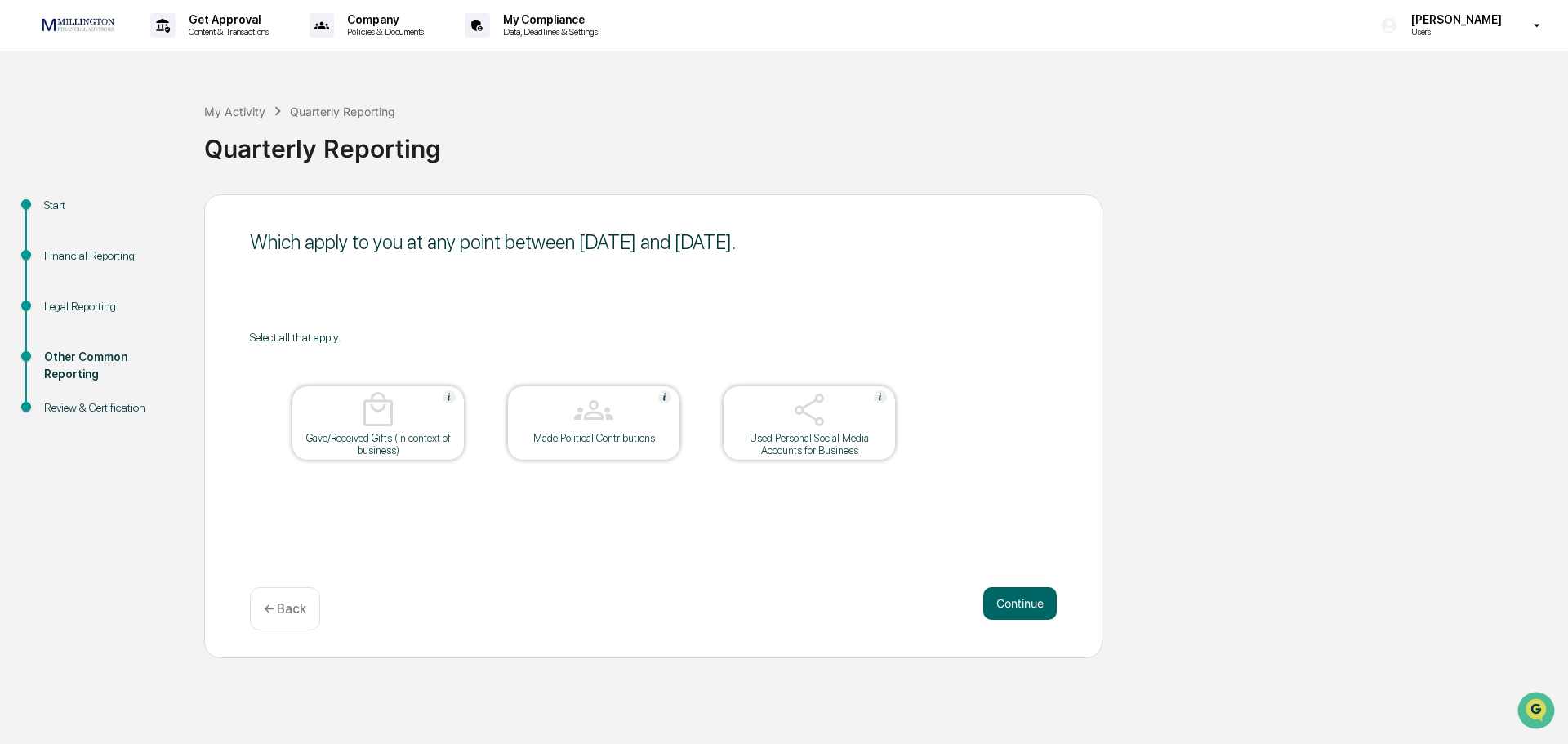
click at [1024, 600] on button "Continue" at bounding box center [1019, 603] width 74 height 33
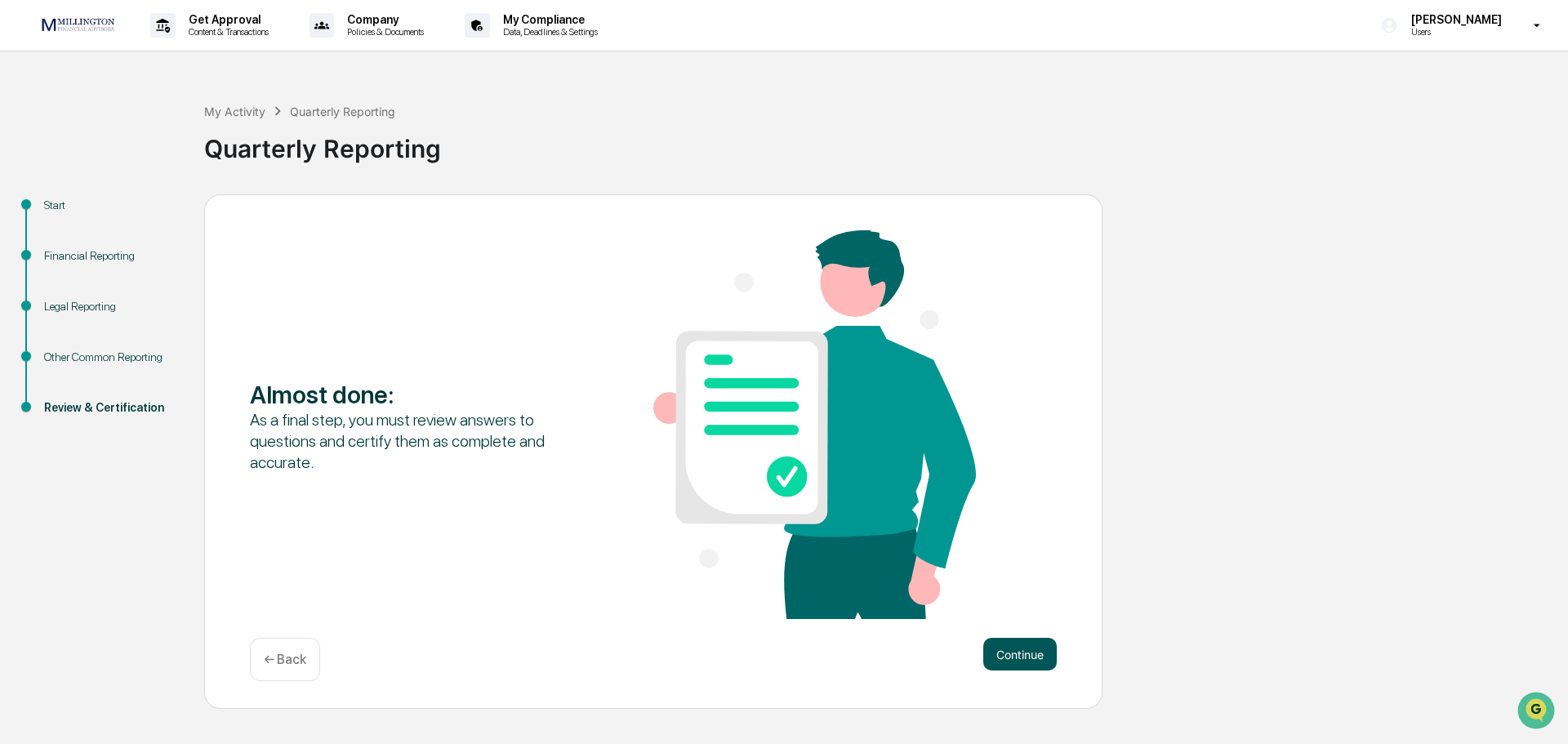
click at [1008, 647] on button "Continue" at bounding box center [1019, 654] width 74 height 33
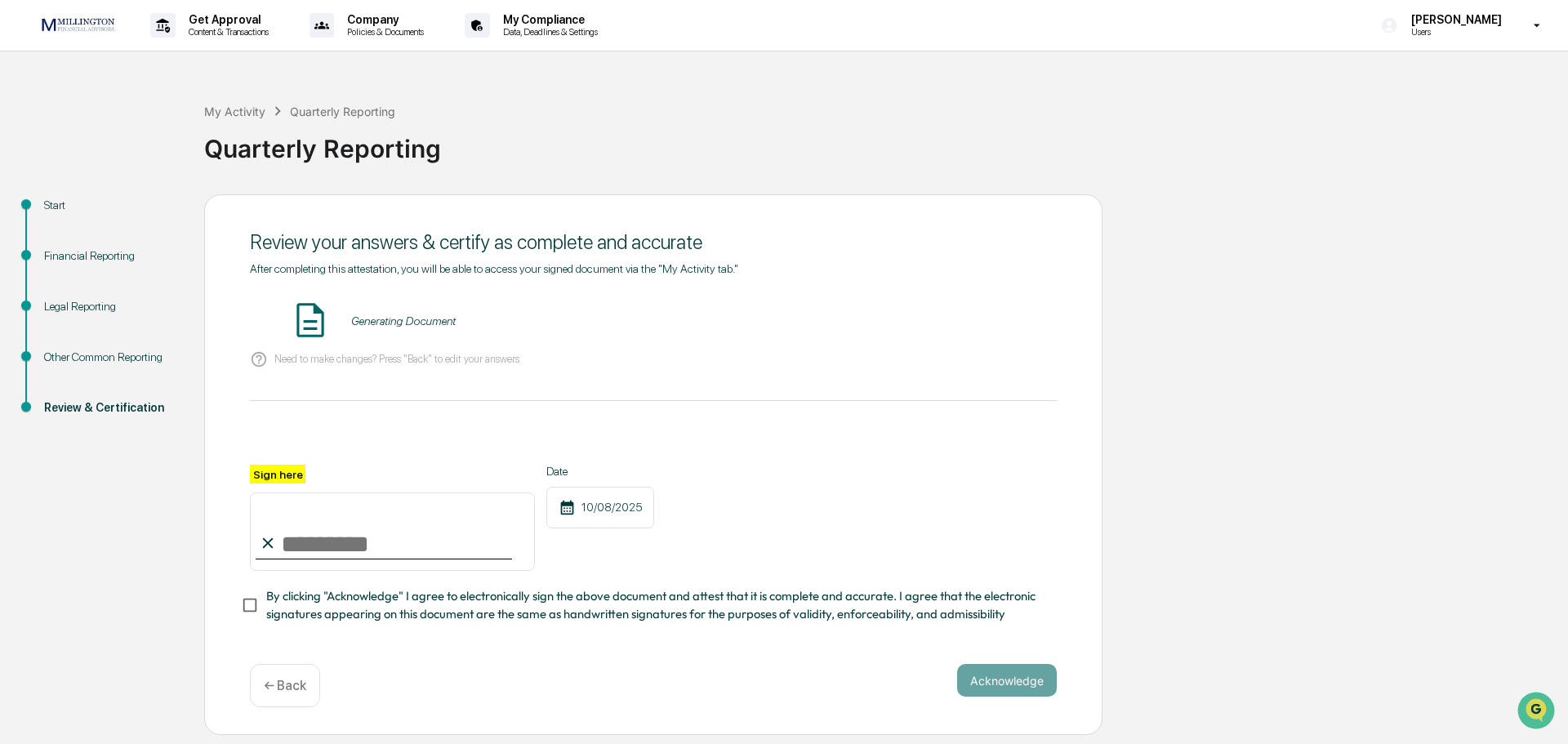
click at [304, 543] on input "Sign here" at bounding box center [392, 532] width 285 height 79
type input "**********"
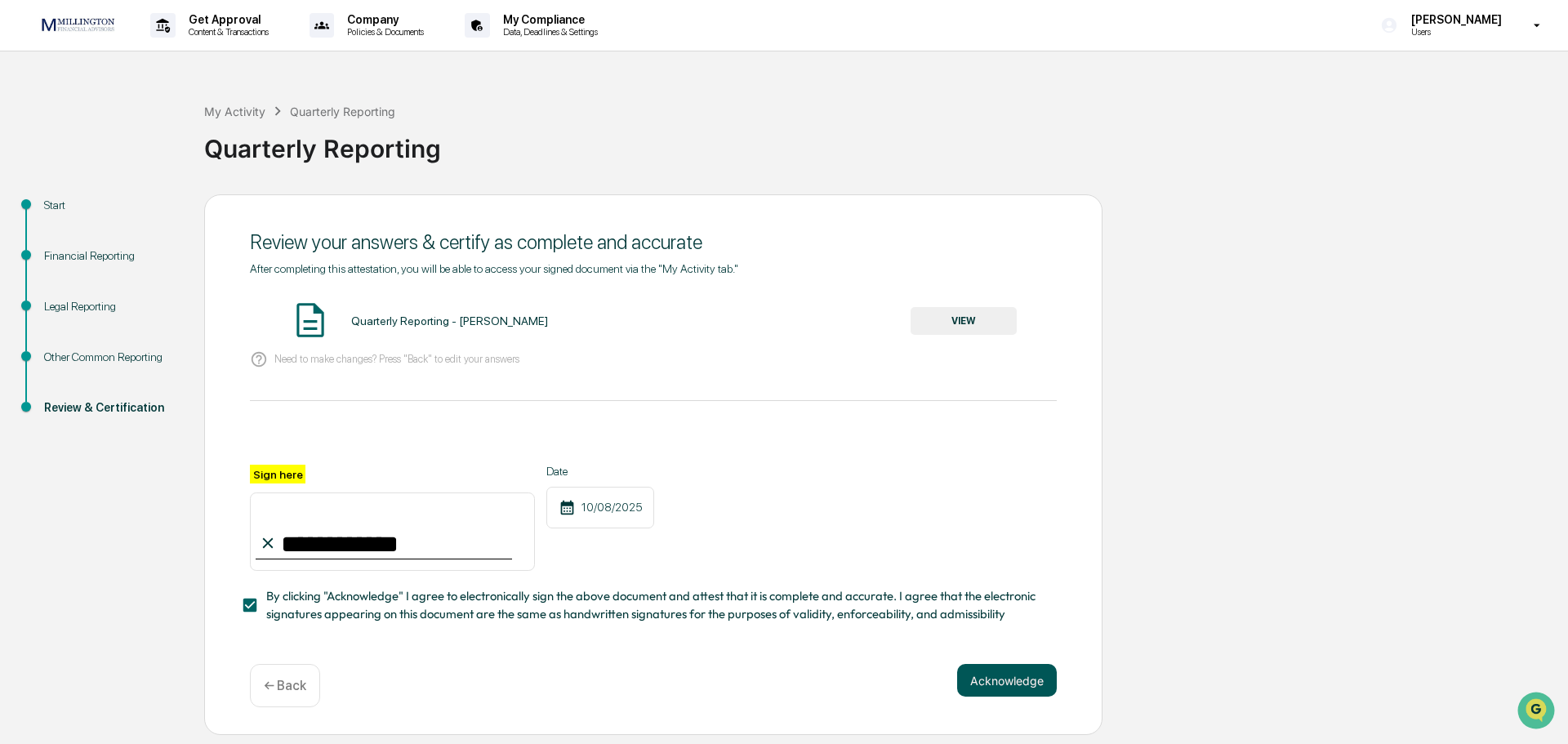
click at [986, 684] on button "Acknowledge" at bounding box center [1006, 680] width 100 height 33
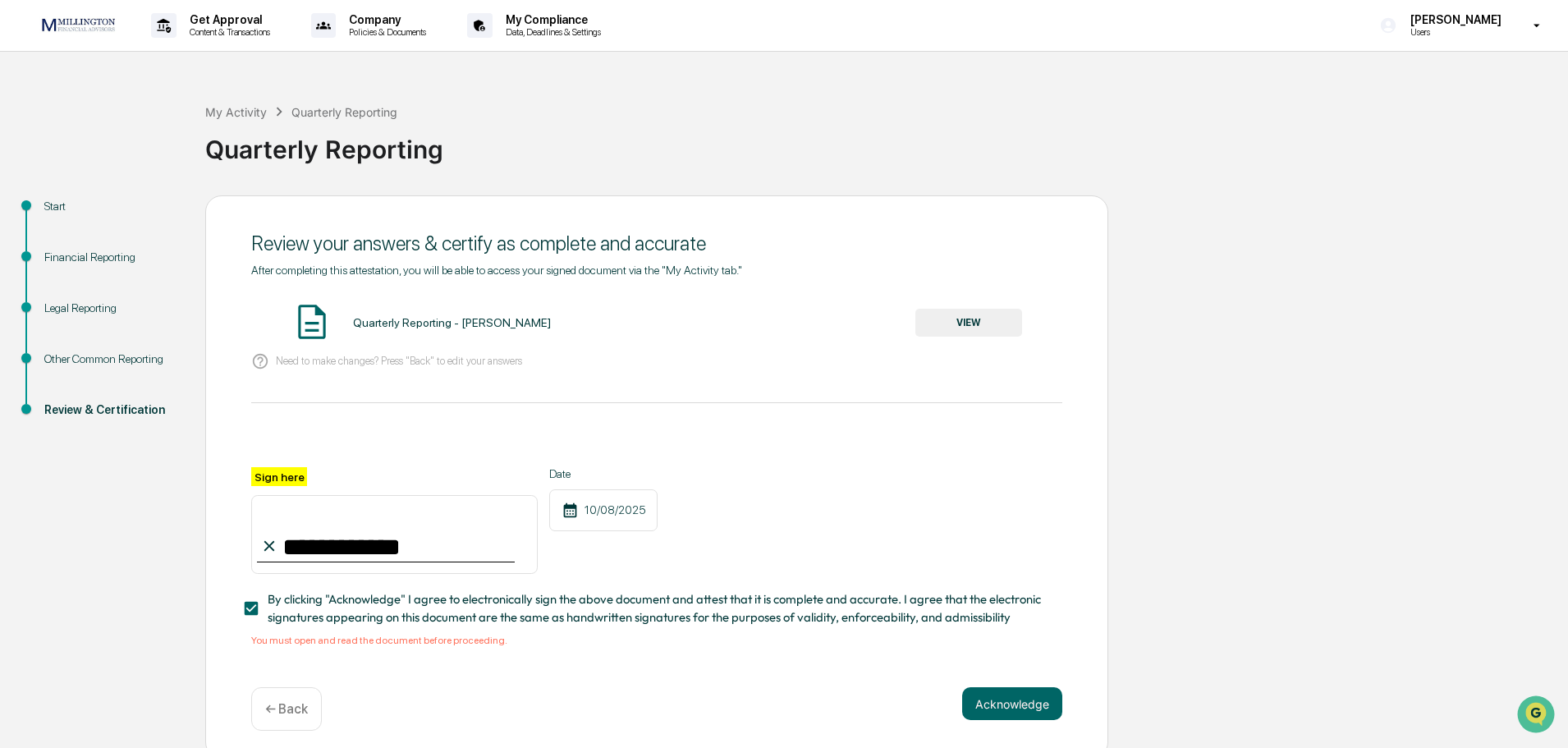
scroll to position [16, 0]
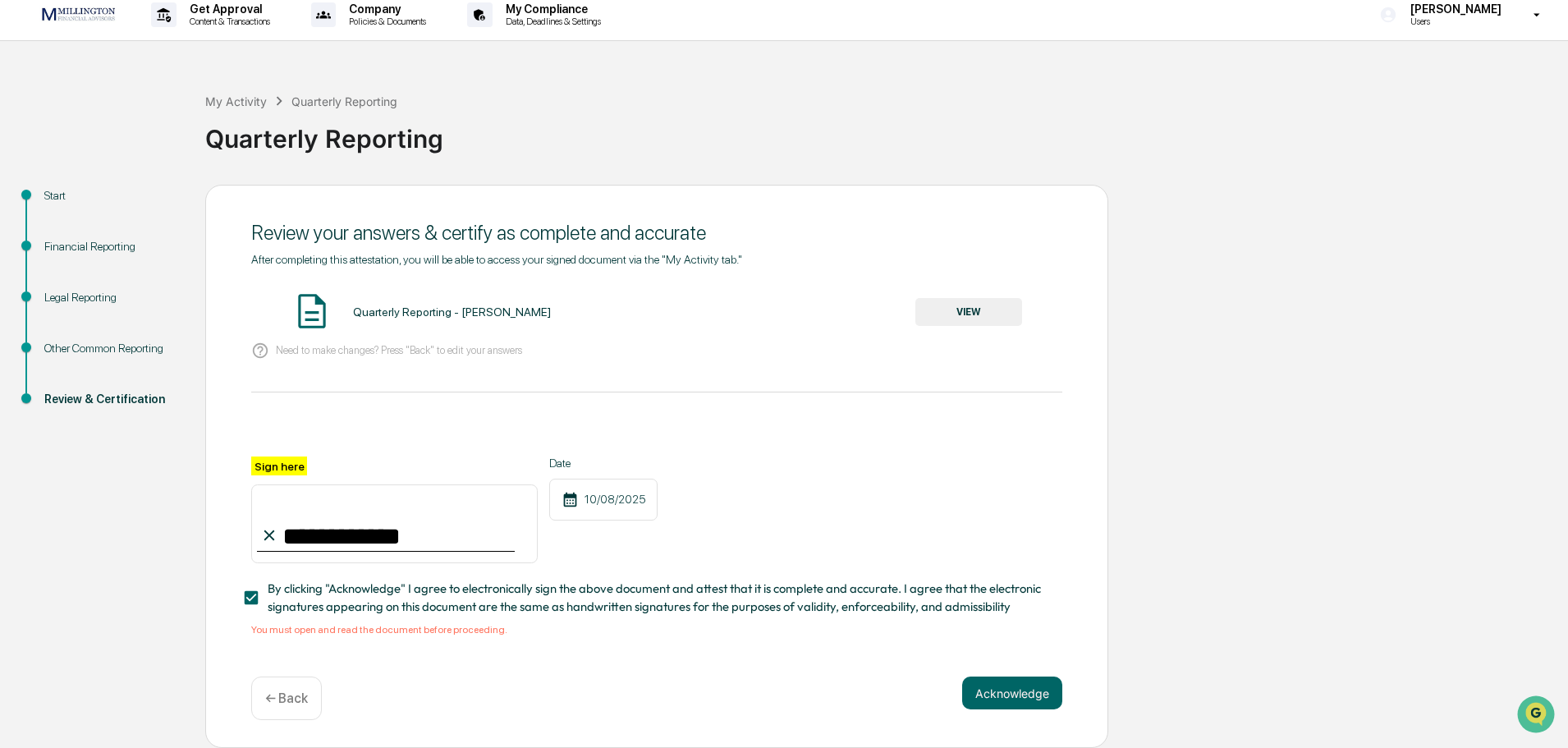
click at [334, 601] on span "By clicking "Acknowledge" I agree to electronically sign the above document and…" at bounding box center [659, 598] width 782 height 37
click at [969, 308] on button "VIEW" at bounding box center [970, 312] width 107 height 28
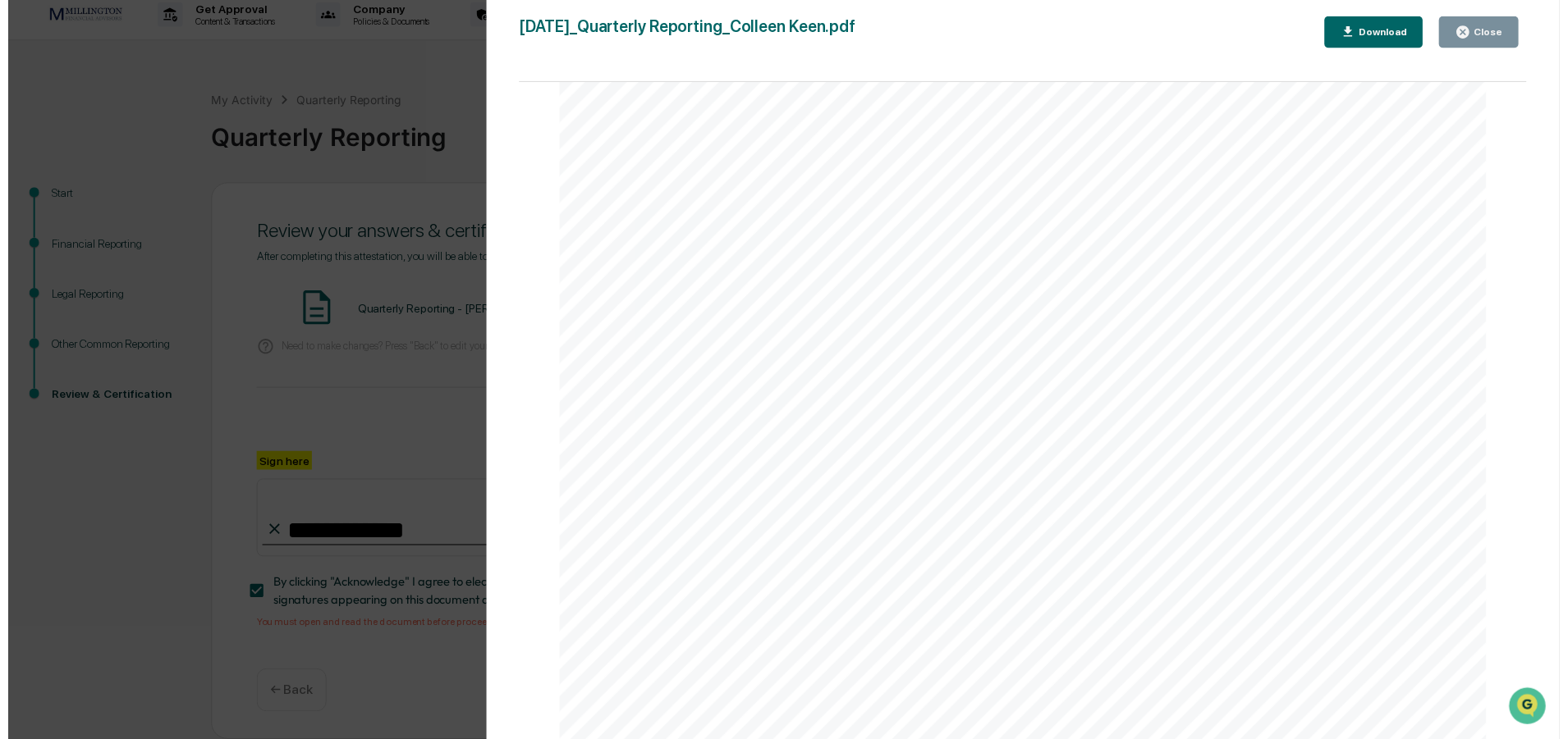
scroll to position [8314, 0]
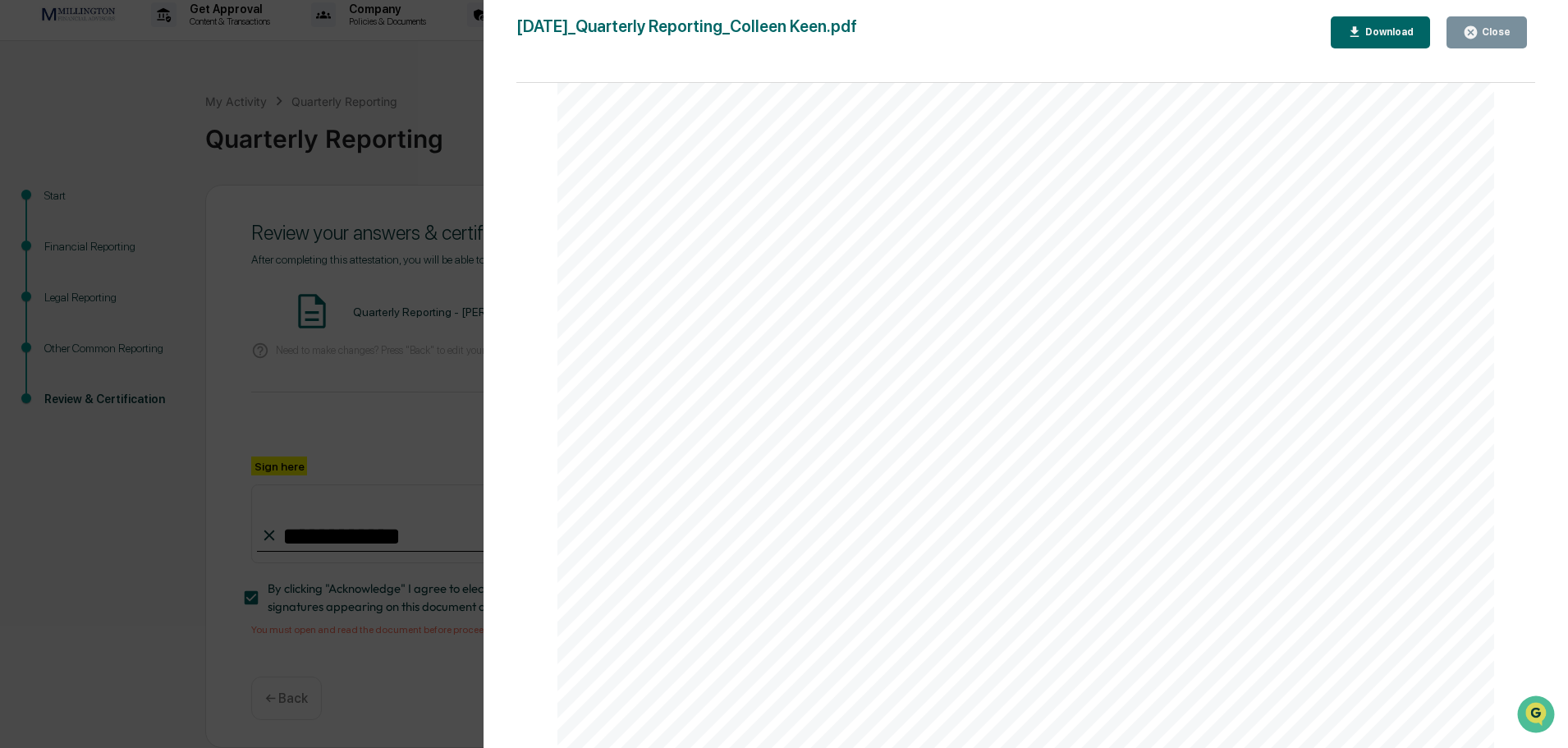
click at [1489, 36] on div "Close" at bounding box center [1495, 32] width 32 height 11
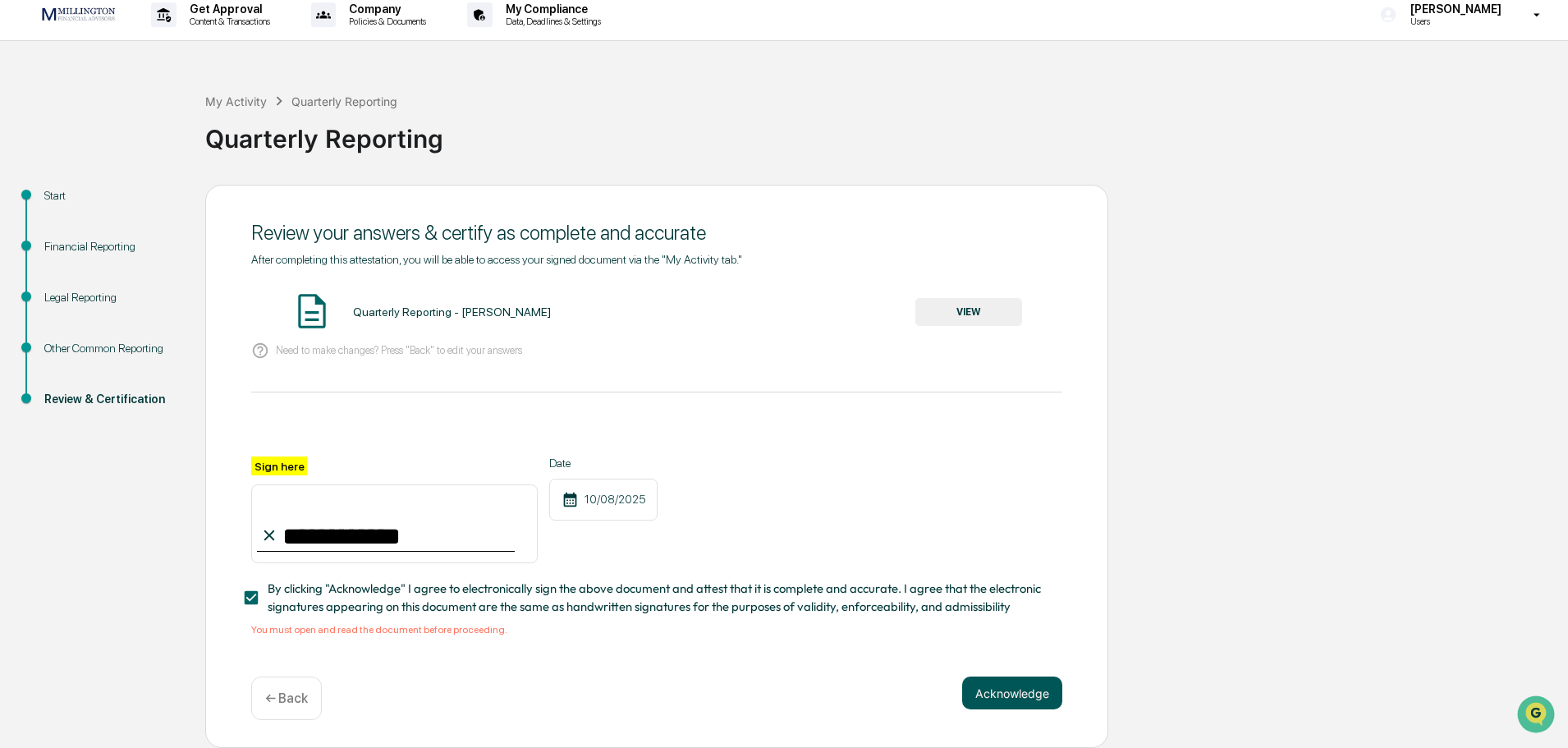
click at [1007, 695] on button "Acknowledge" at bounding box center [1012, 693] width 101 height 33
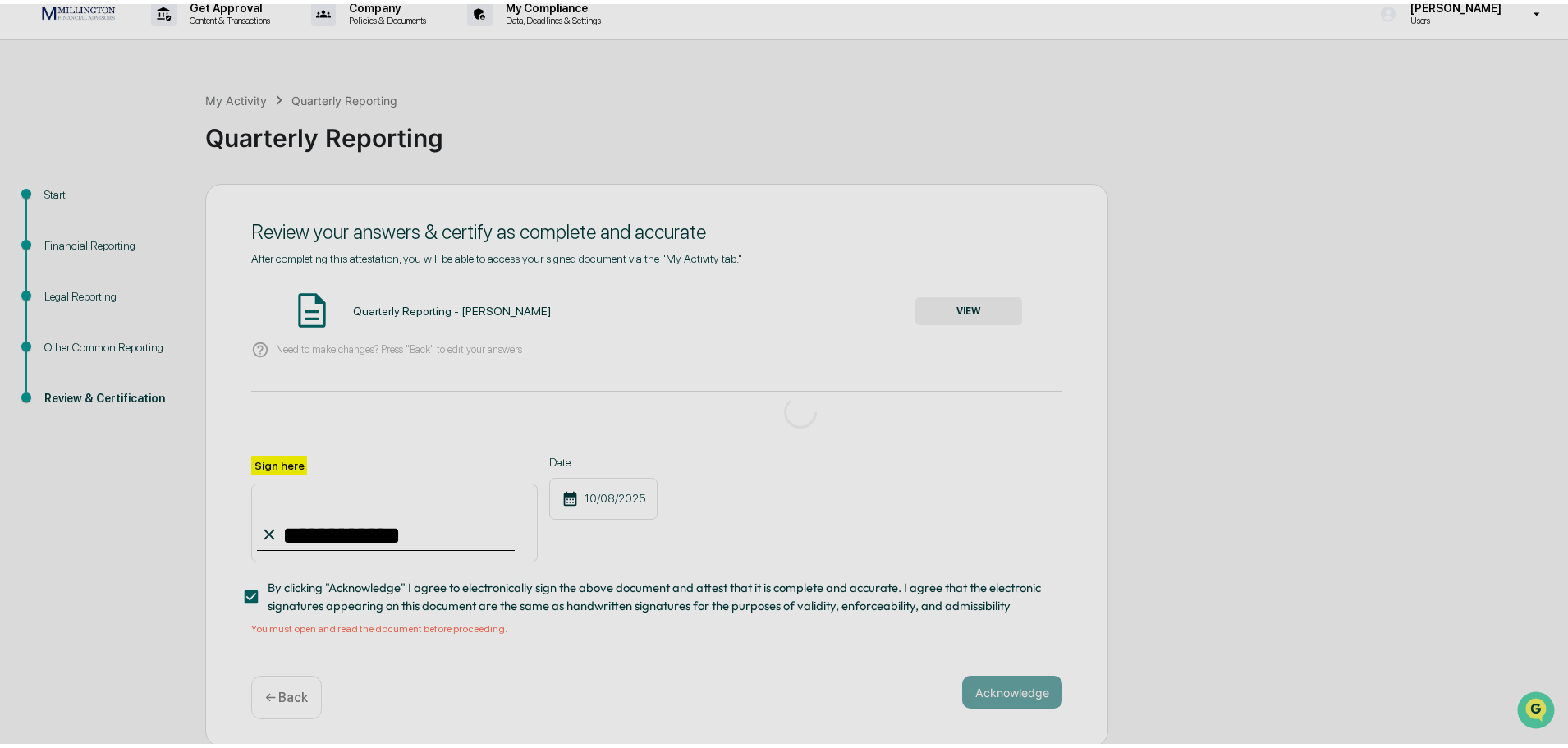
scroll to position [0, 0]
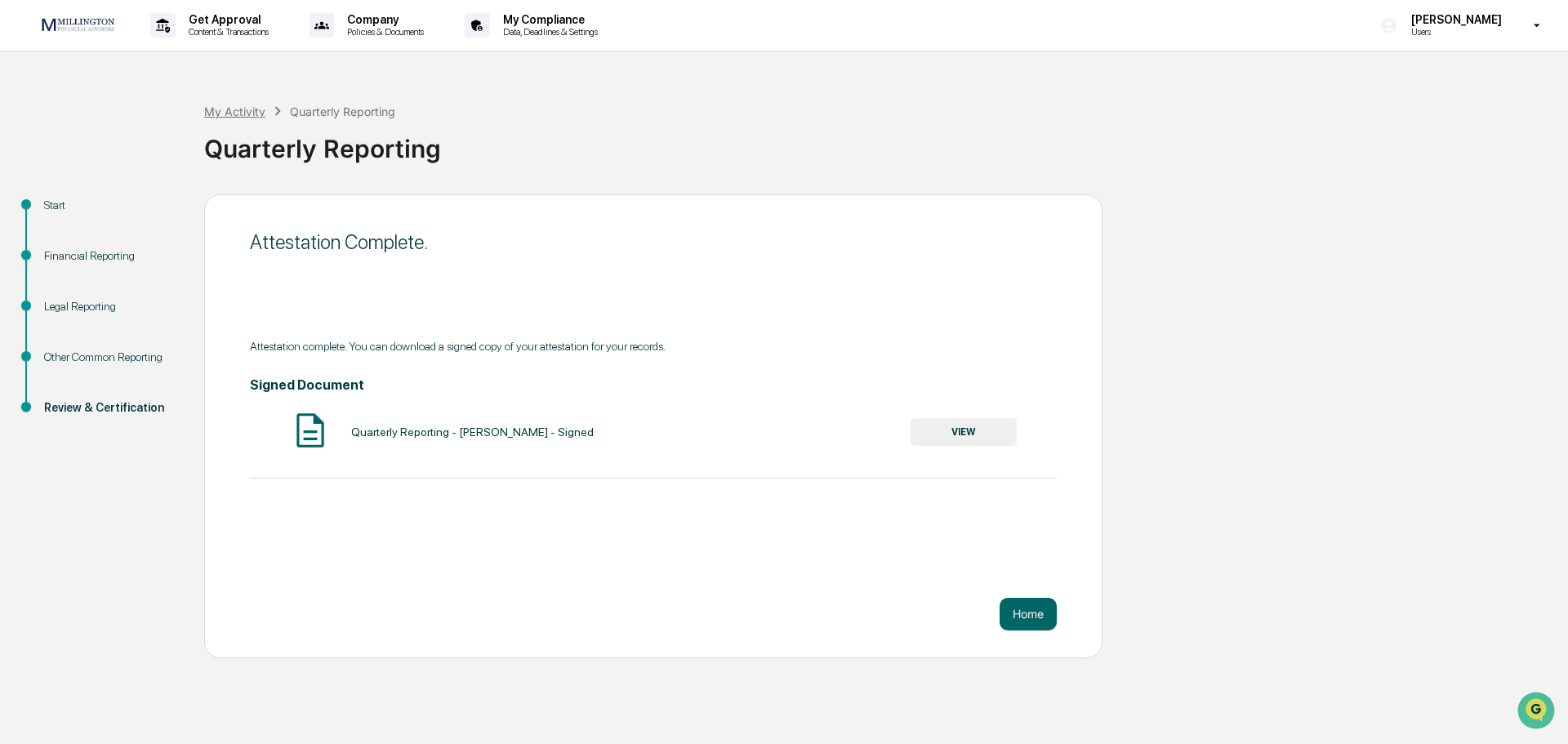
click at [242, 110] on div "My Activity" at bounding box center [235, 111] width 62 height 14
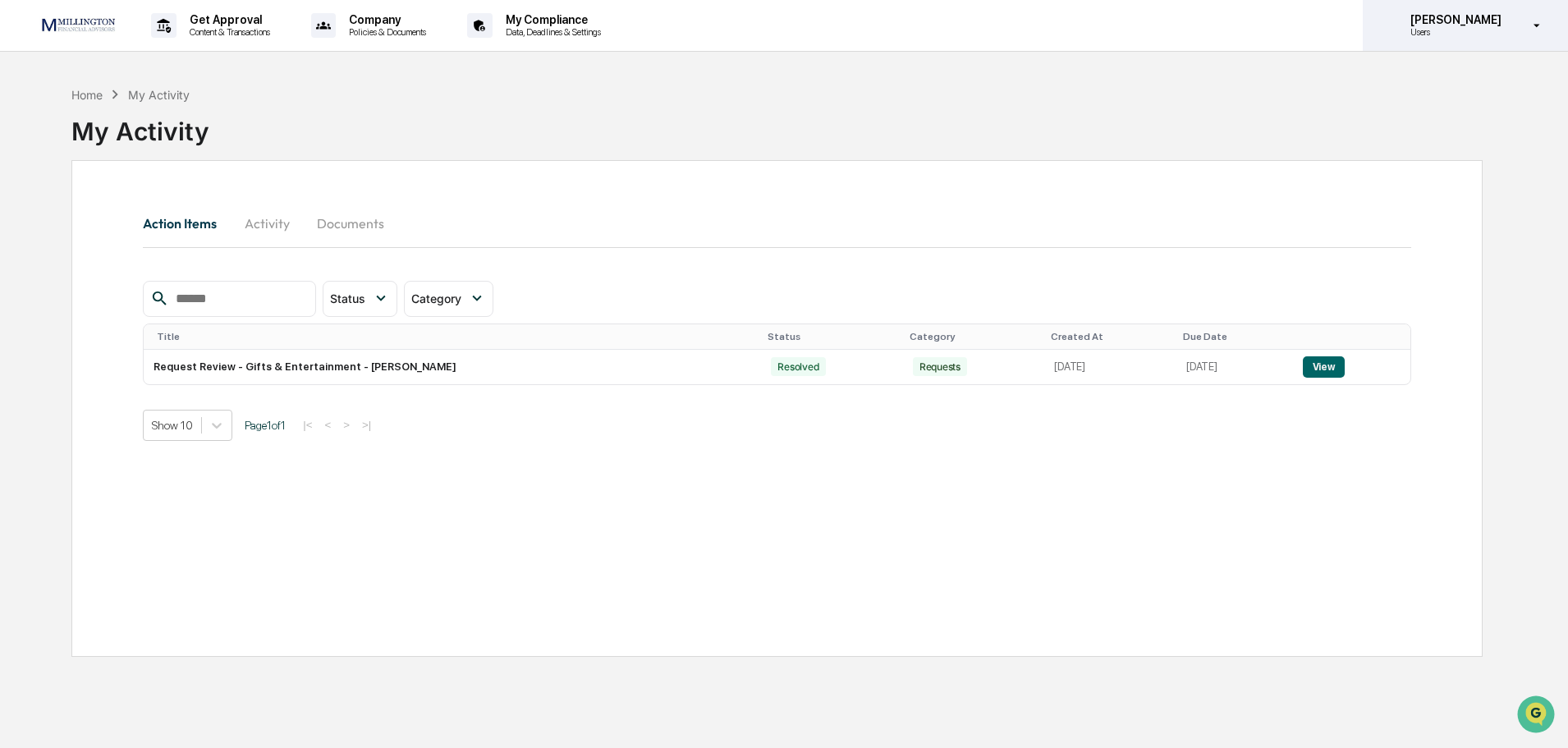
click at [1465, 29] on p "Users" at bounding box center [1454, 32] width 113 height 11
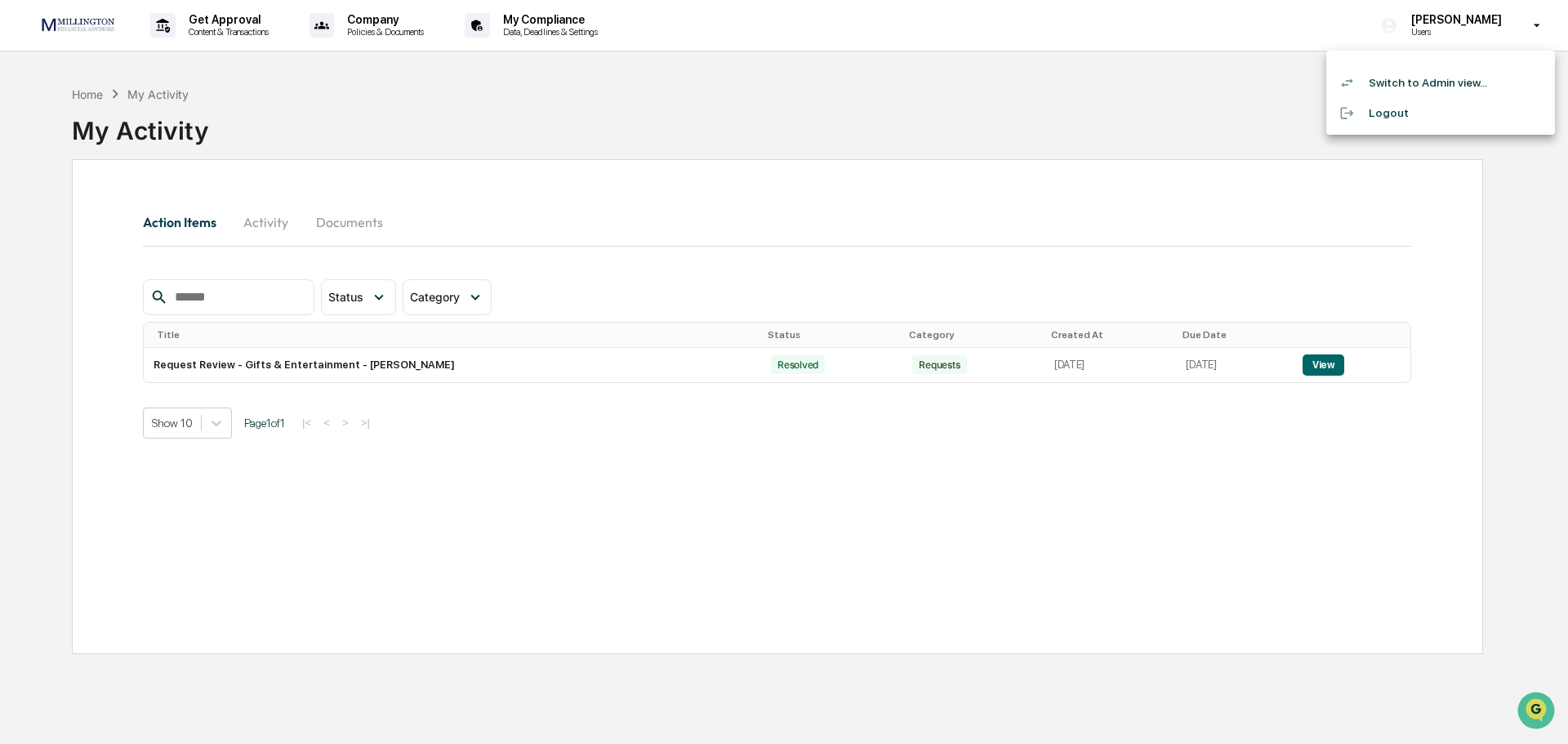
click at [1428, 84] on li "Switch to Admin view..." at bounding box center [1440, 83] width 229 height 30
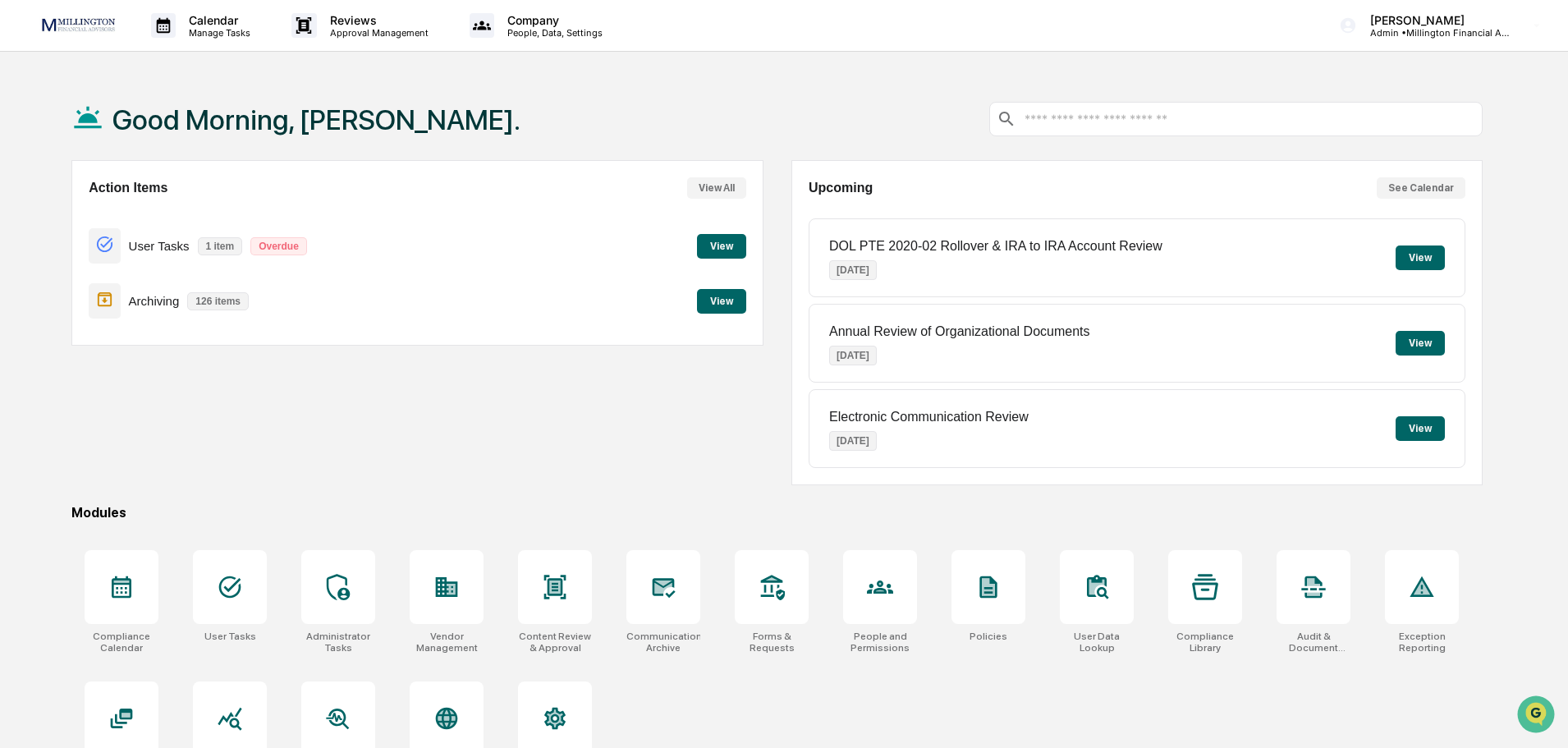
click at [730, 250] on button "View" at bounding box center [722, 246] width 49 height 24
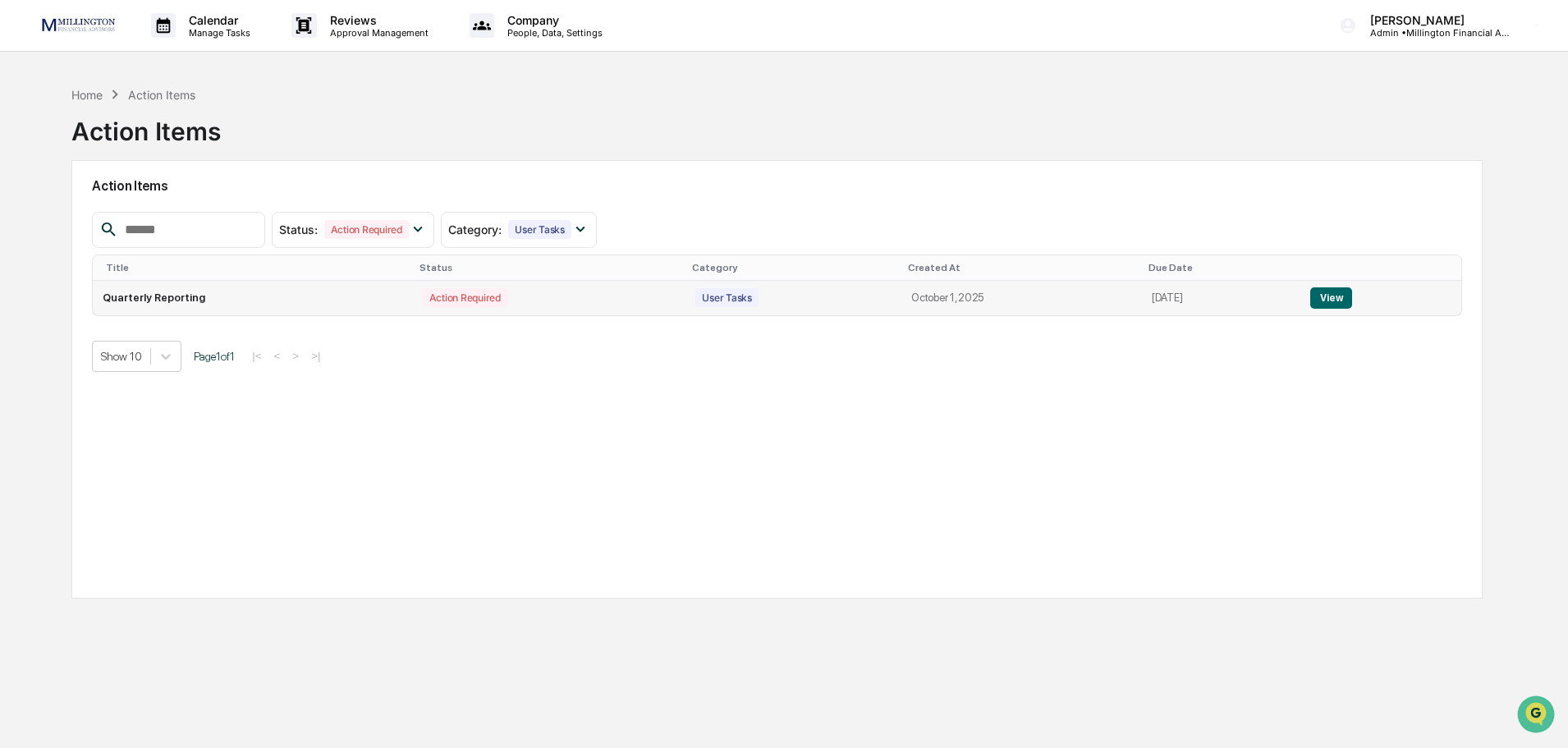
click at [1332, 300] on button "View" at bounding box center [1331, 298] width 42 height 22
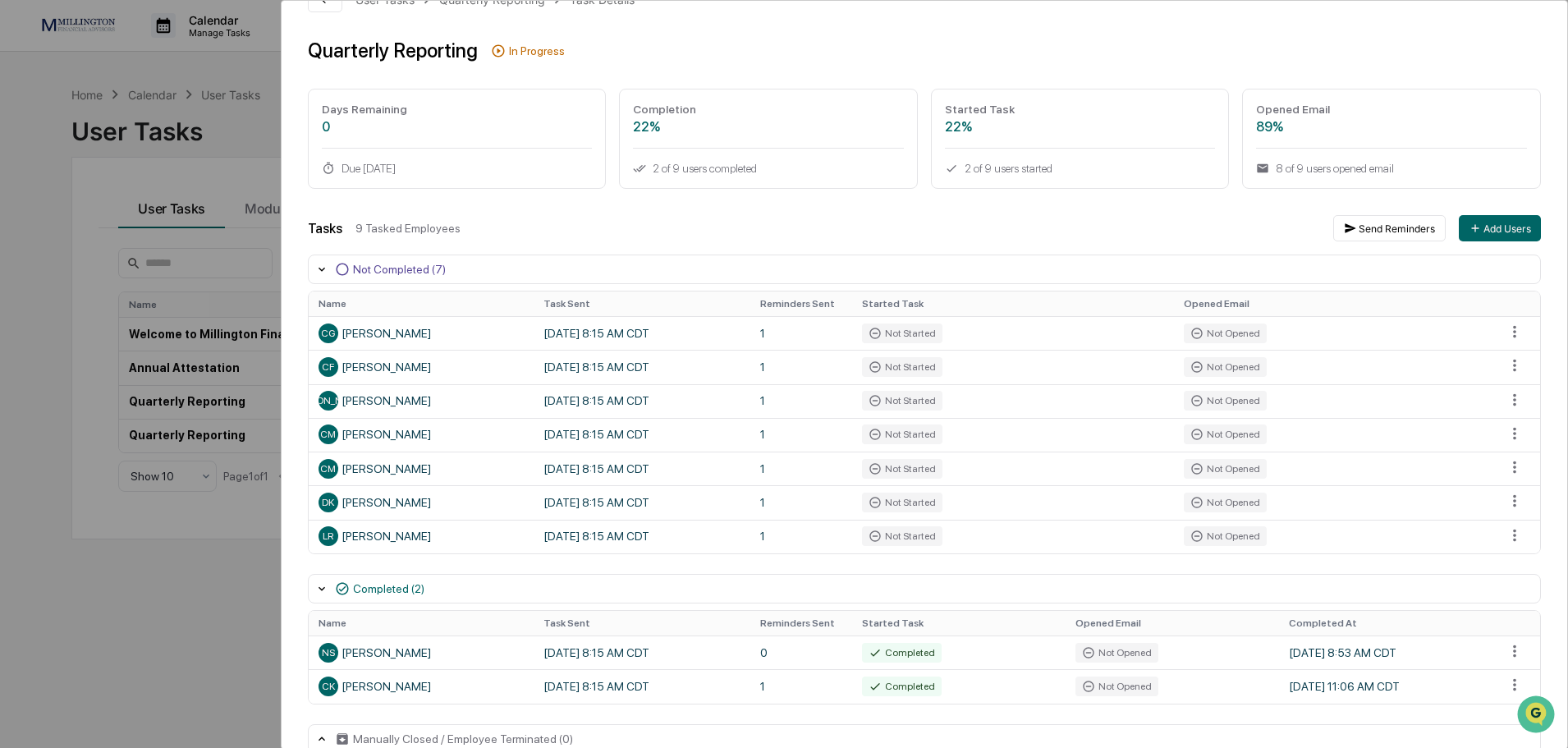
scroll to position [72, 0]
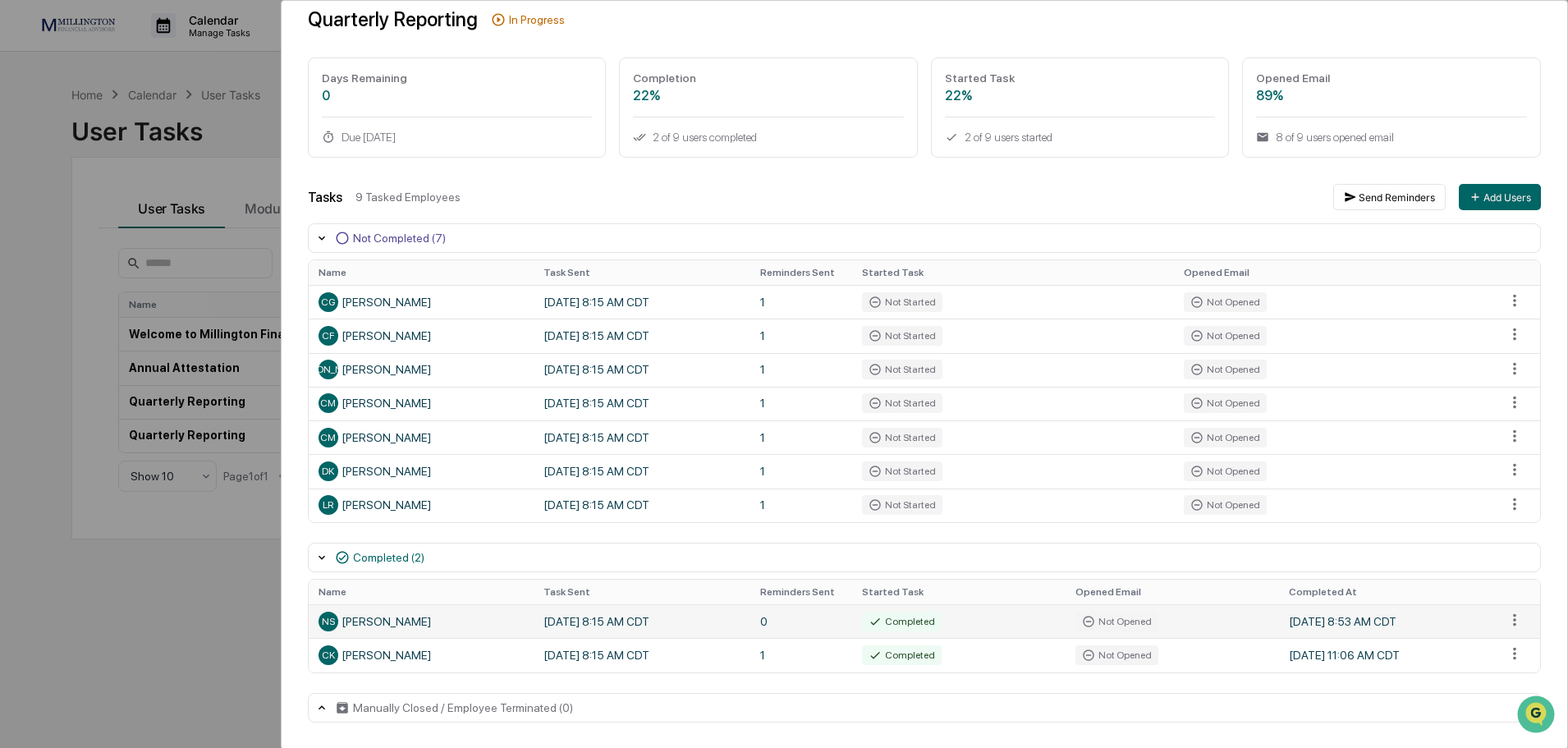
click at [554, 619] on td "[DATE] 8:15 AM CDT" at bounding box center [642, 621] width 217 height 34
click at [423, 616] on div "NS [PERSON_NAME]" at bounding box center [421, 621] width 206 height 20
click at [1508, 626] on html "Calendar Manage Tasks Reviews Approval Management Company People, Data, Setting…" at bounding box center [788, 374] width 1576 height 748
click at [1514, 626] on html "Calendar Manage Tasks Reviews Approval Management Company People, Data, Setting…" at bounding box center [788, 374] width 1576 height 748
click at [907, 622] on div "Completed" at bounding box center [902, 621] width 80 height 20
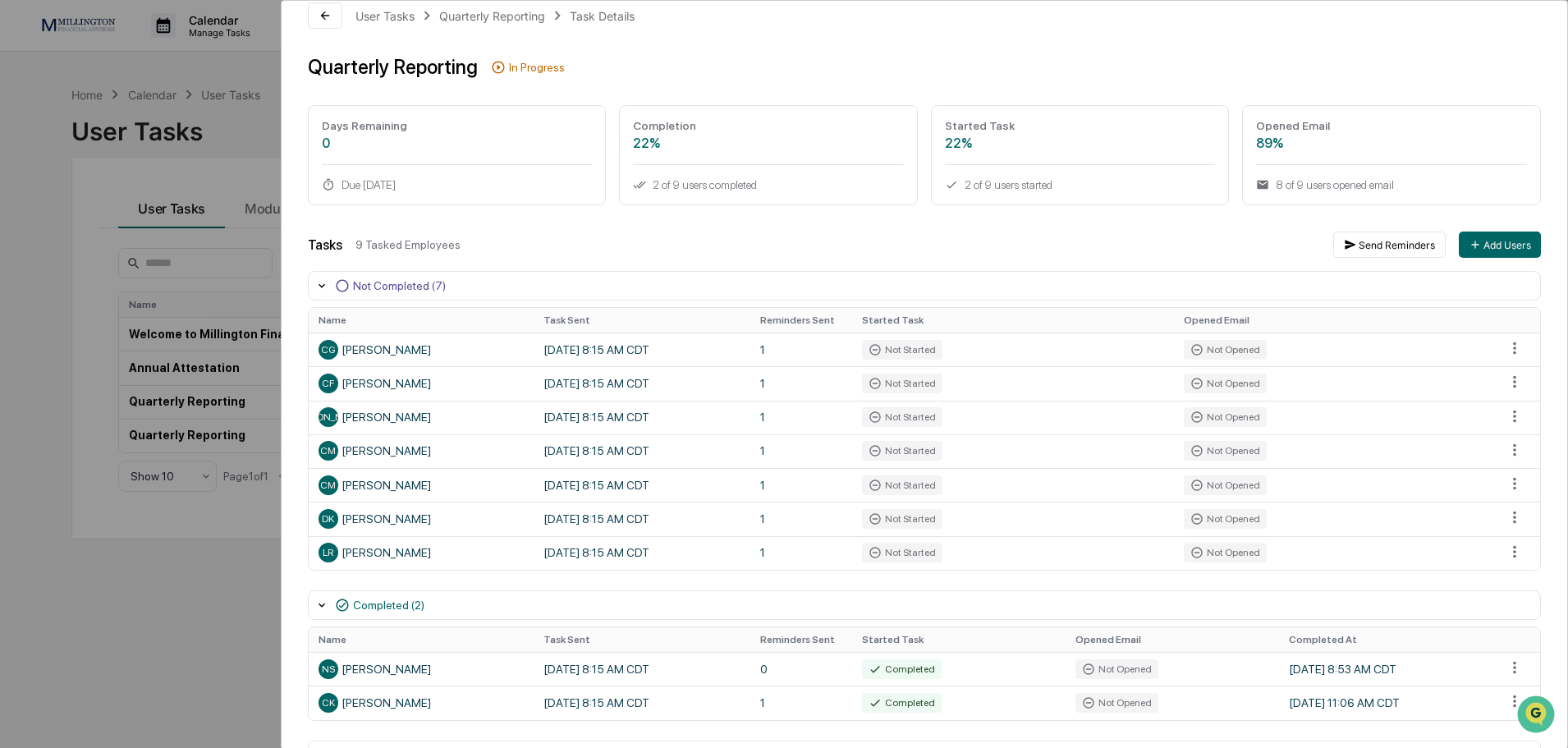
scroll to position [0, 0]
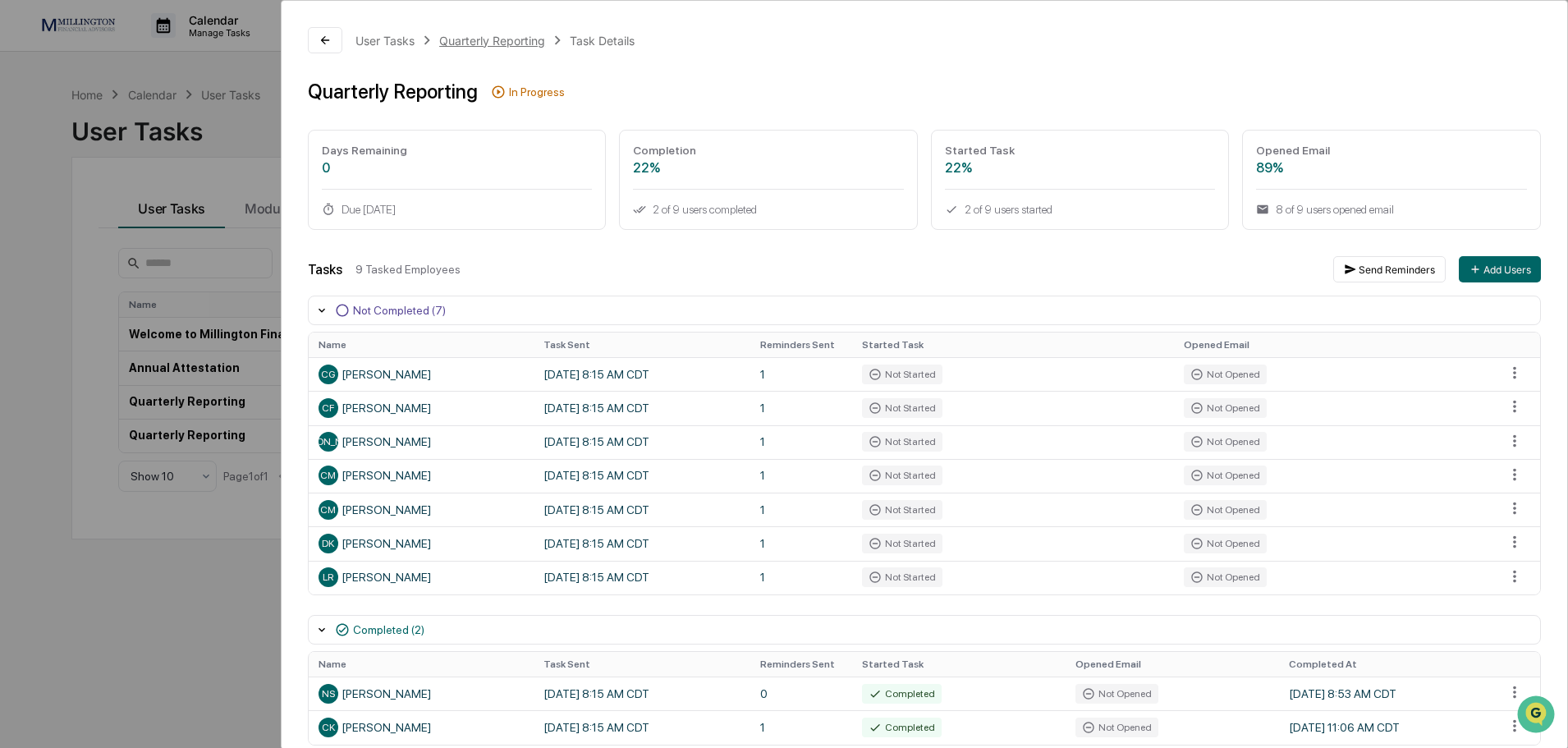
click at [499, 39] on div "Quarterly Reporting" at bounding box center [492, 40] width 106 height 14
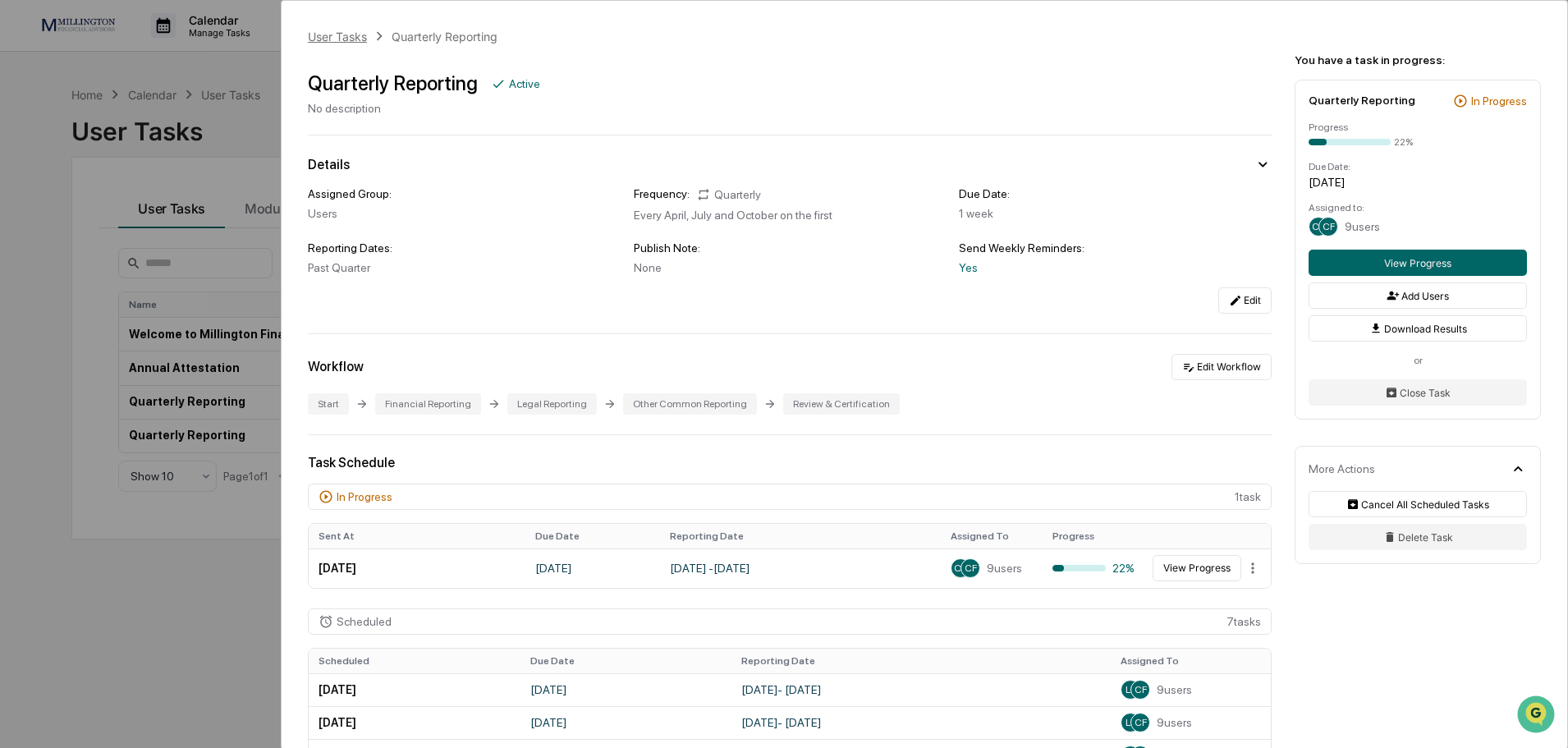
click at [342, 38] on div "User Tasks" at bounding box center [337, 36] width 59 height 14
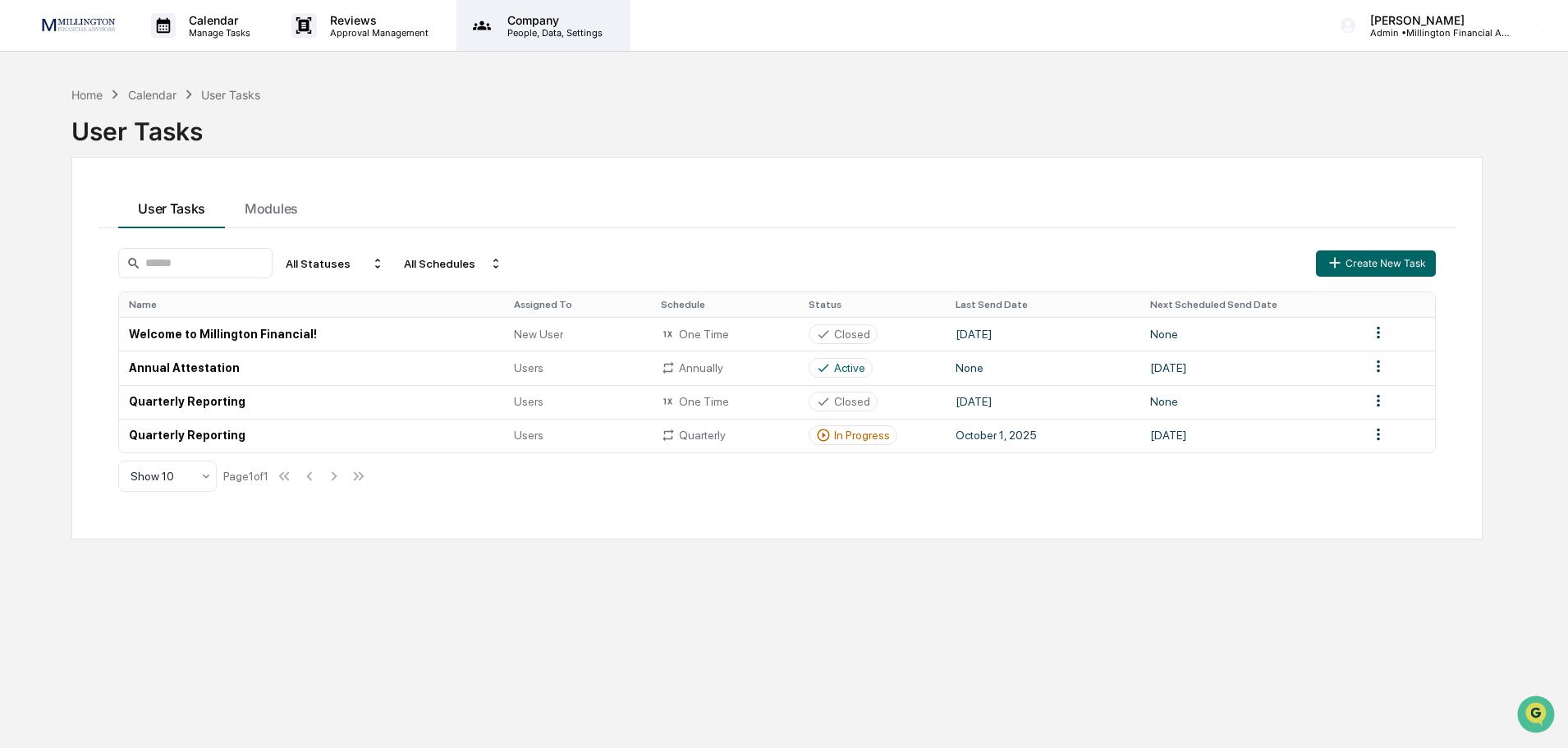
click at [518, 33] on p "People, Data, Settings" at bounding box center [552, 33] width 116 height 11
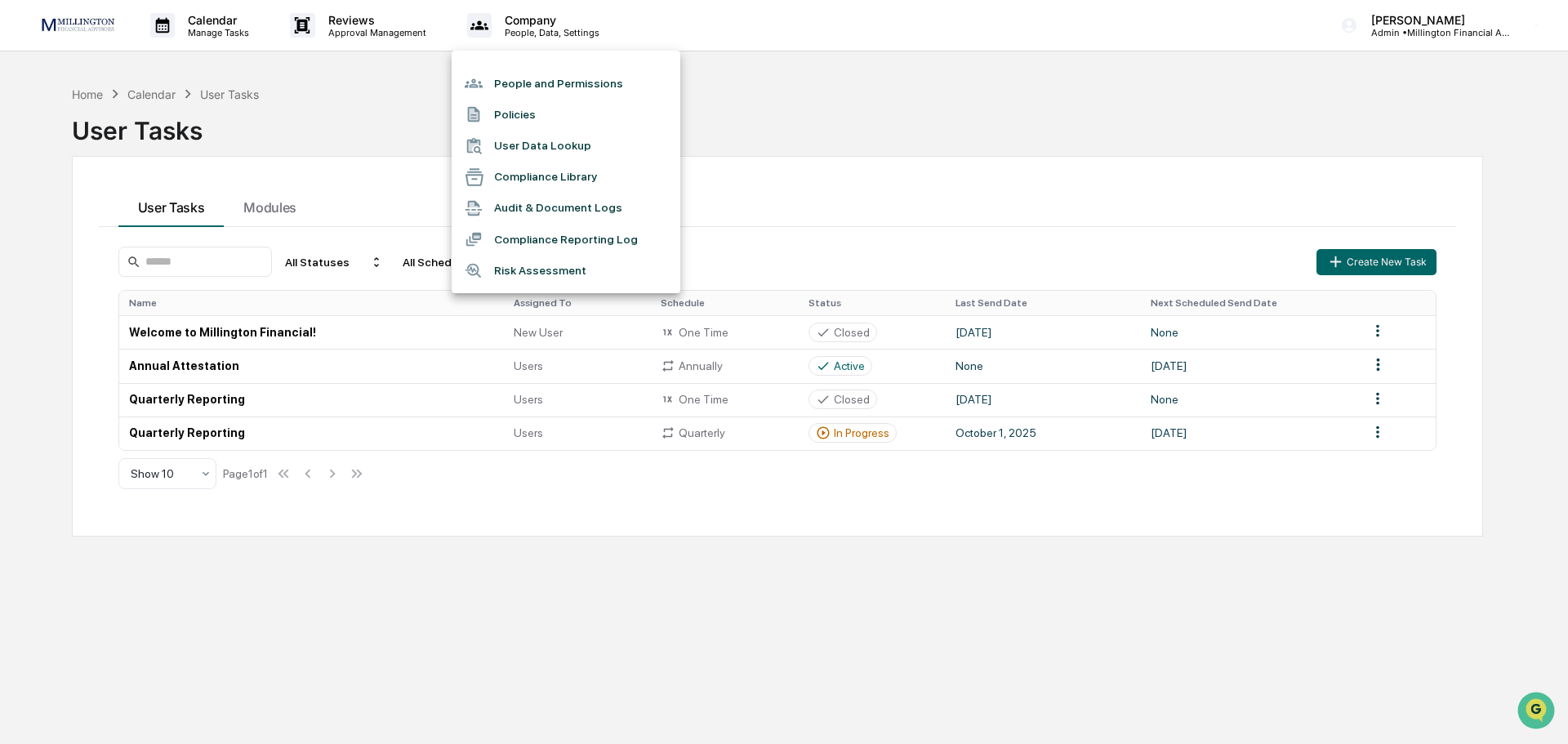
click at [731, 113] on div at bounding box center [784, 372] width 1568 height 744
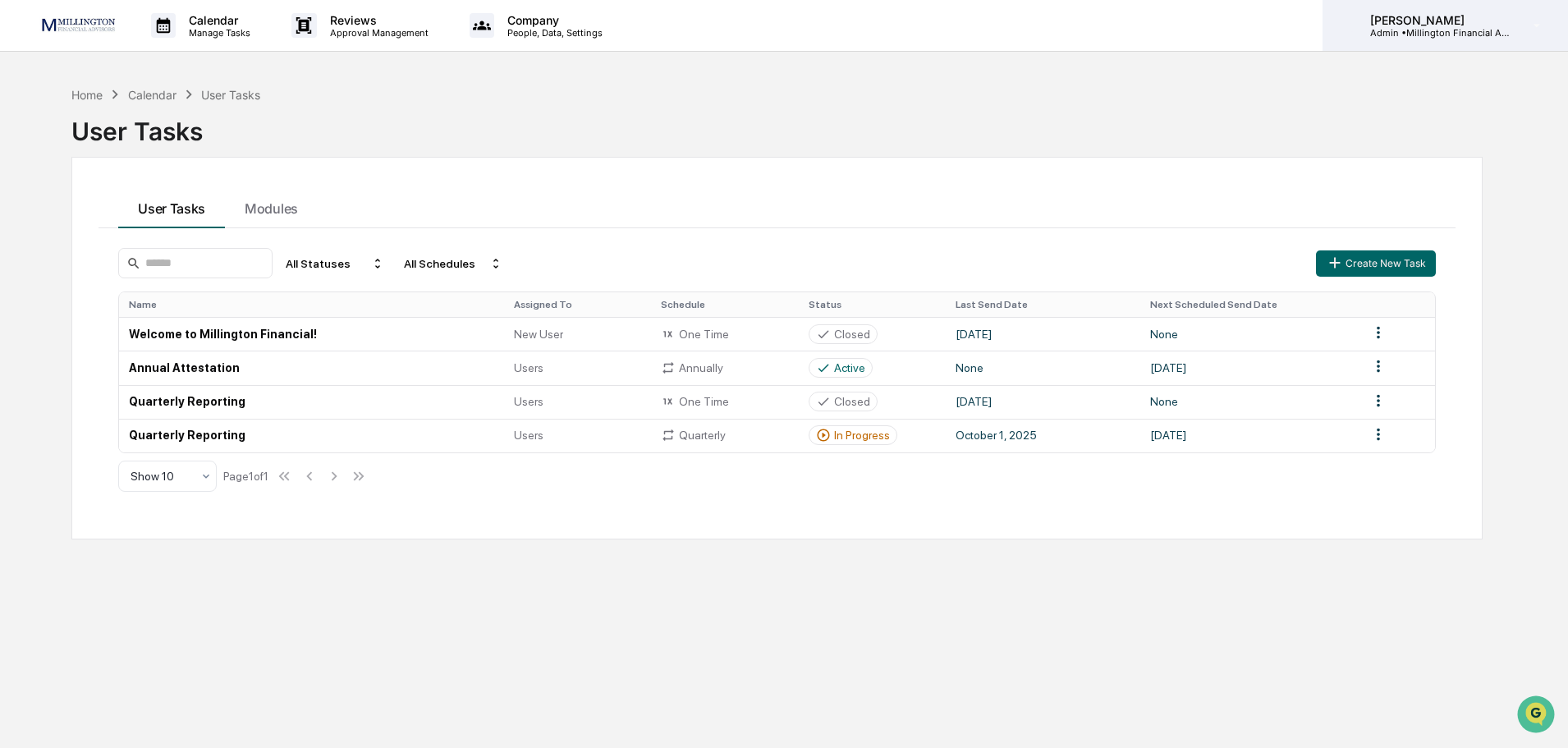
click at [1417, 30] on p "Admin • Millington Financial Advisors, LLC" at bounding box center [1434, 33] width 153 height 11
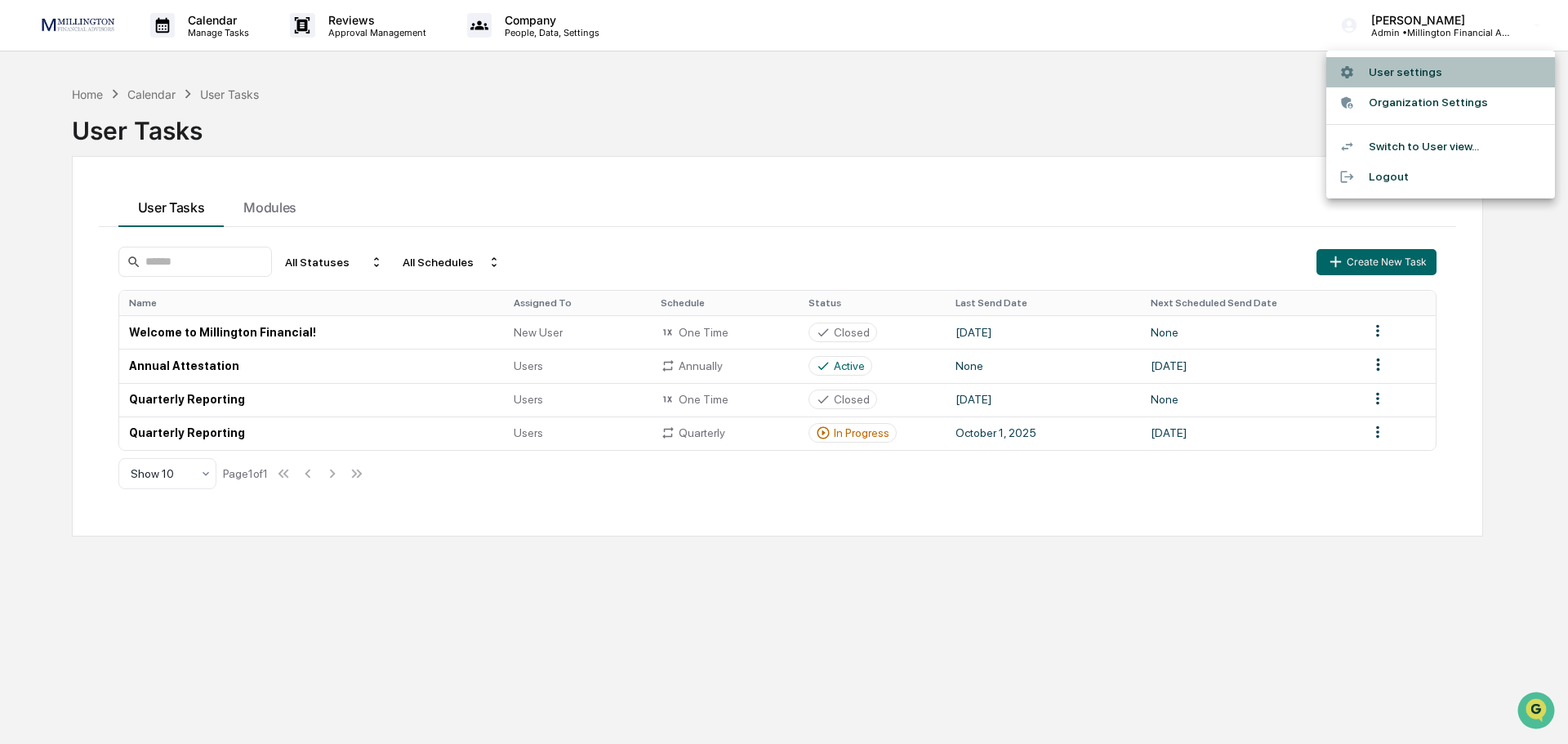
click at [1399, 64] on li "User settings" at bounding box center [1440, 72] width 229 height 30
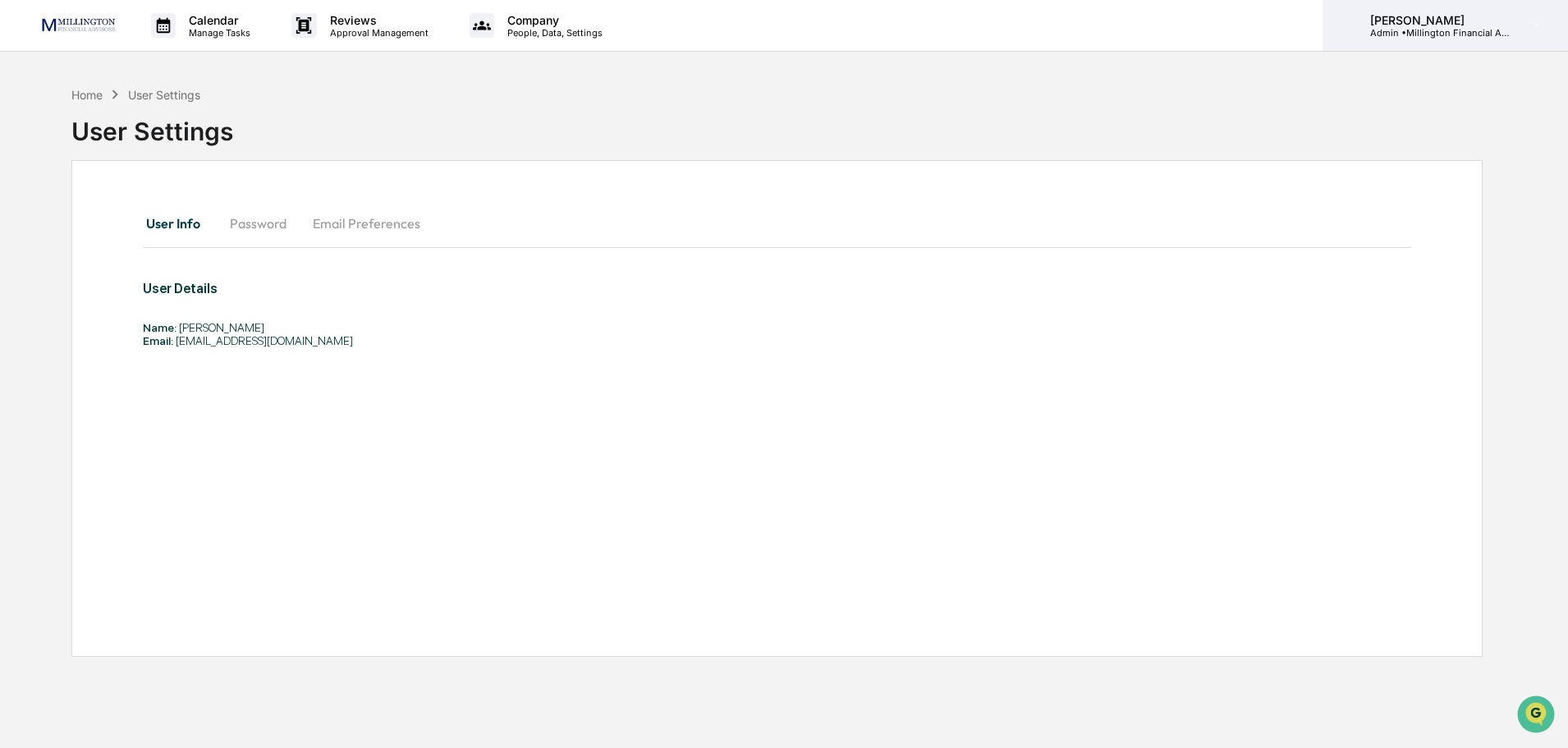
click at [1433, 30] on p "Admin • Millington Financial Advisors, LLC" at bounding box center [1434, 33] width 153 height 11
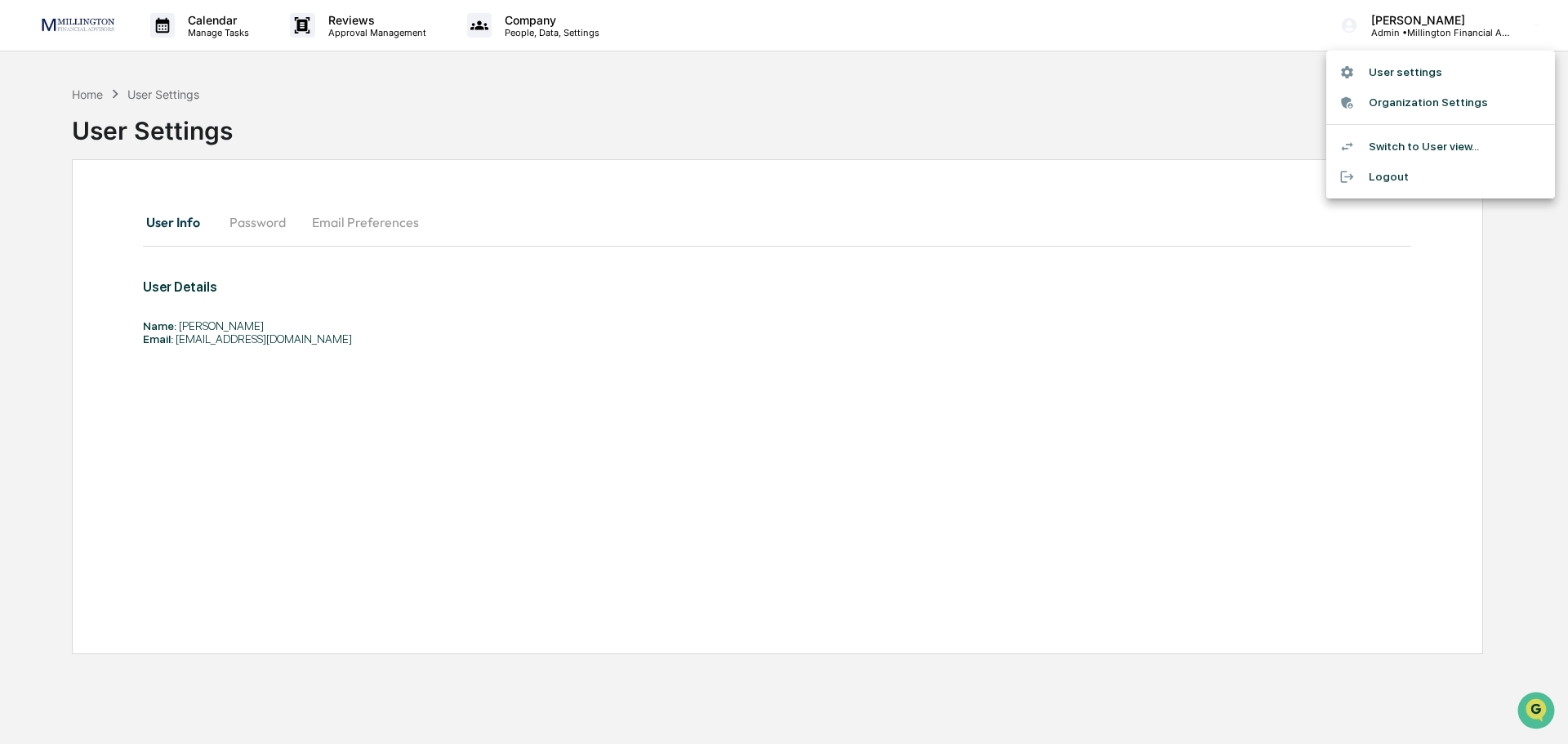
click at [1400, 140] on li "Switch to User view..." at bounding box center [1440, 147] width 229 height 30
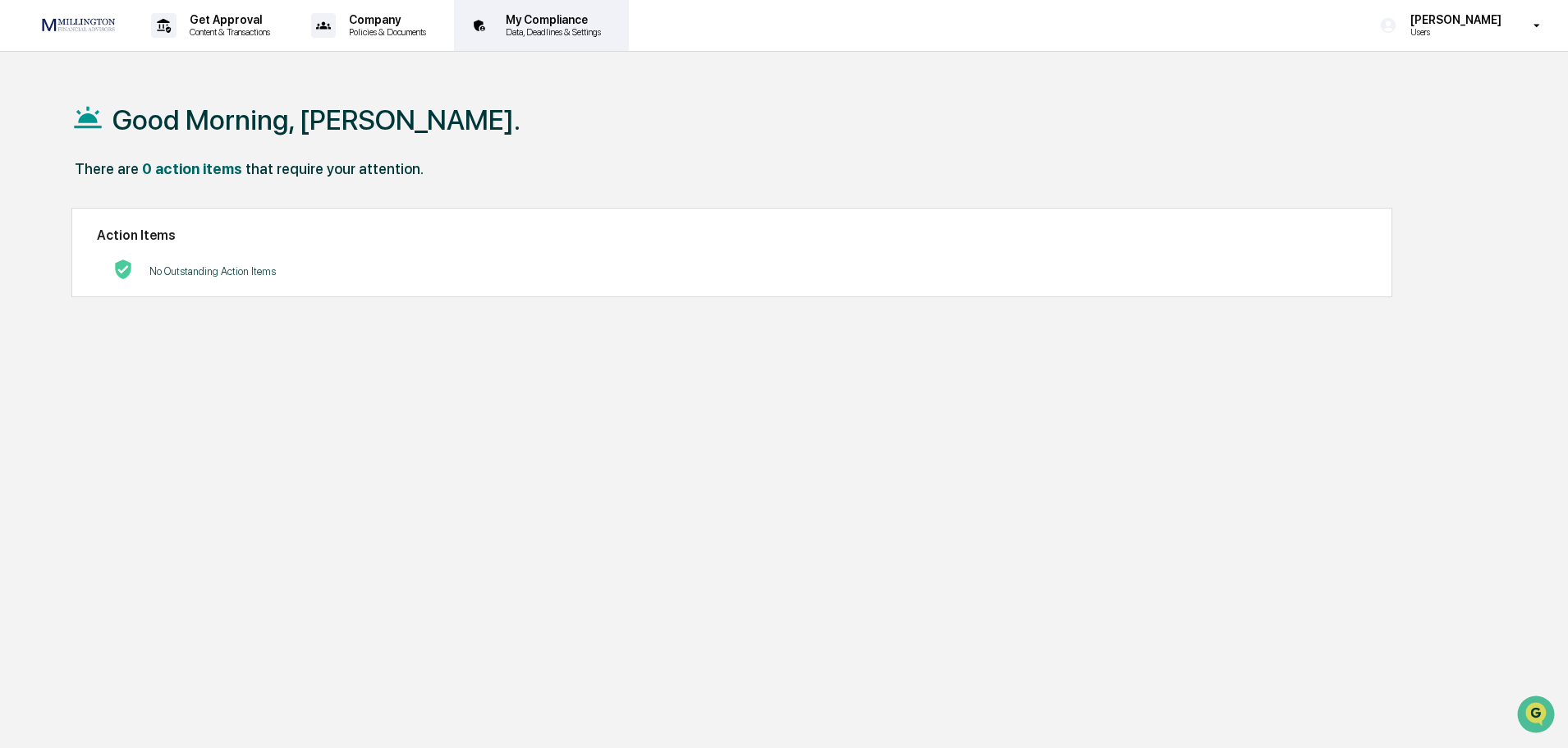
click at [551, 31] on p "Data, Deadlines & Settings" at bounding box center [551, 32] width 116 height 11
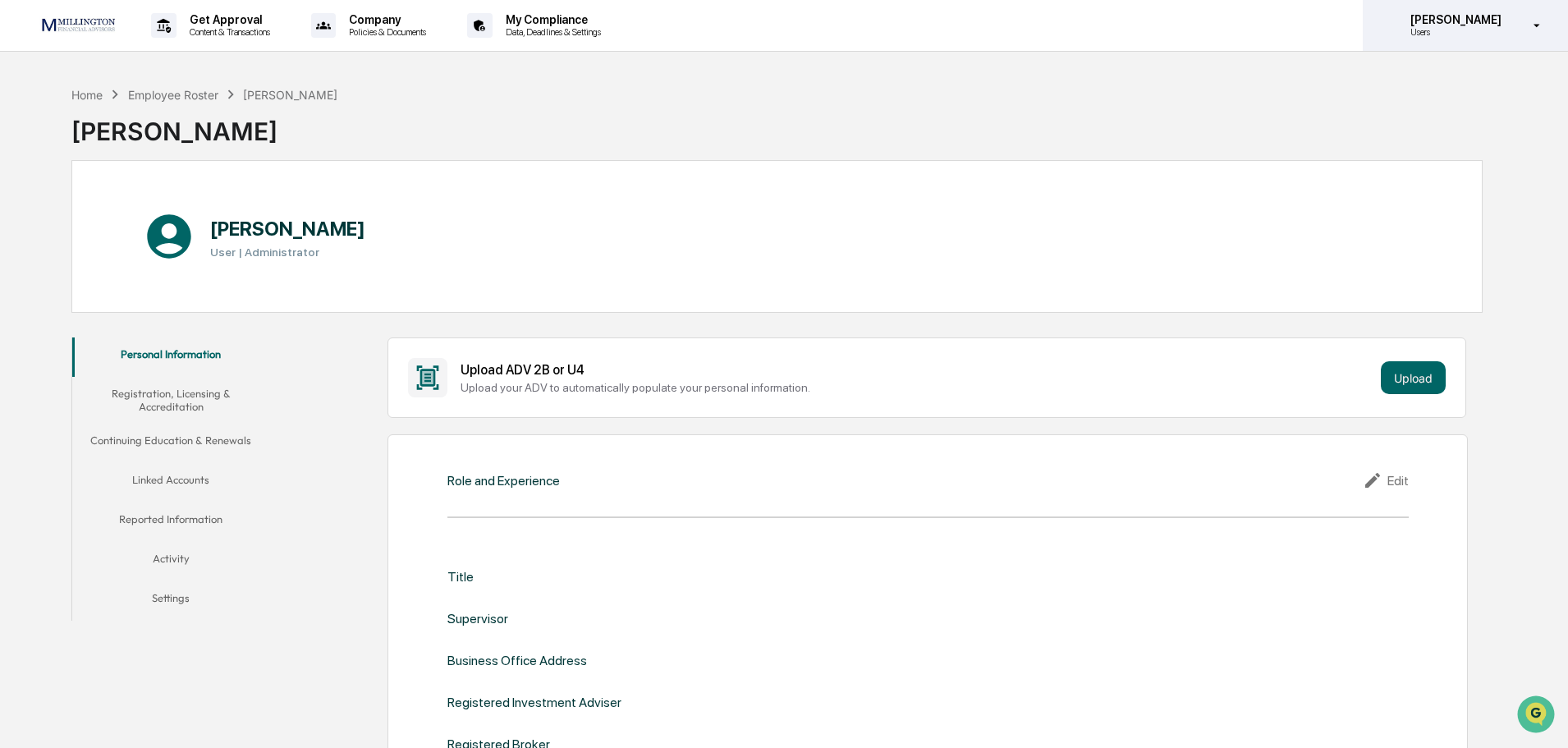
click at [1466, 19] on p "[PERSON_NAME]" at bounding box center [1454, 20] width 113 height 13
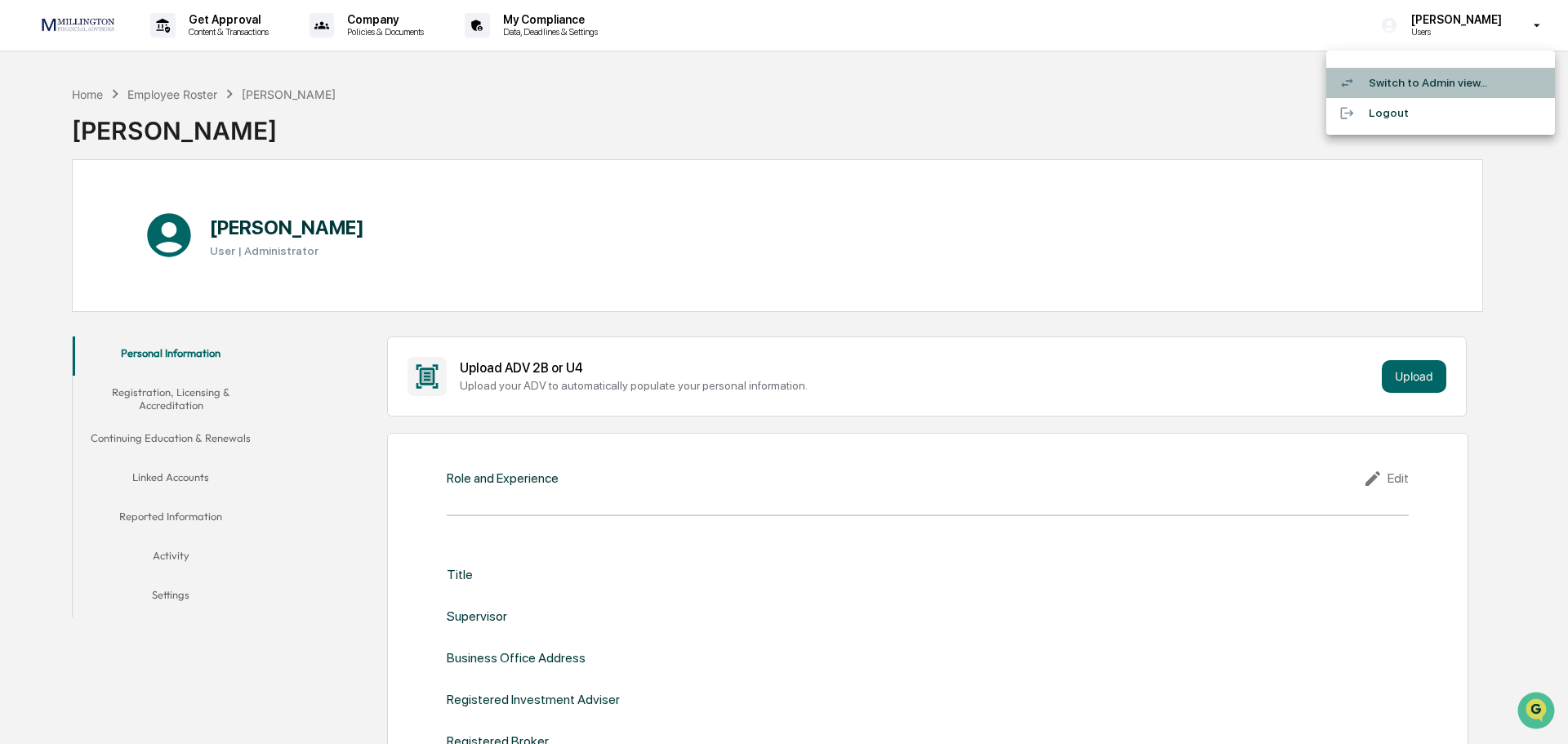
click at [1424, 85] on li "Switch to Admin view..." at bounding box center [1440, 83] width 229 height 30
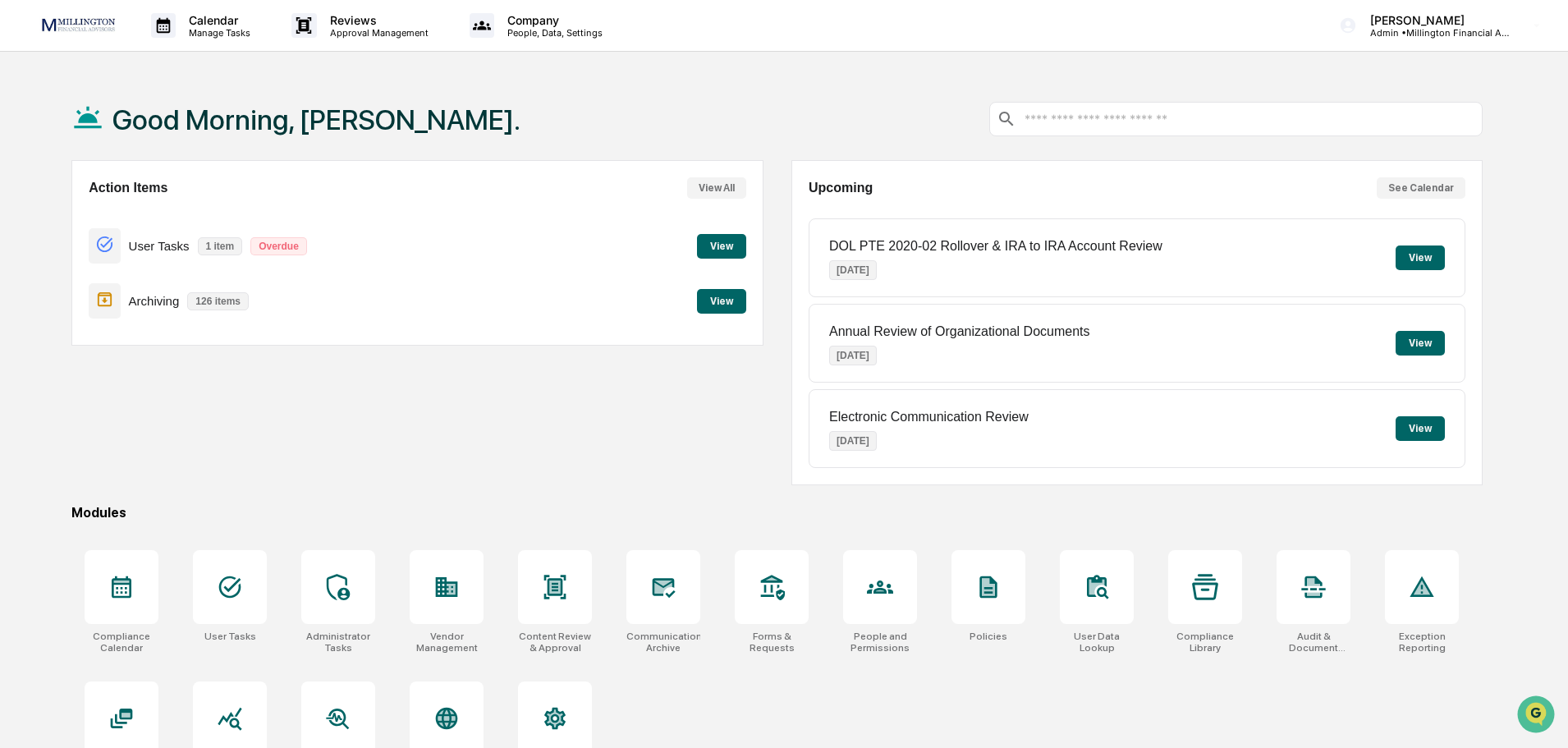
scroll to position [78, 0]
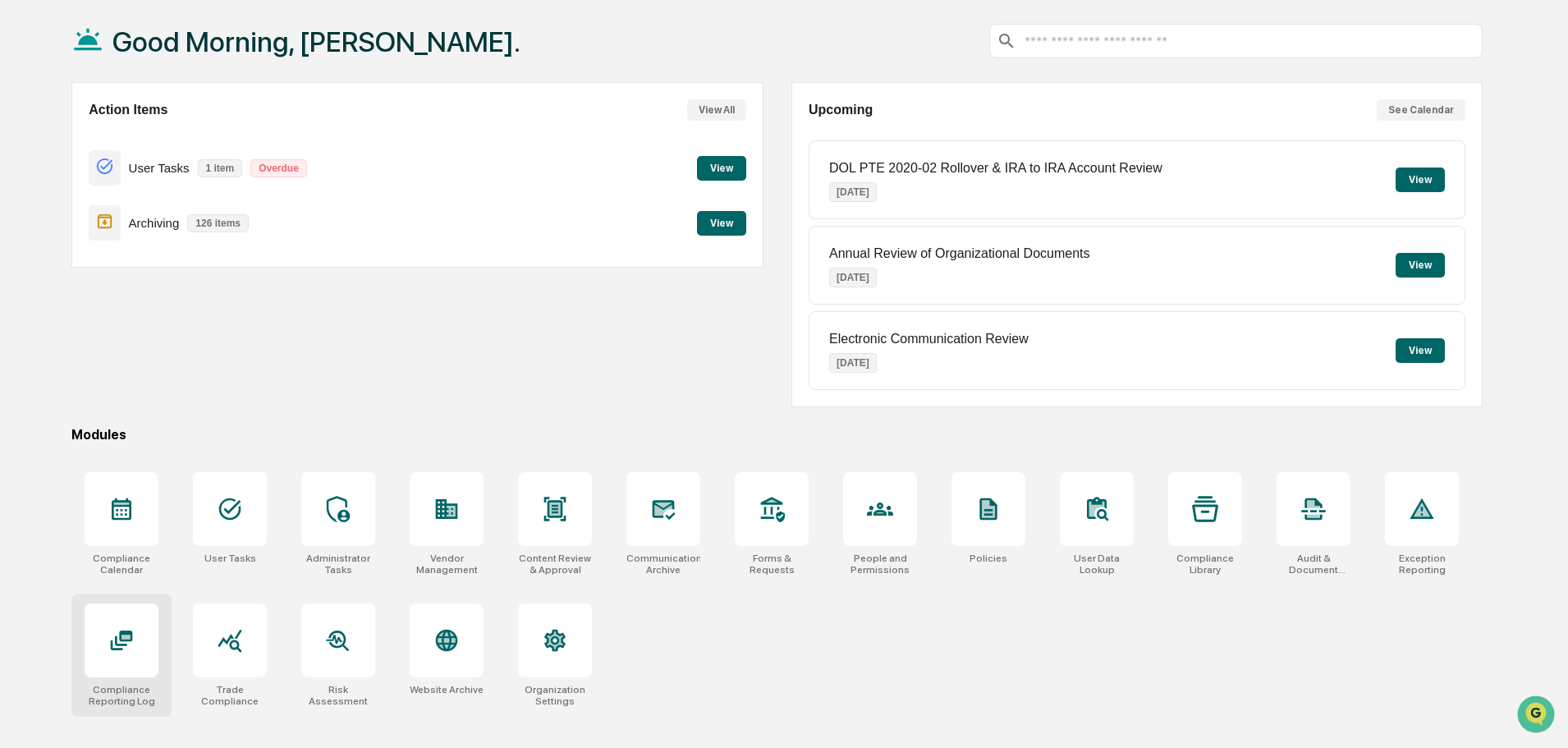
click at [137, 648] on div at bounding box center [121, 640] width 74 height 74
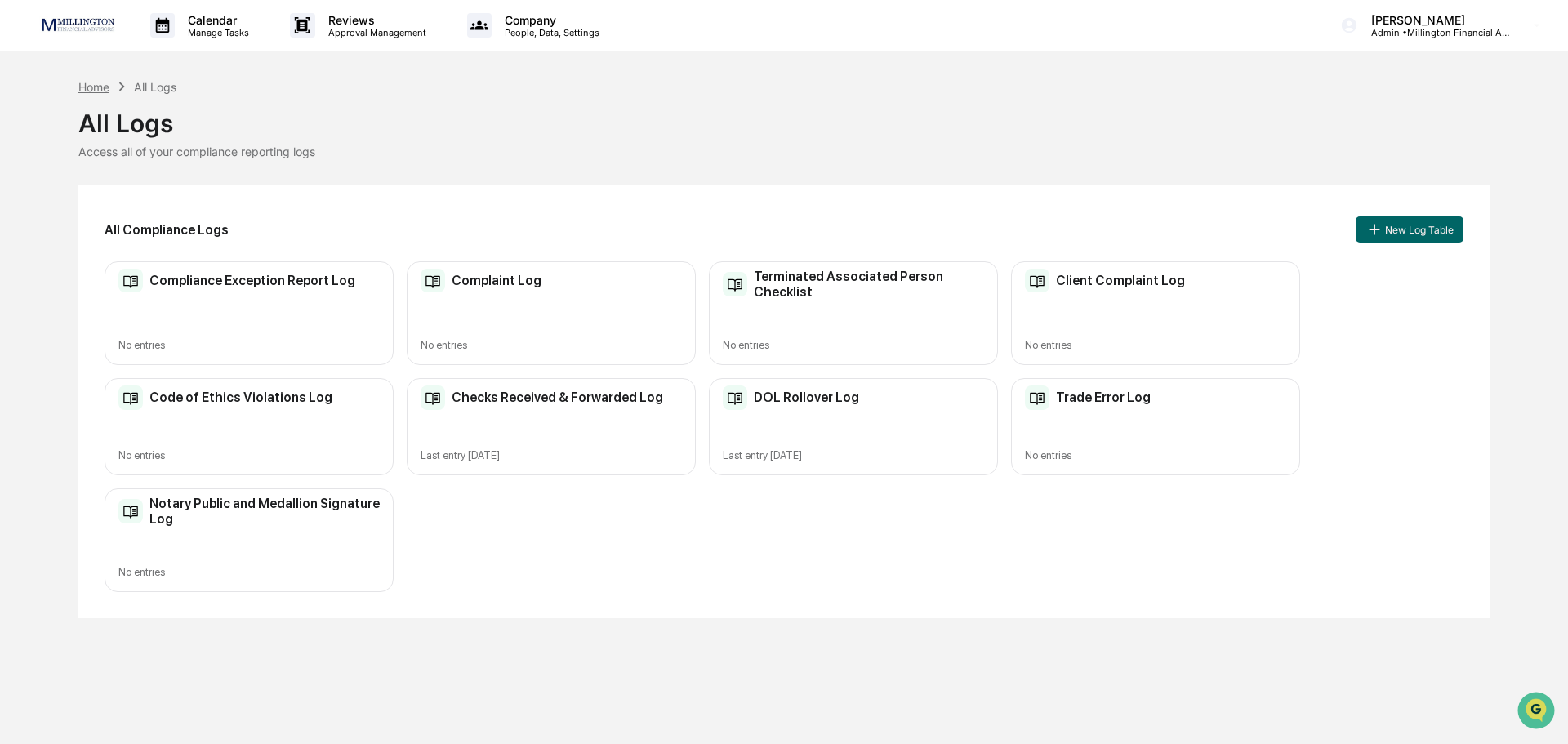
click at [90, 87] on div "Home" at bounding box center [93, 87] width 31 height 14
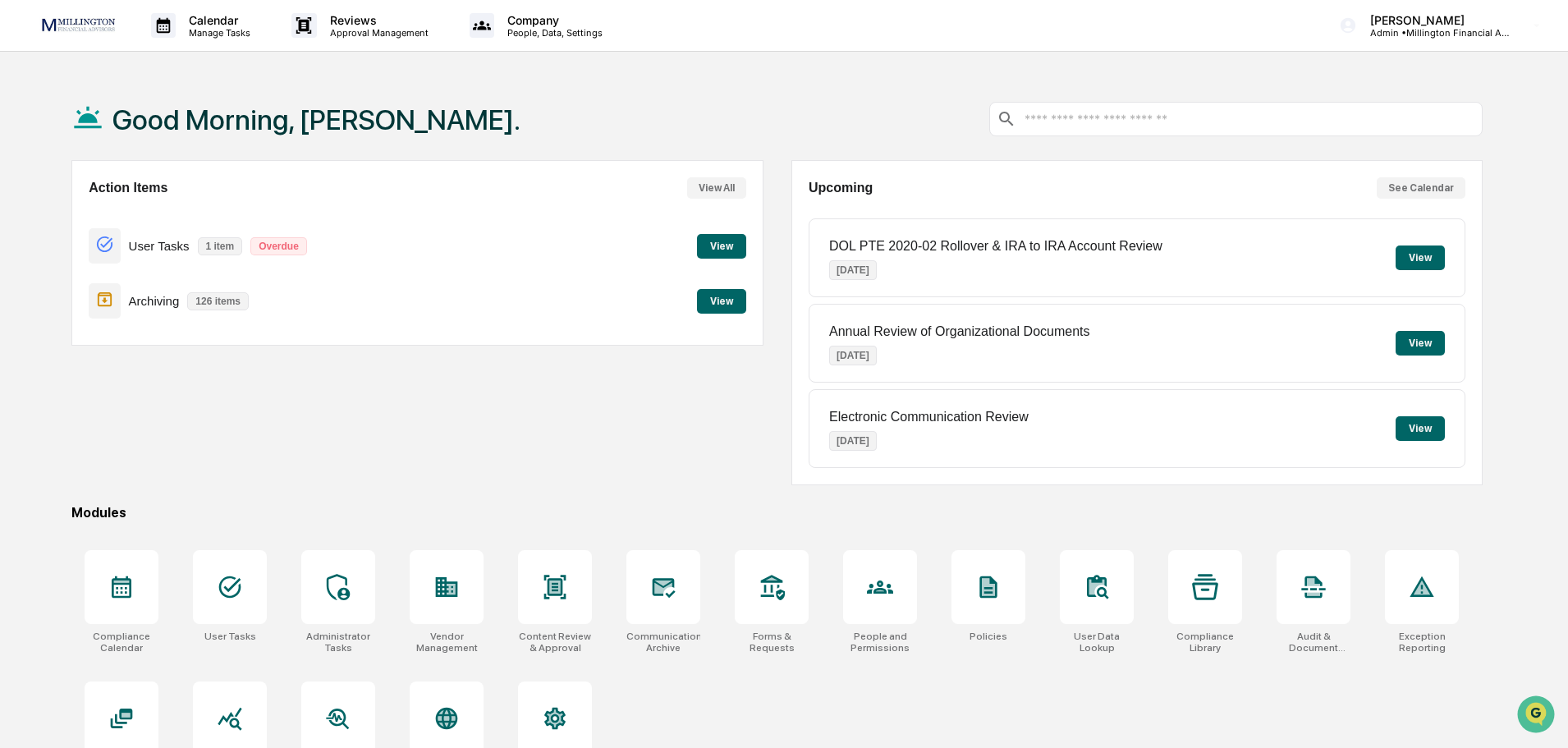
scroll to position [78, 0]
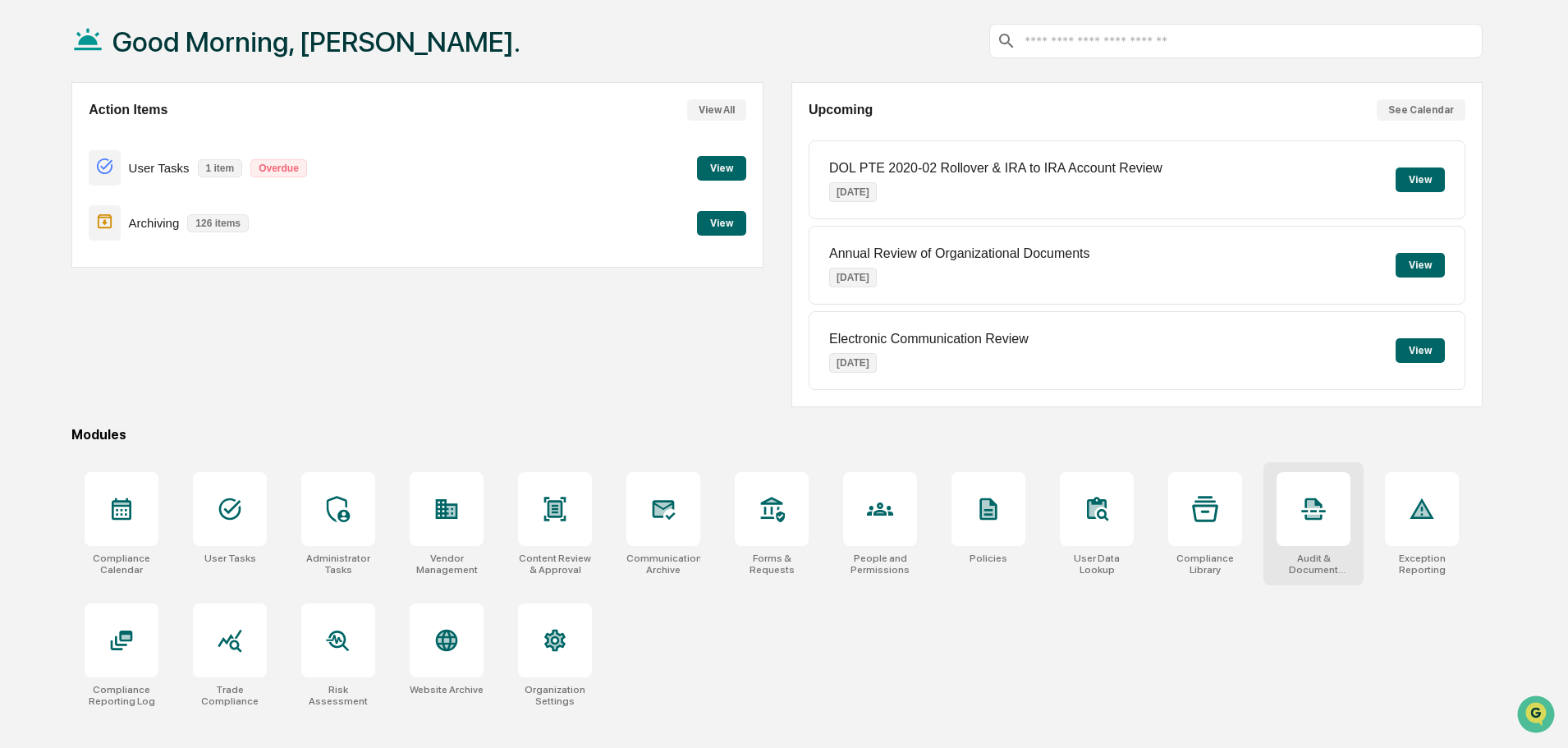
click at [1309, 525] on div at bounding box center [1313, 509] width 74 height 74
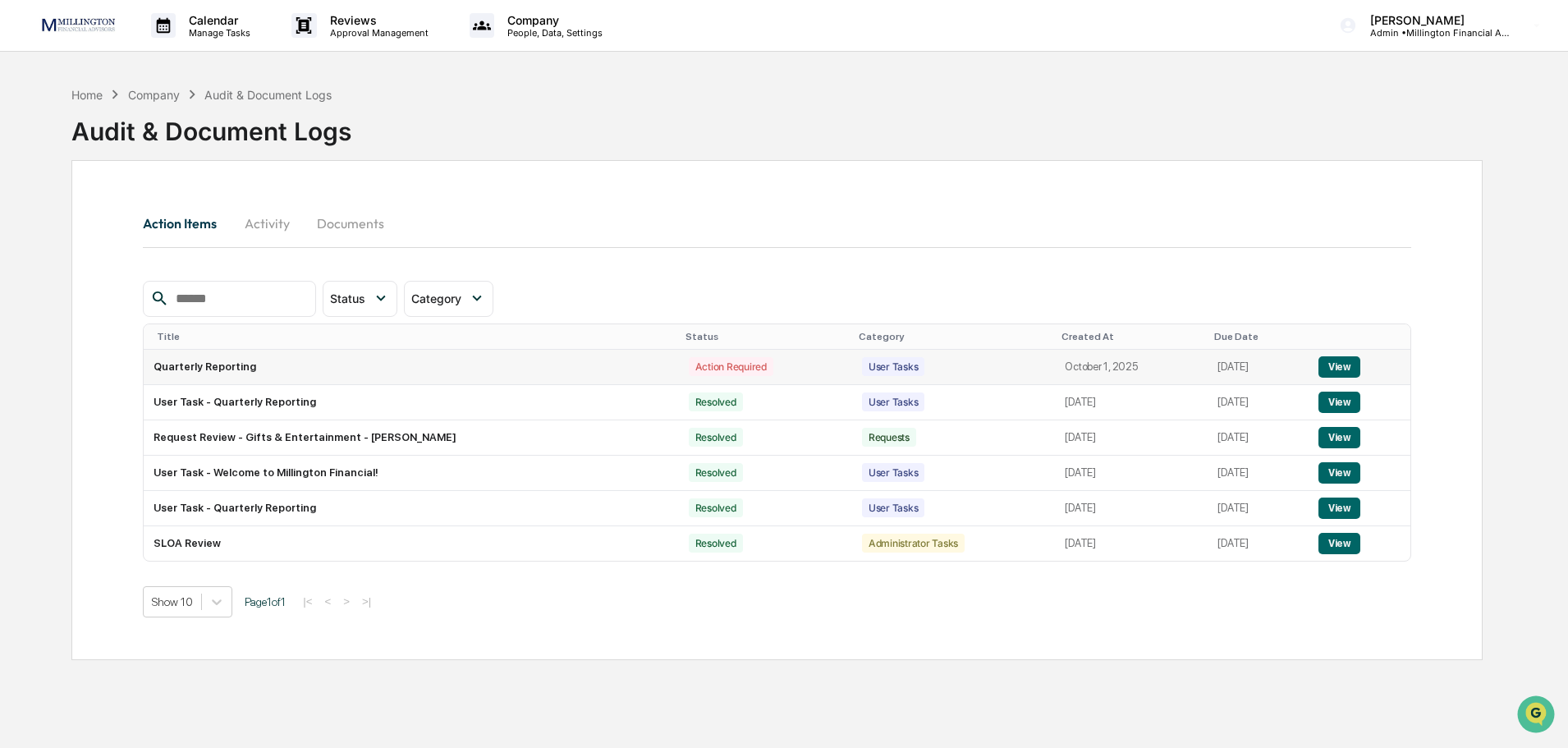
click at [1344, 370] on button "View" at bounding box center [1340, 366] width 42 height 22
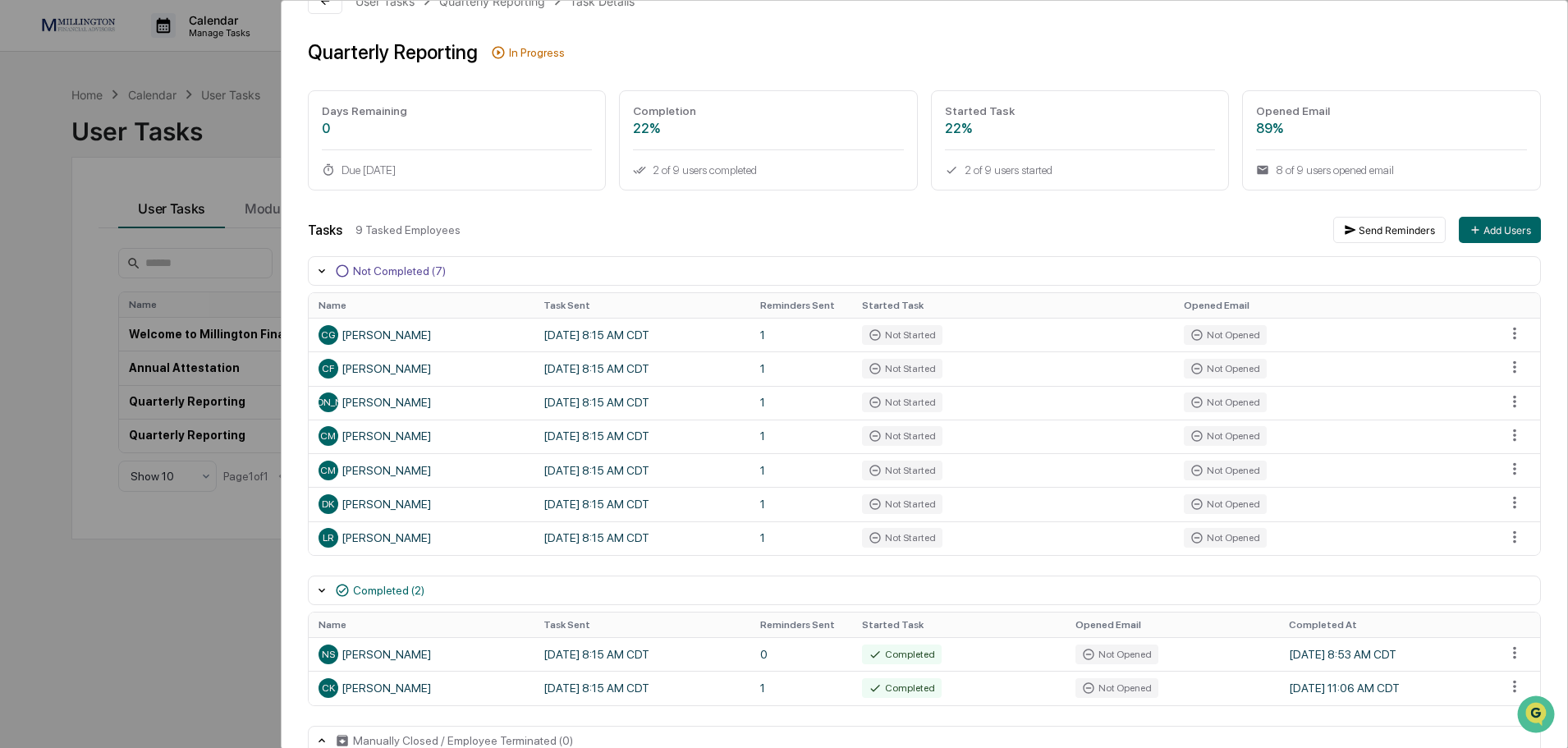
scroll to position [72, 0]
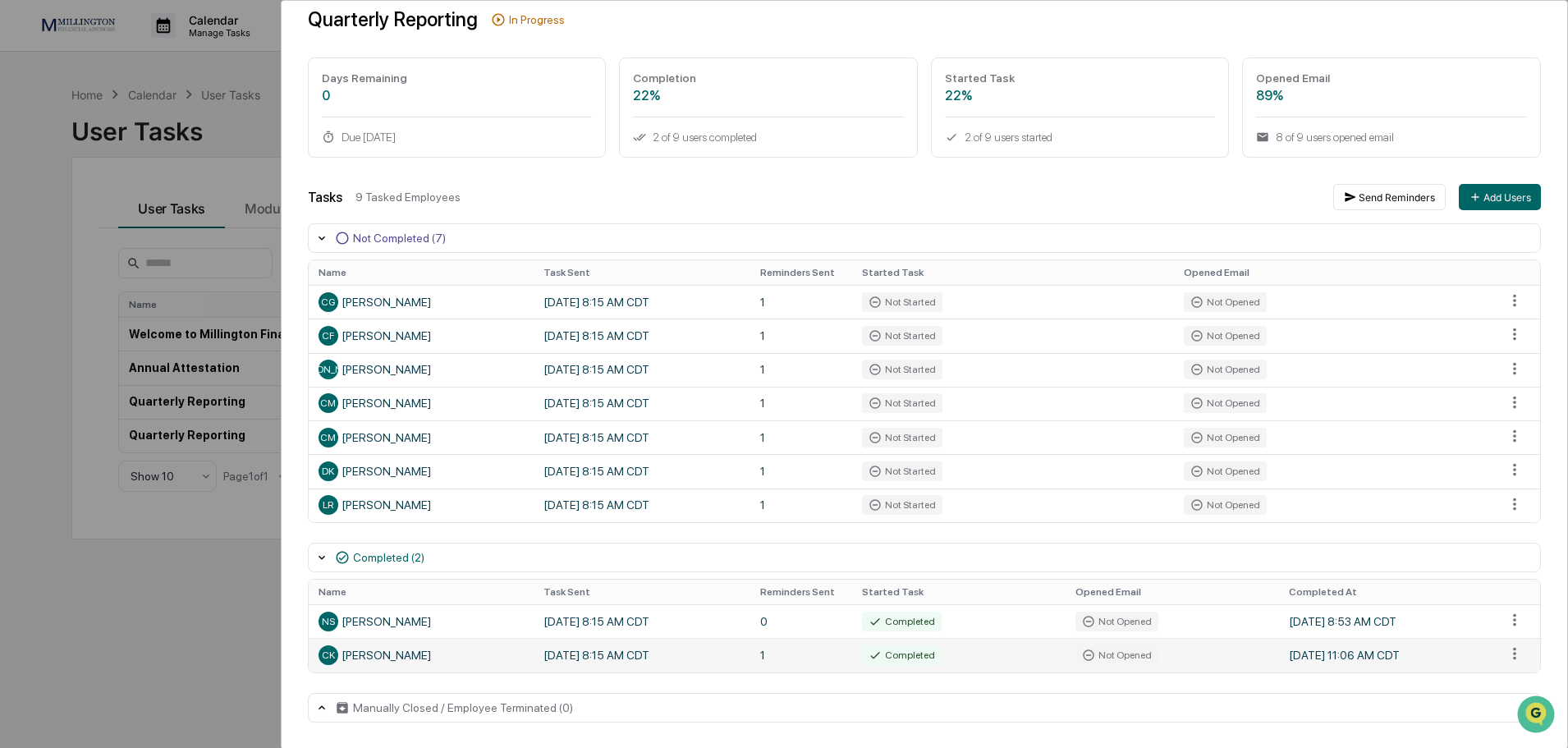
click at [1047, 659] on td "Completed" at bounding box center [958, 655] width 213 height 34
click at [1110, 662] on div "Not Opened" at bounding box center [1117, 655] width 83 height 20
click at [1504, 657] on html "Calendar Manage Tasks Reviews Approval Management Company People, Data, Setting…" at bounding box center [784, 374] width 1568 height 748
click at [1511, 657] on html "Calendar Manage Tasks Reviews Approval Management Company People, Data, Setting…" at bounding box center [788, 374] width 1576 height 748
click at [388, 655] on div "CK [PERSON_NAME]" at bounding box center [421, 655] width 206 height 20
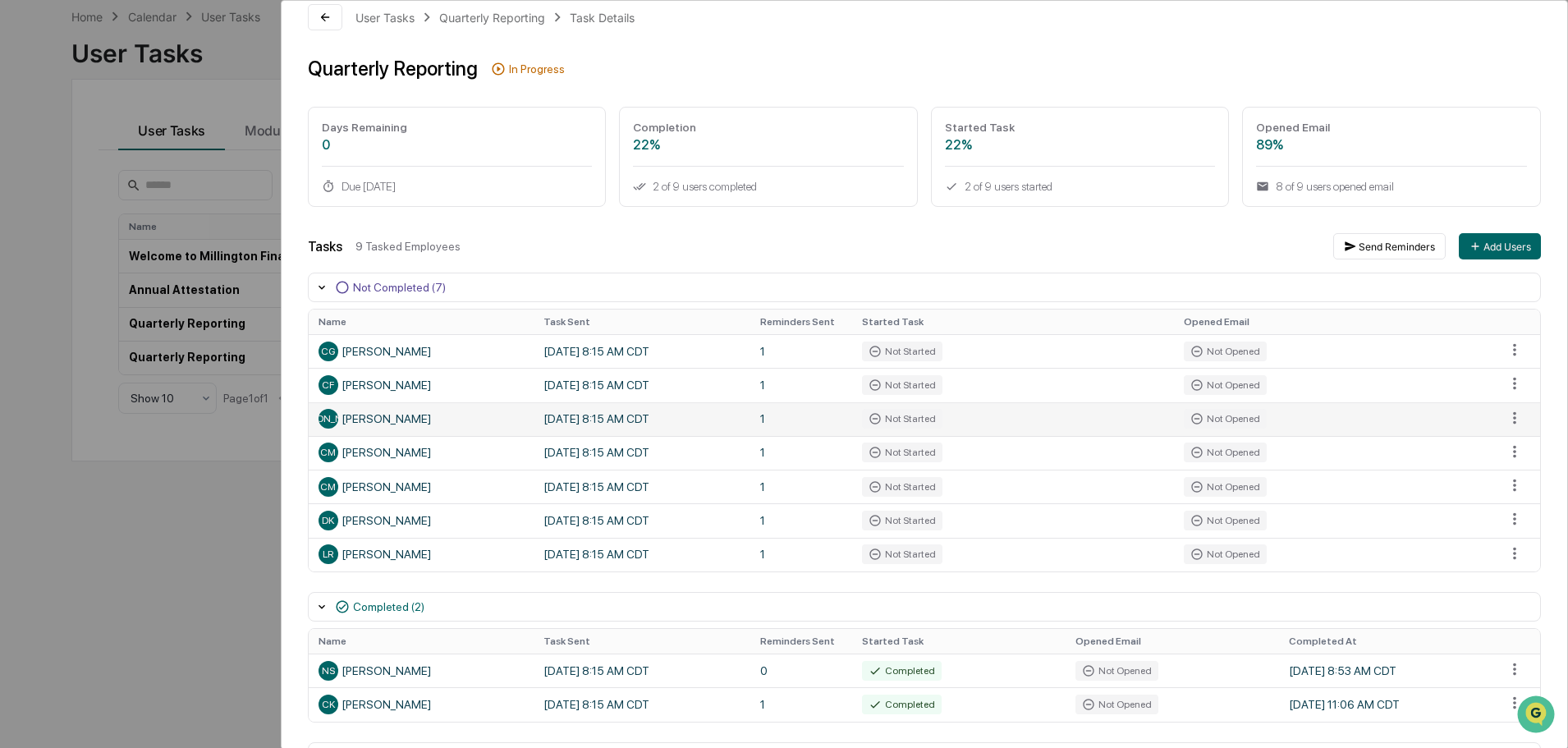
scroll to position [0, 0]
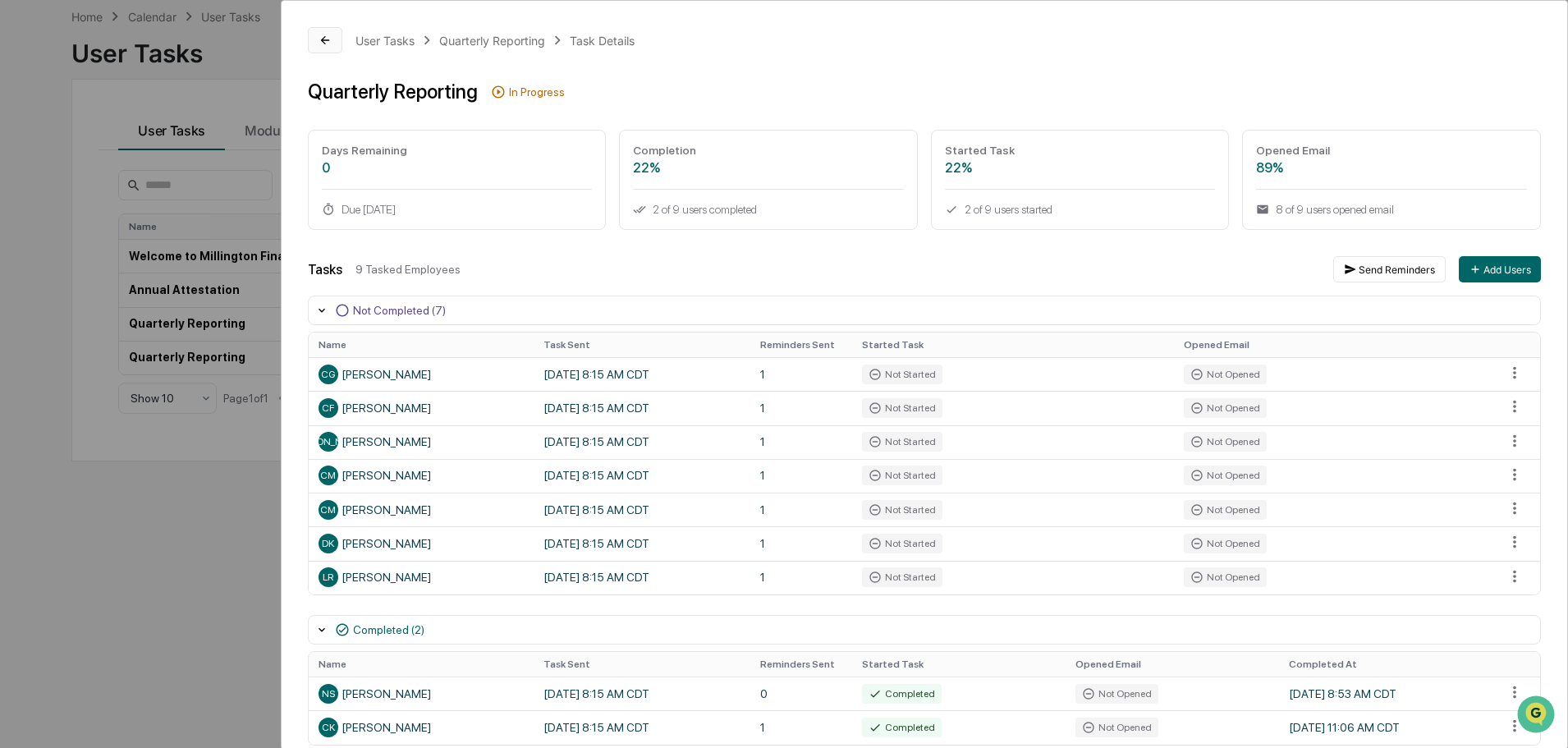
click at [324, 39] on icon at bounding box center [325, 40] width 13 height 13
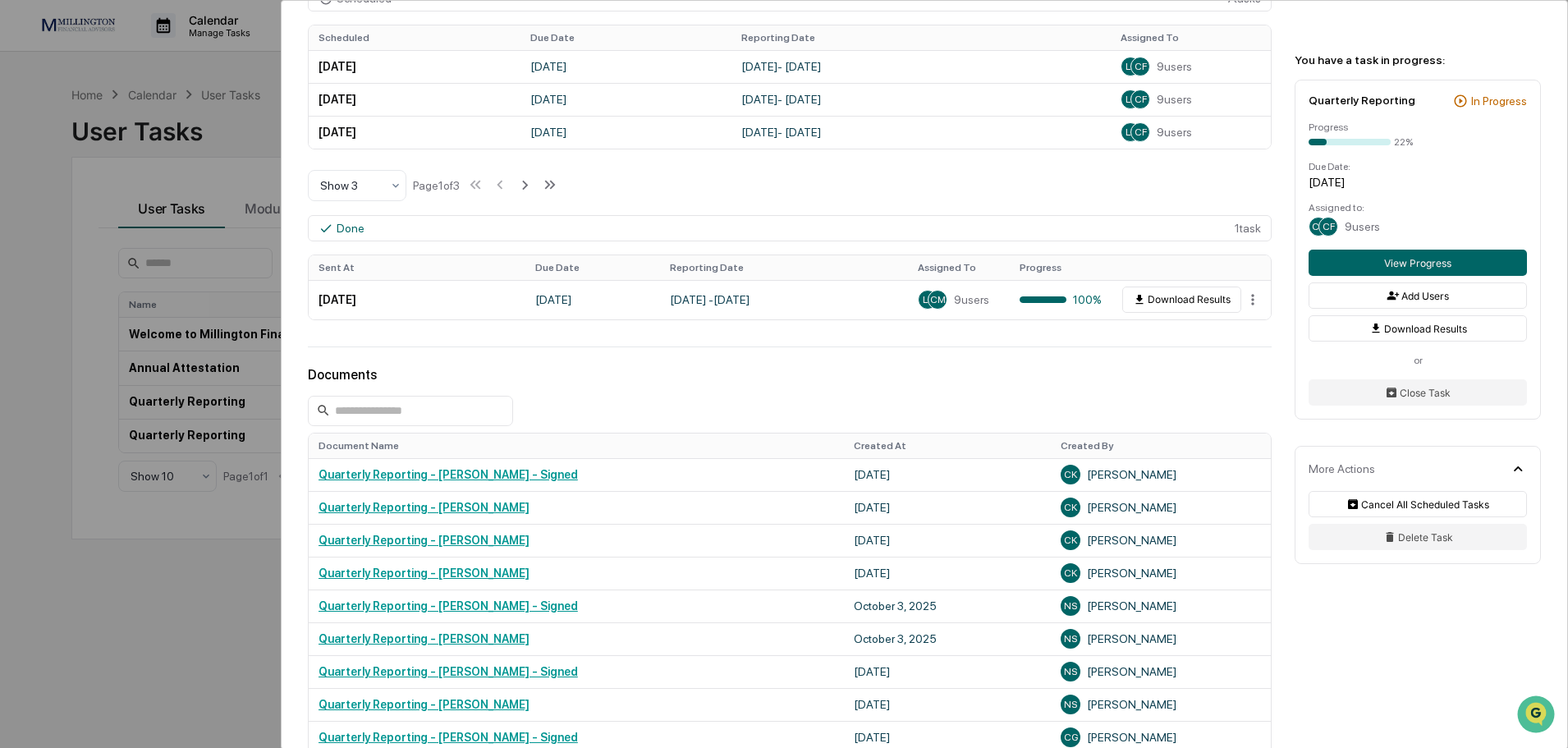
scroll to position [657, 0]
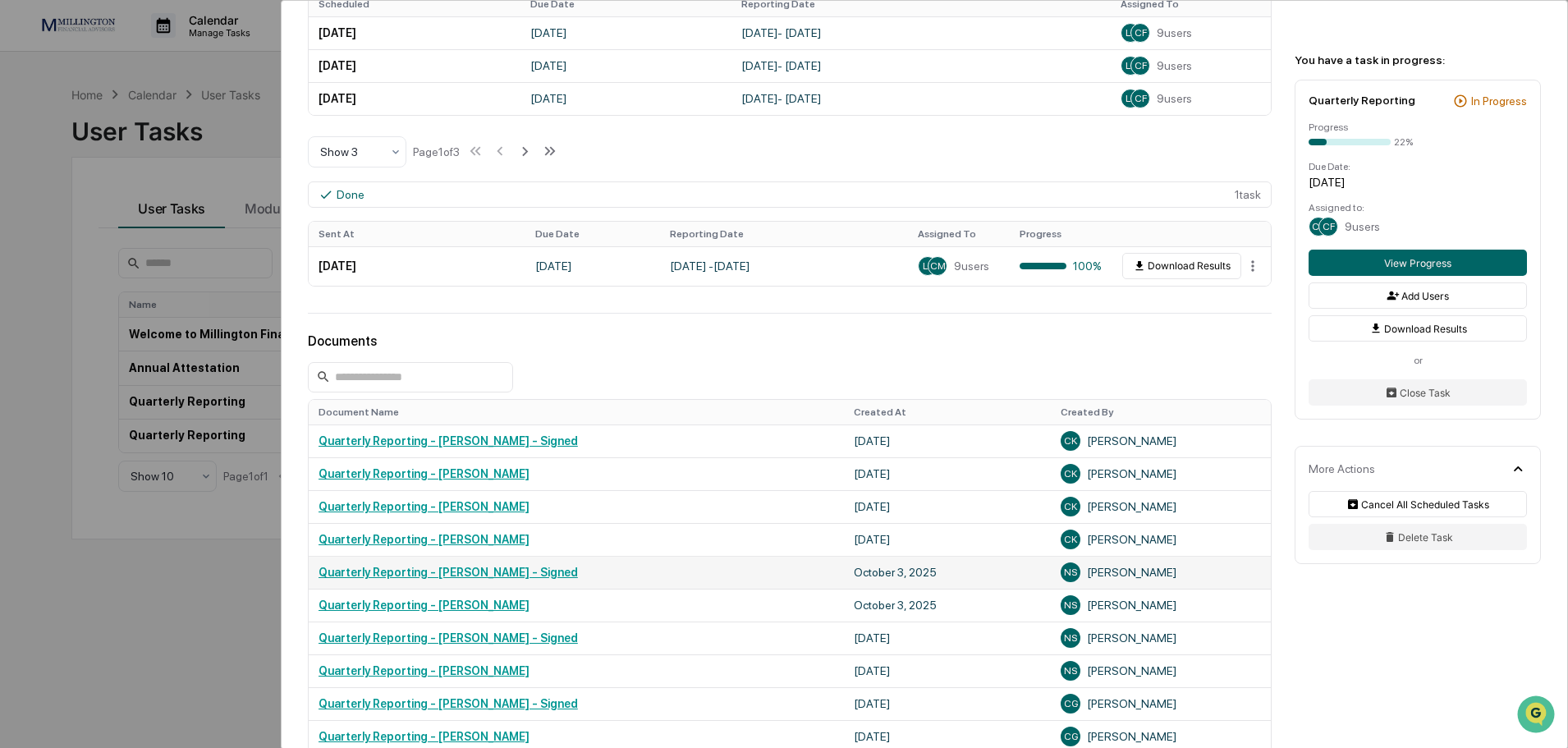
click at [517, 571] on link "Quarterly Reporting - [PERSON_NAME] - Signed" at bounding box center [448, 572] width 259 height 13
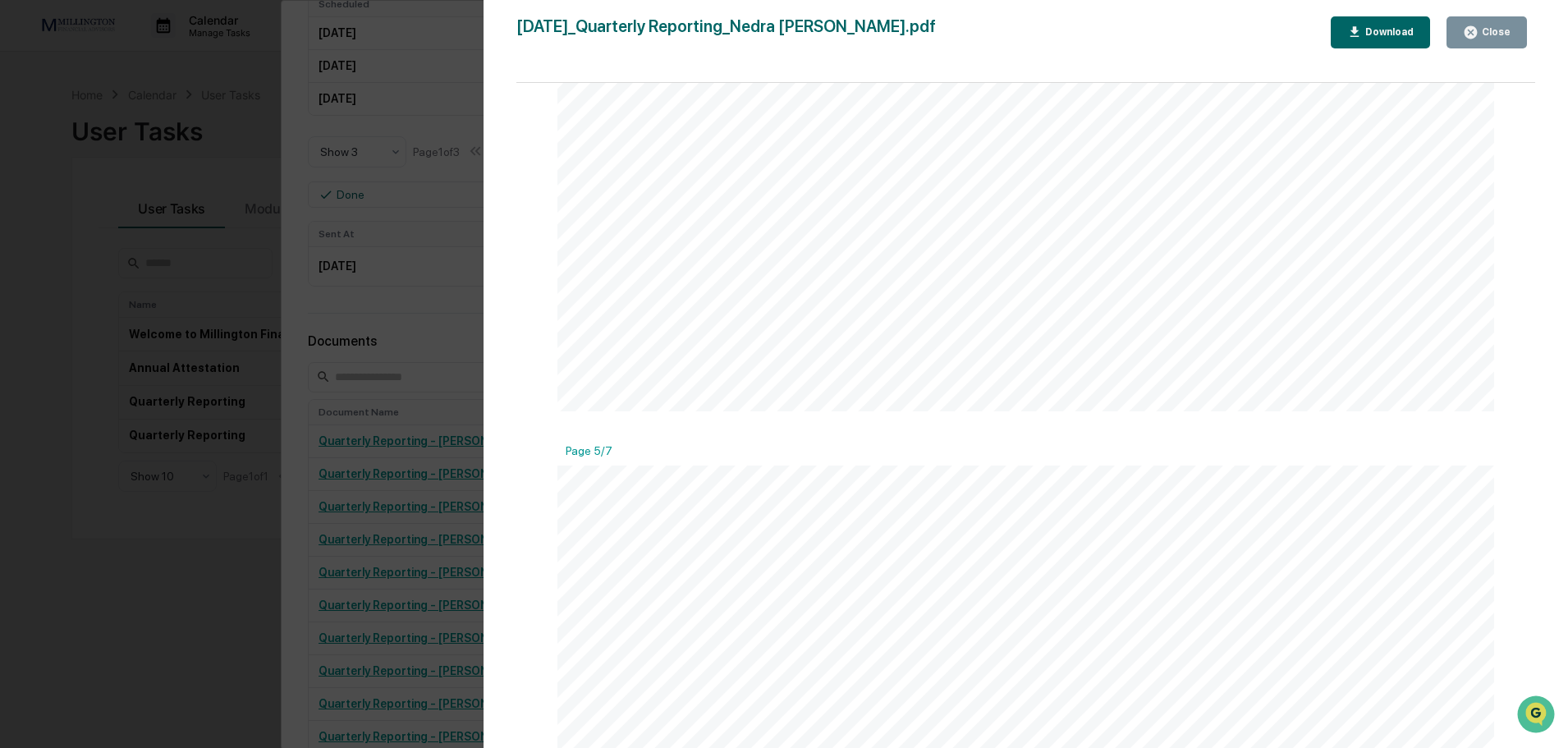
scroll to position [5832, 0]
click at [1474, 29] on icon "button" at bounding box center [1470, 32] width 12 height 12
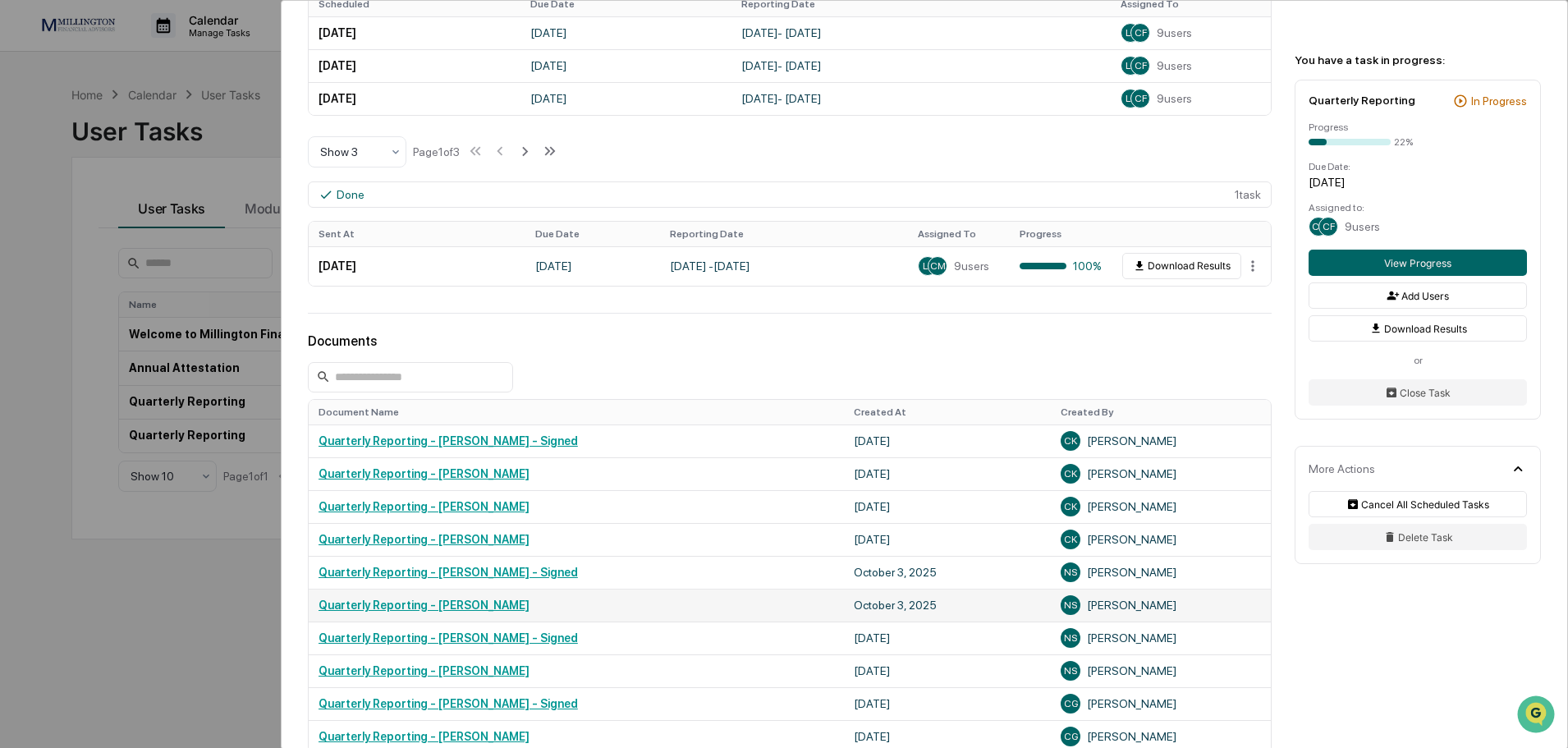
click at [462, 606] on link "Quarterly Reporting - [PERSON_NAME]" at bounding box center [424, 605] width 211 height 13
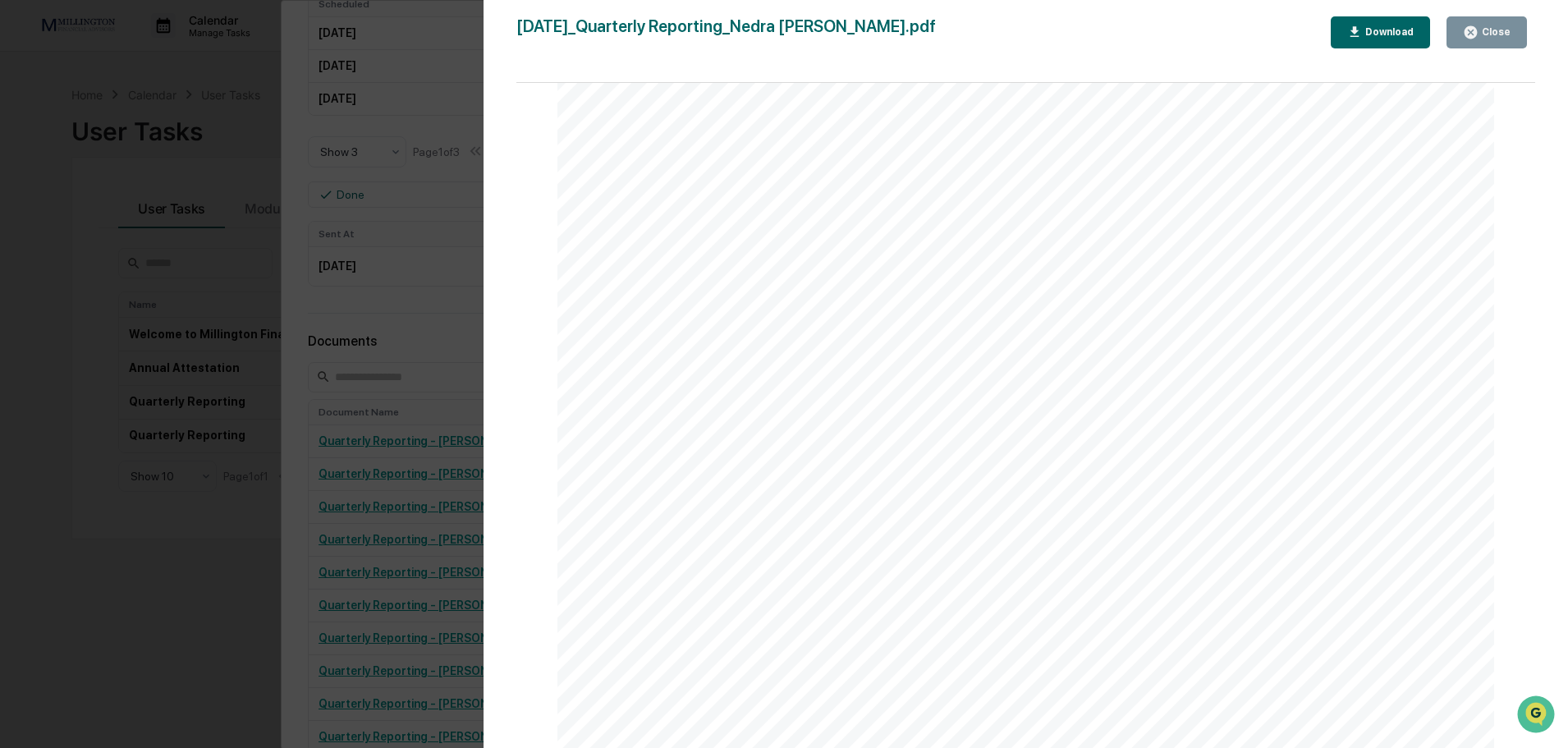
scroll to position [3039, 0]
click at [1479, 30] on icon "button" at bounding box center [1471, 32] width 16 height 16
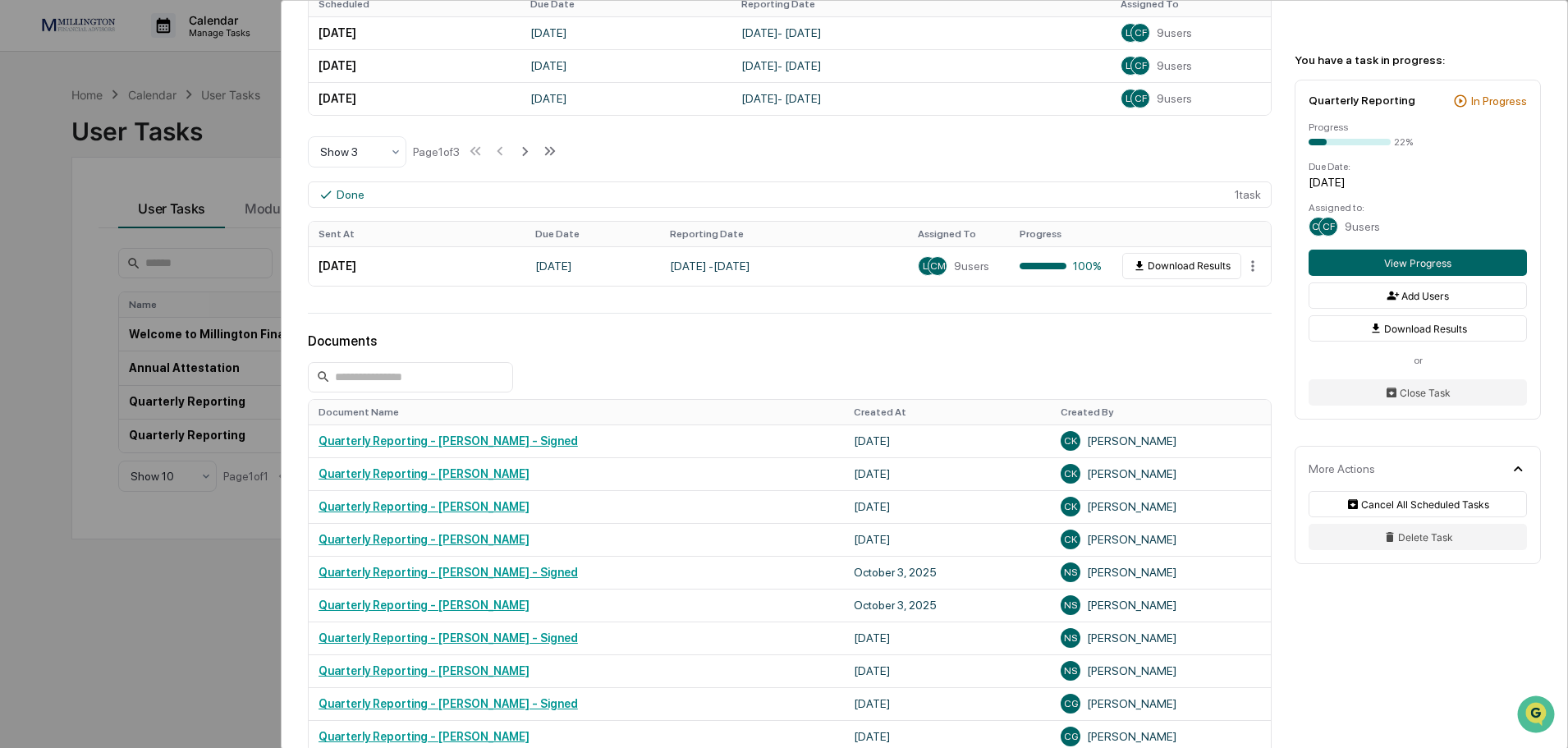
click at [1020, 164] on div "Scheduled 7 task s Scheduled Due Date Reporting Date Assigned To April 1, 2026 …" at bounding box center [790, 59] width 964 height 217
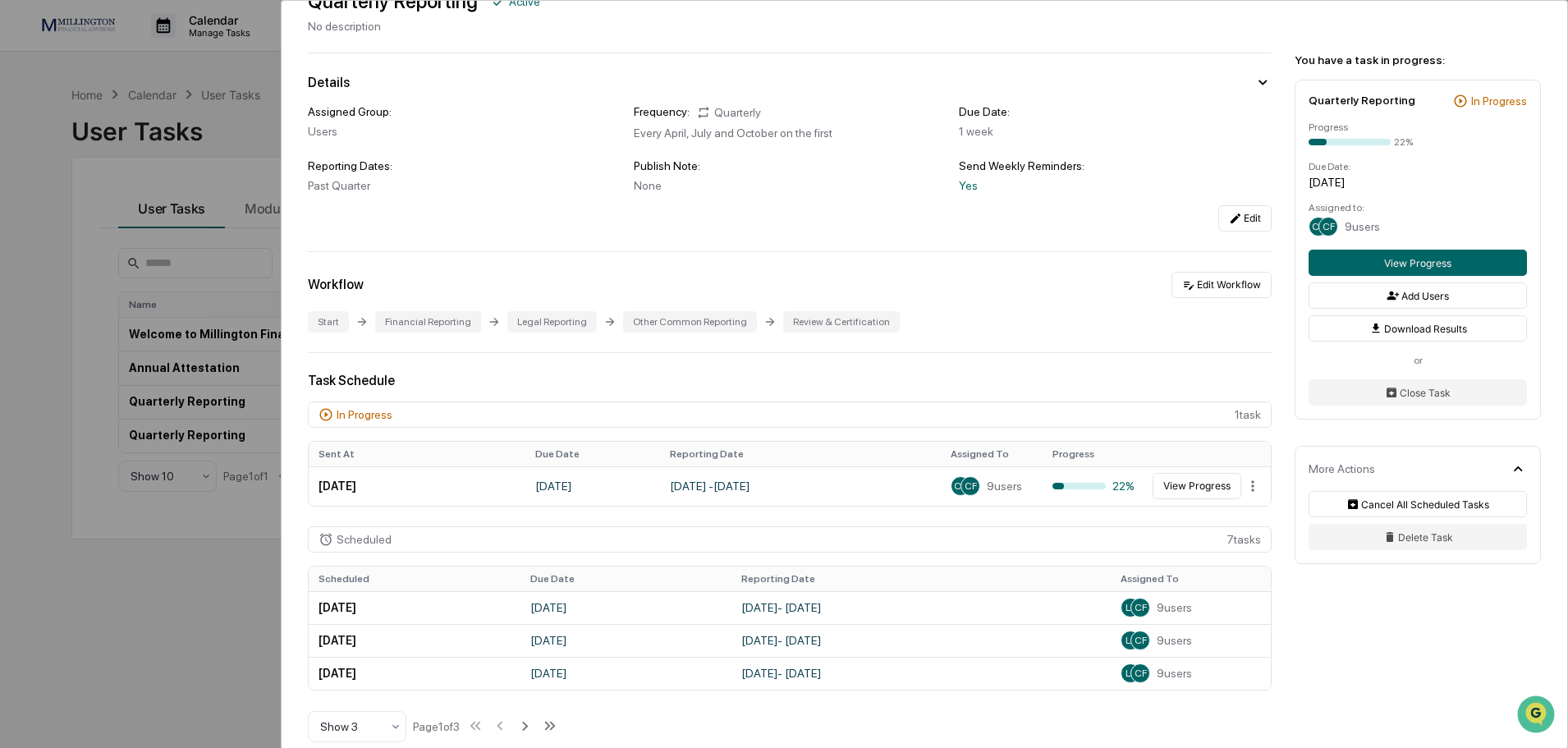
scroll to position [0, 0]
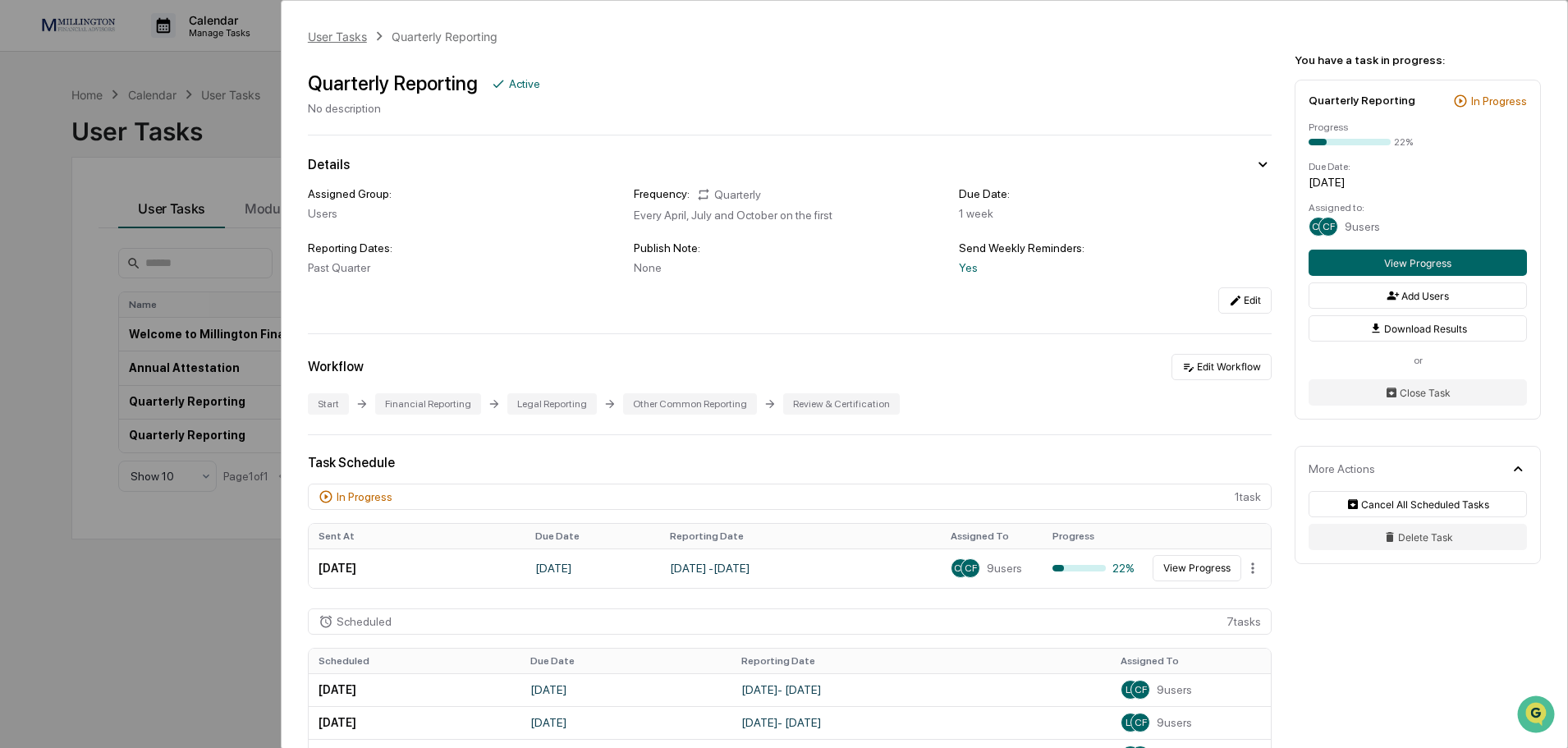
click at [317, 41] on div "User Tasks" at bounding box center [337, 36] width 59 height 14
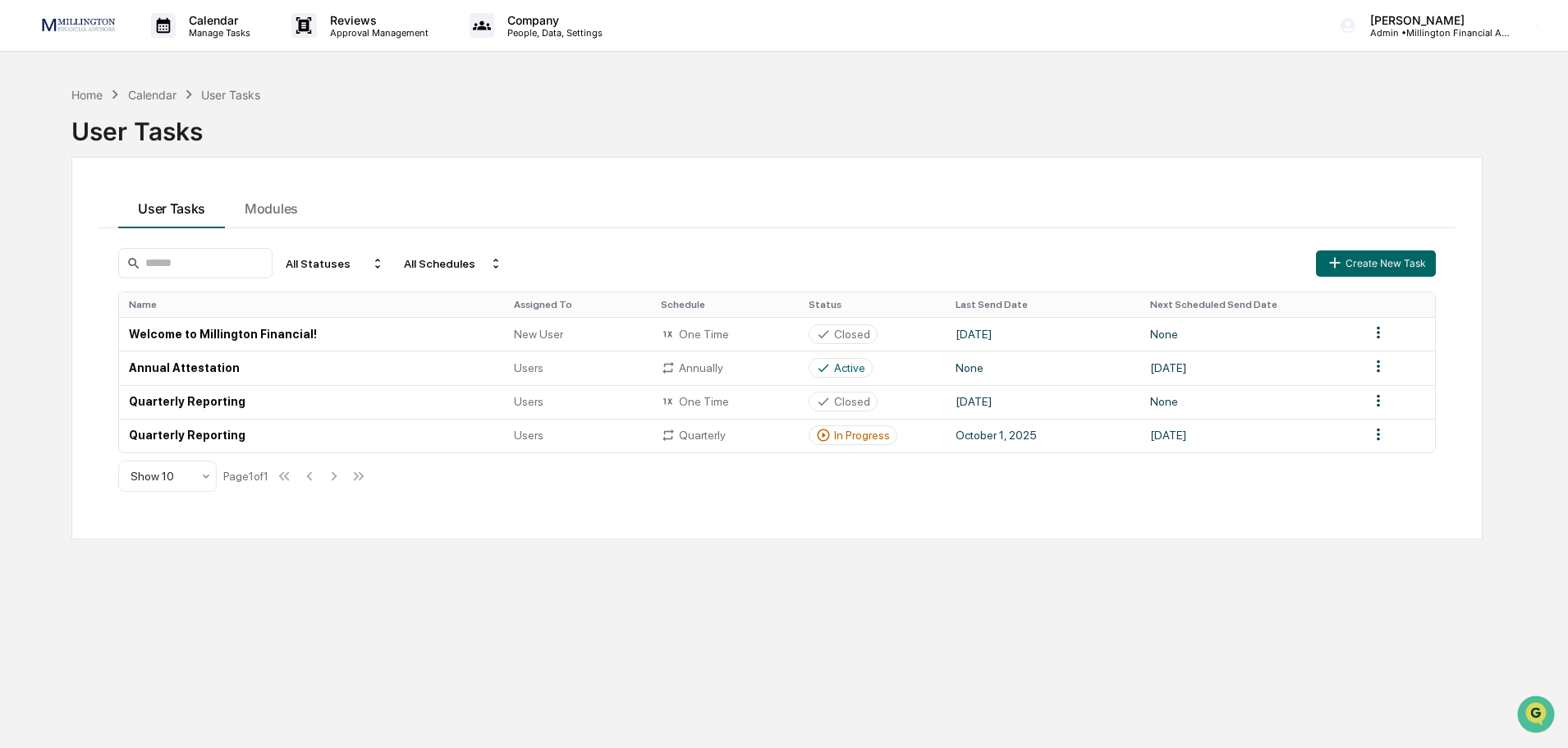
click at [268, 59] on div "Calendar Manage Tasks Reviews Approval Management Company People, Data, Setting…" at bounding box center [784, 413] width 1568 height 826
